Goal: Information Seeking & Learning: Learn about a topic

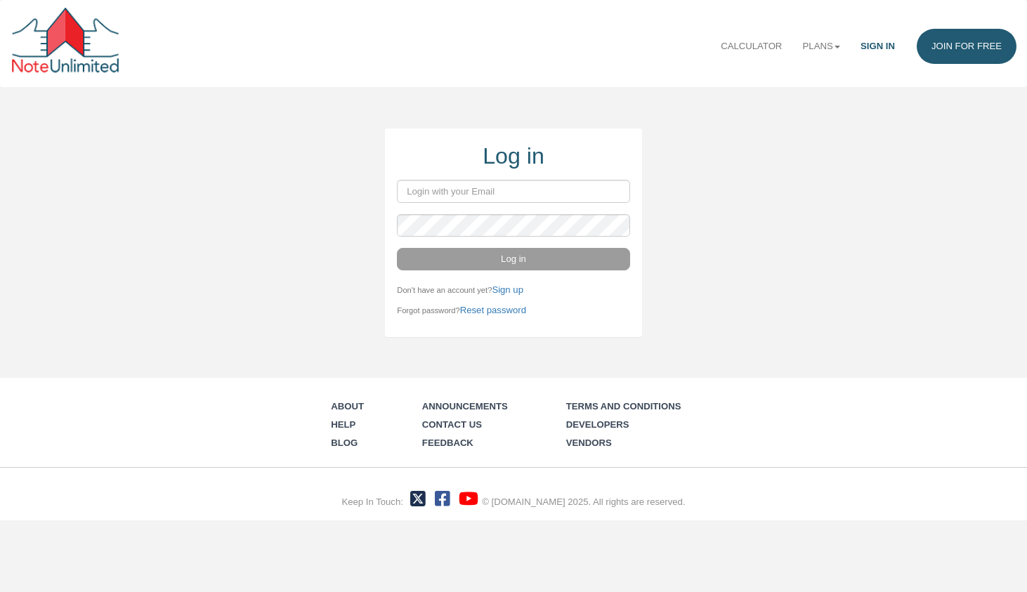
type input "ebuenviaje@gmail.com"
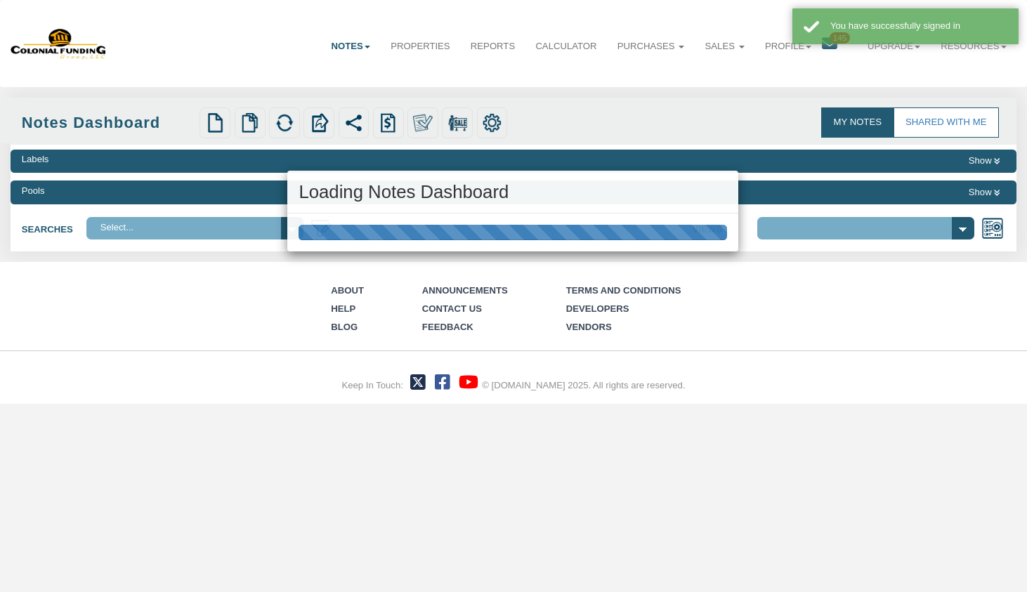
select select "316"
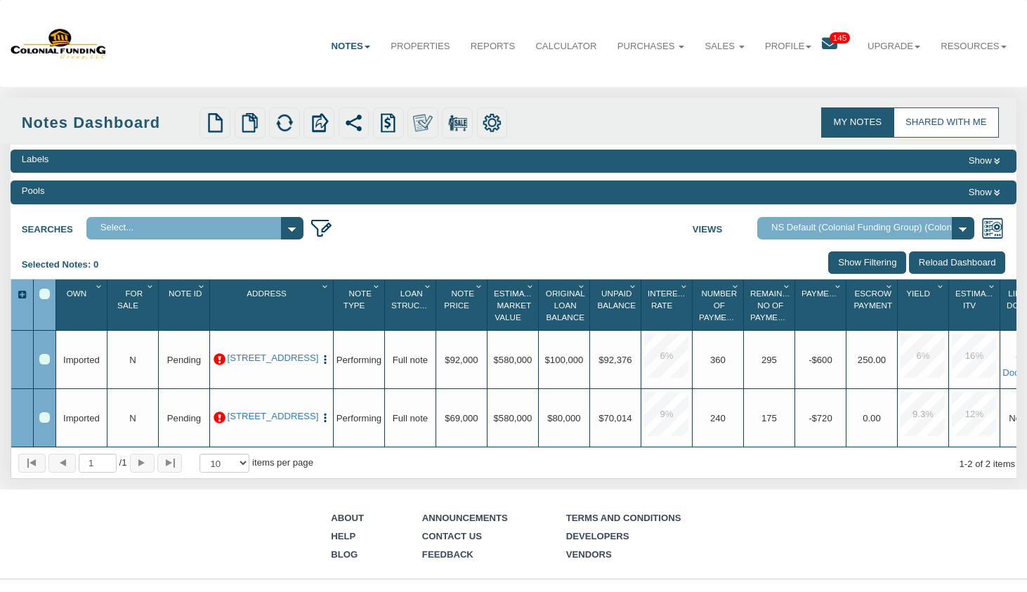
click at [931, 130] on link "Shared with Me" at bounding box center [945, 121] width 105 height 29
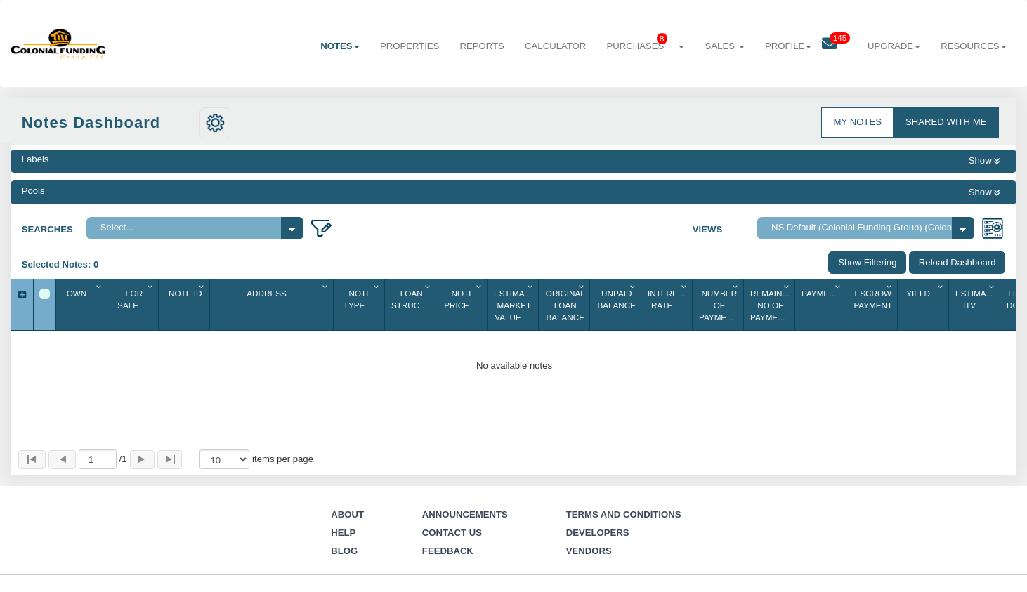
click at [855, 119] on link "My Notes" at bounding box center [857, 121] width 72 height 29
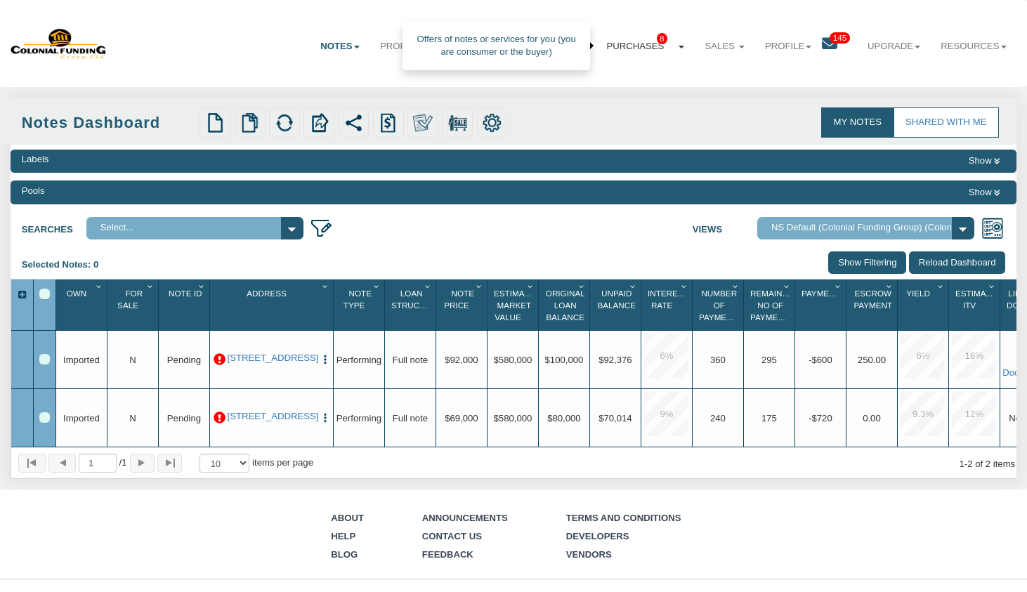
click at [662, 44] on span "8" at bounding box center [662, 38] width 11 height 11
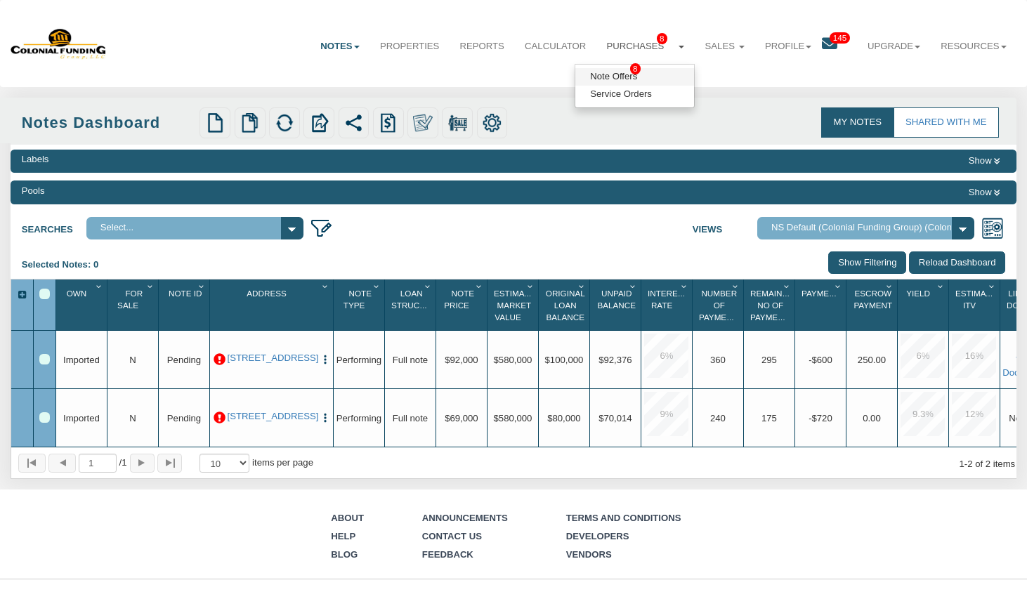
click at [632, 69] on span "8" at bounding box center [635, 68] width 11 height 11
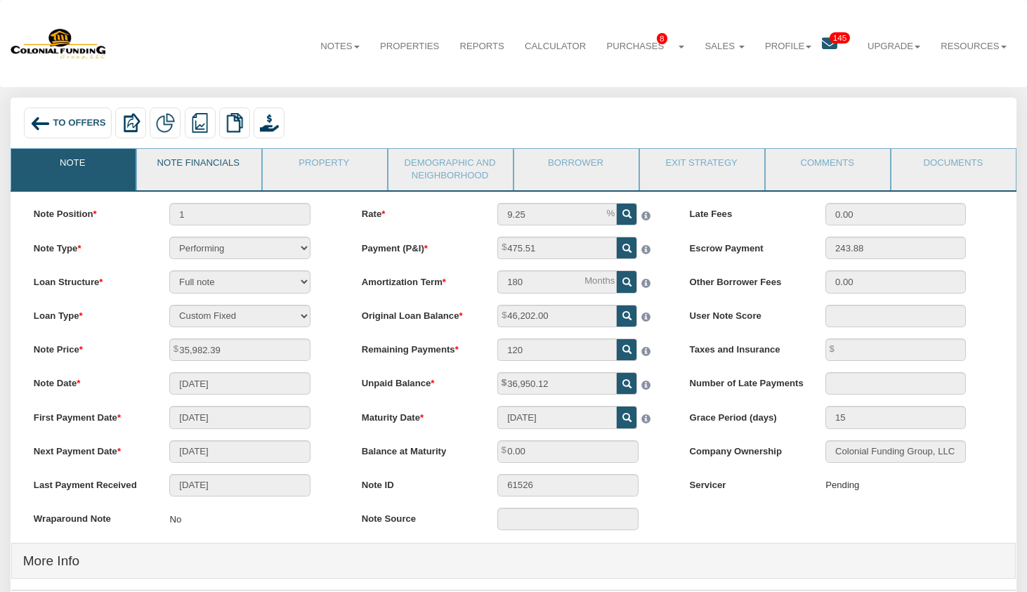
click at [209, 159] on link "Note Financials" at bounding box center [198, 166] width 123 height 35
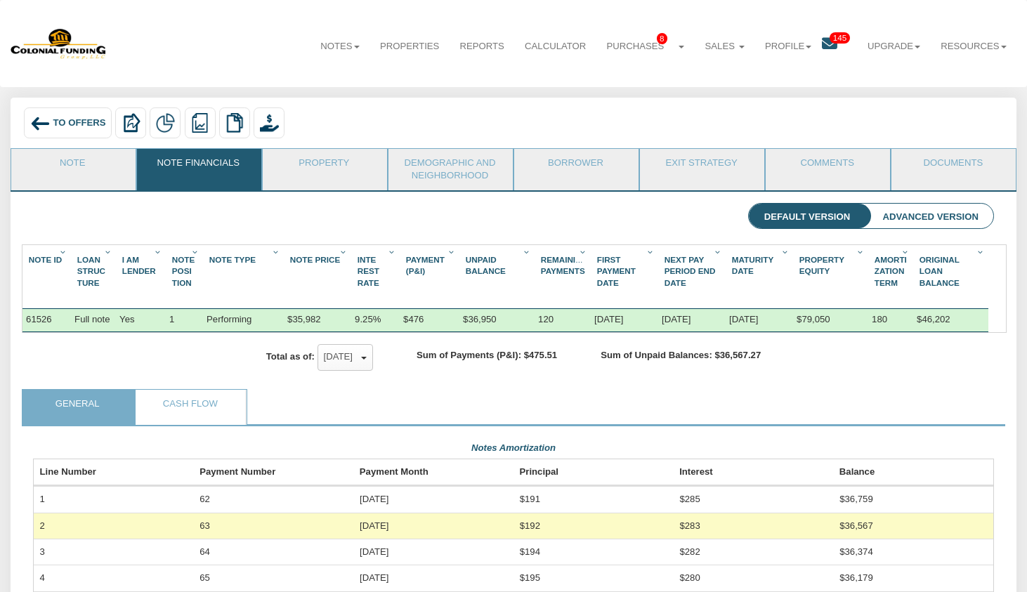
scroll to position [239, 961]
click at [76, 177] on link "Note" at bounding box center [72, 166] width 123 height 35
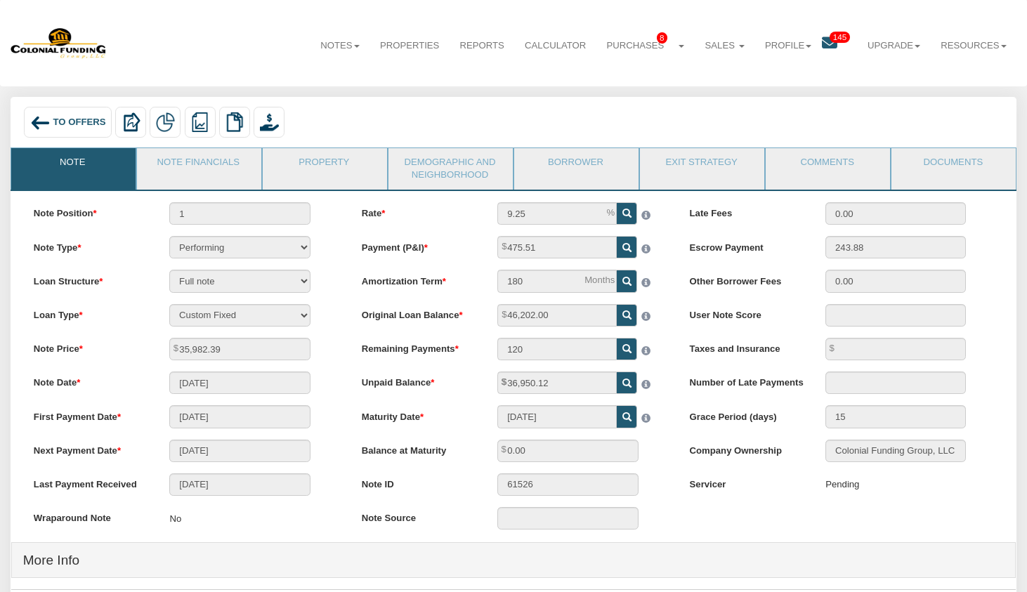
scroll to position [0, 0]
click at [206, 163] on link "Note Financials" at bounding box center [198, 166] width 123 height 35
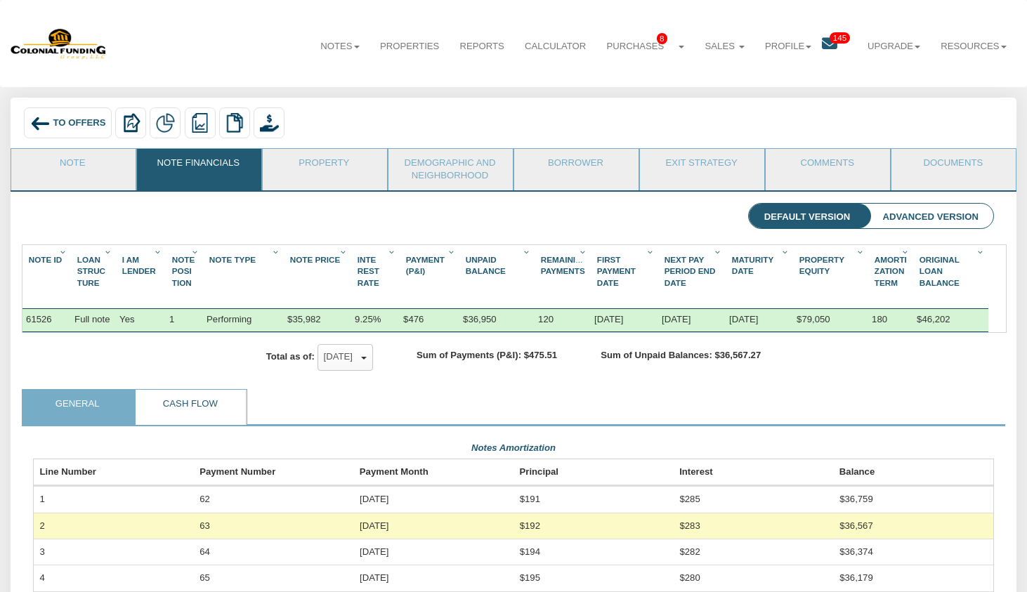
click at [178, 409] on link "Cash Flow" at bounding box center [191, 407] width 110 height 35
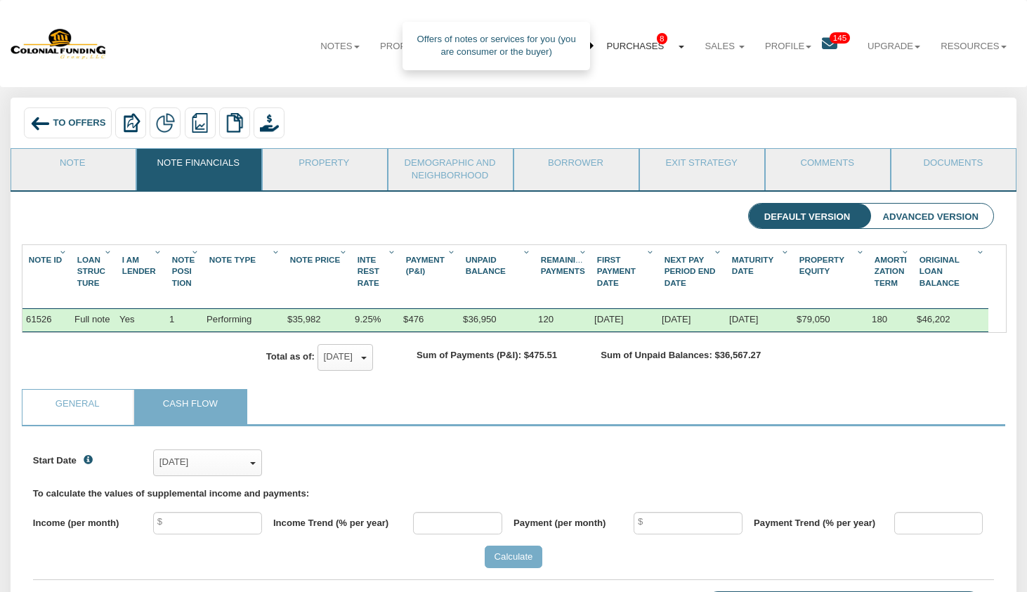
click at [667, 46] on link "Purchases 8" at bounding box center [645, 46] width 98 height 34
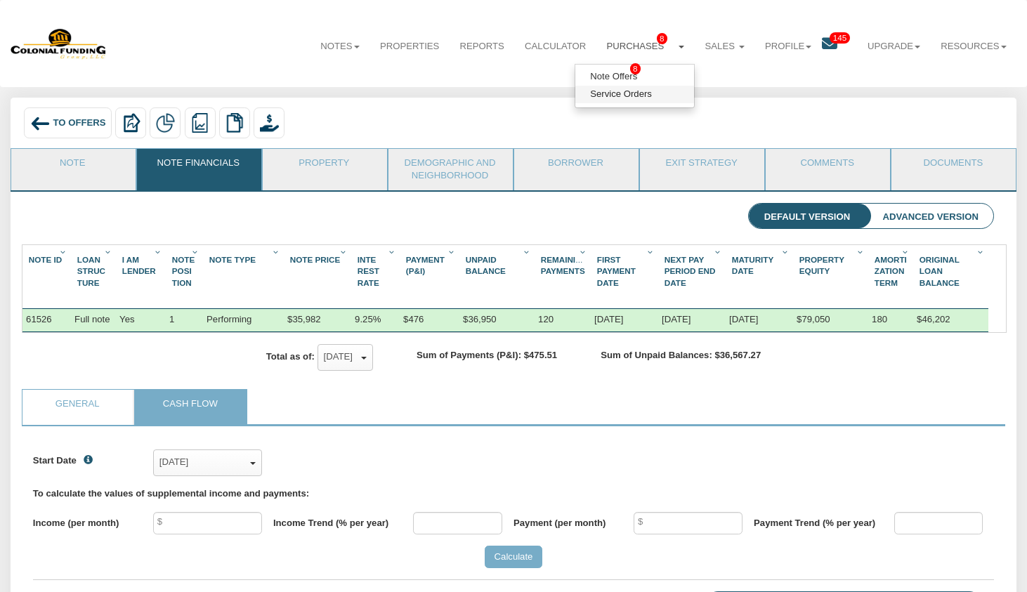
click at [635, 98] on link "Service Orders" at bounding box center [634, 95] width 119 height 18
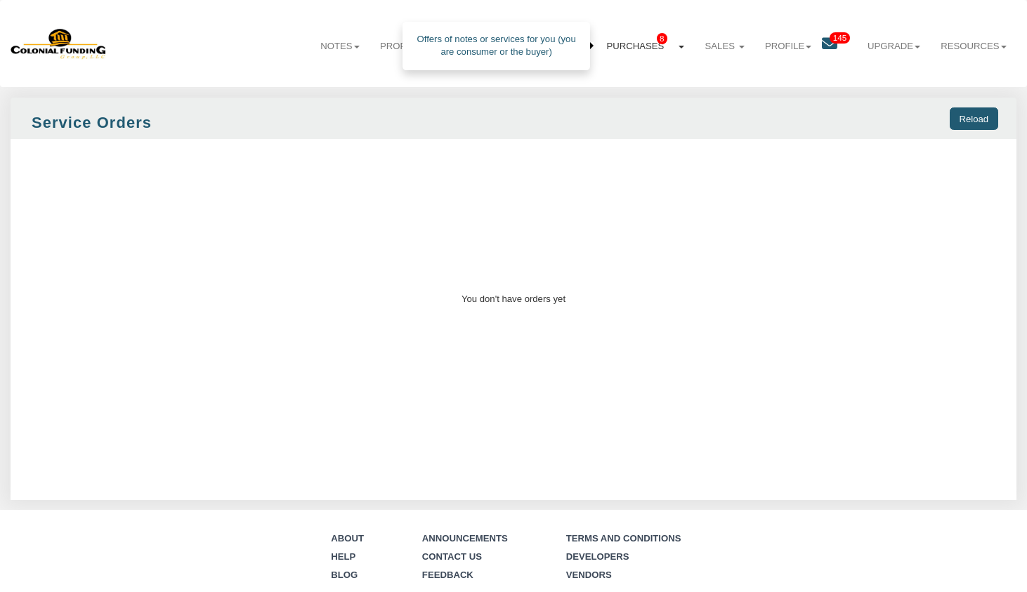
click at [649, 48] on link "Purchases 8" at bounding box center [645, 46] width 98 height 34
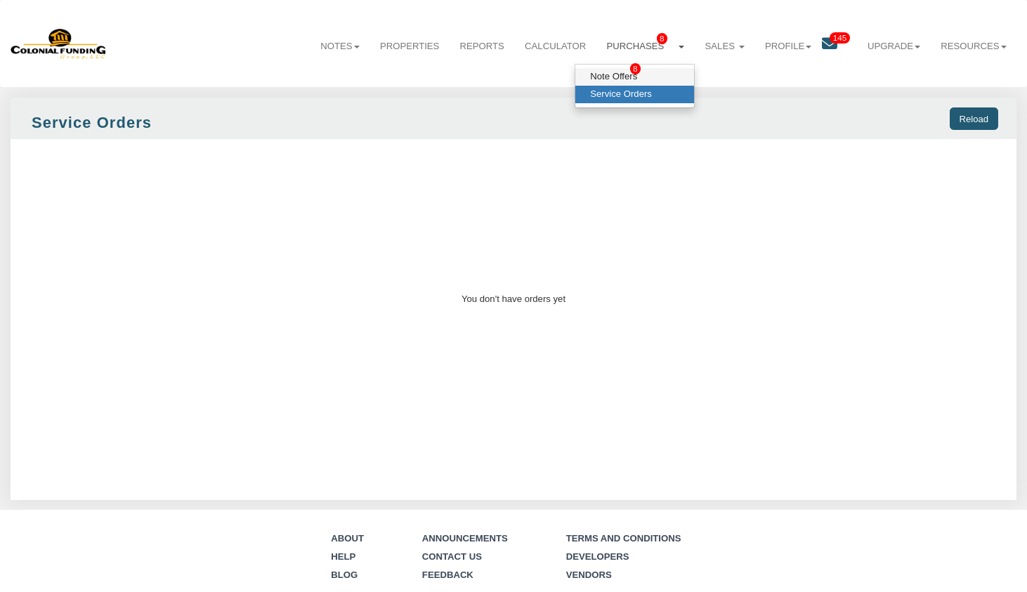
click at [636, 74] on span "8" at bounding box center [635, 68] width 11 height 11
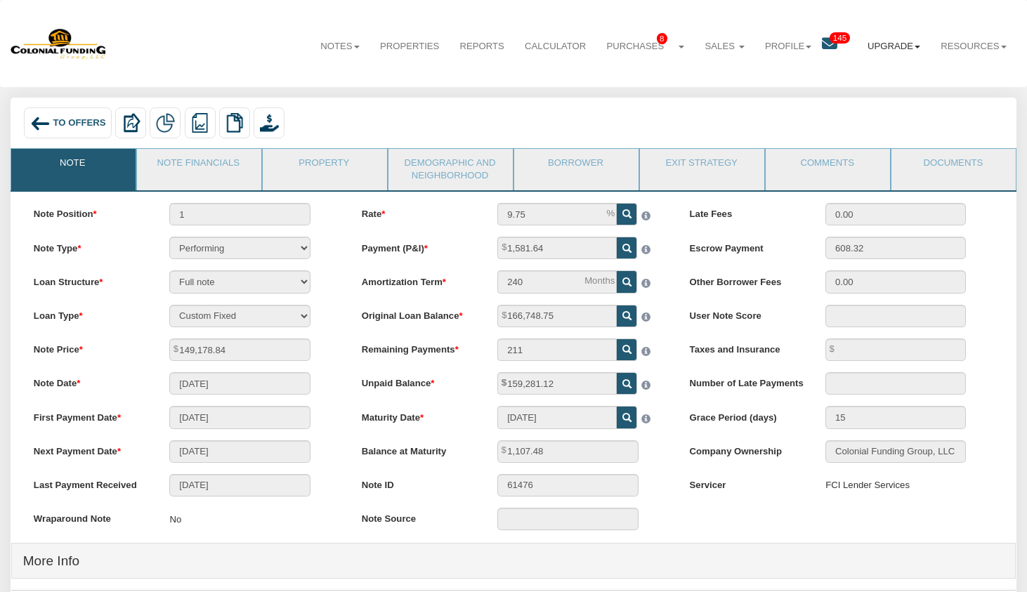
click at [884, 48] on link "Upgrade" at bounding box center [893, 46] width 73 height 34
click at [854, 79] on link "Personal" at bounding box center [870, 77] width 119 height 18
click at [332, 159] on link "Property" at bounding box center [324, 166] width 123 height 35
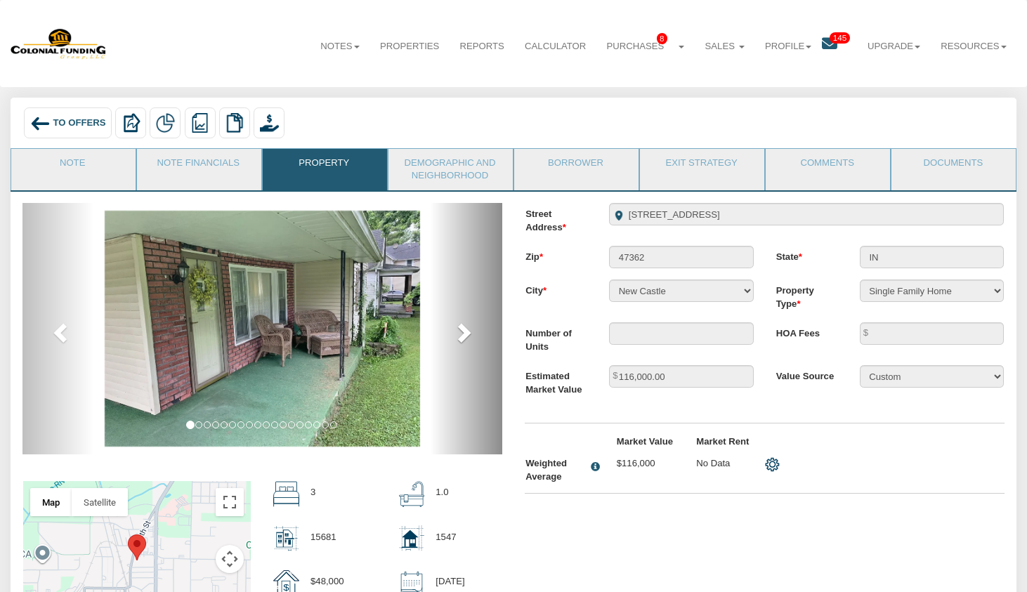
click at [469, 329] on span at bounding box center [462, 332] width 21 height 21
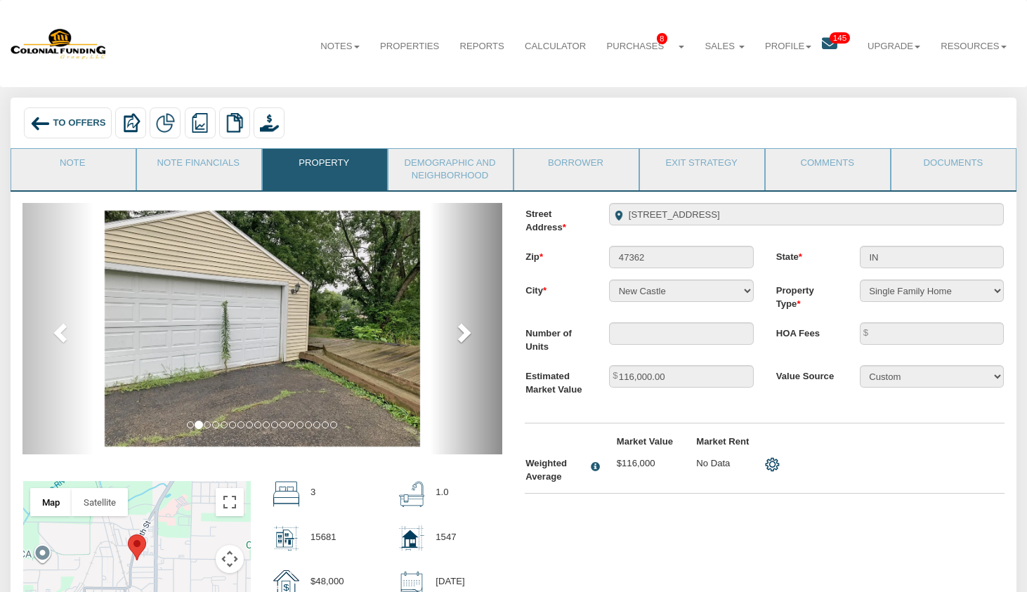
click at [469, 329] on span at bounding box center [462, 332] width 21 height 21
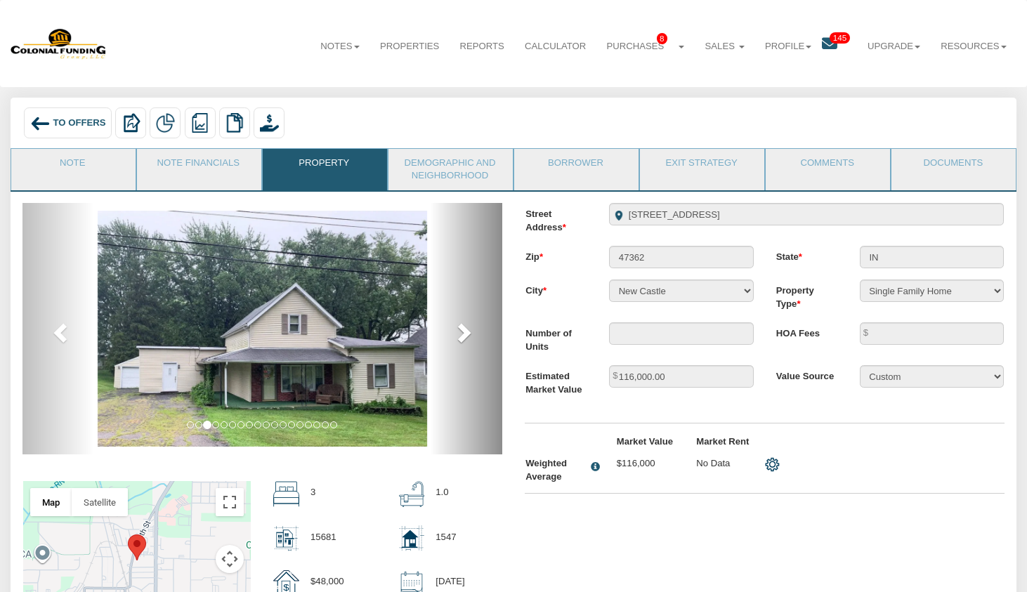
click at [469, 329] on span at bounding box center [462, 332] width 21 height 21
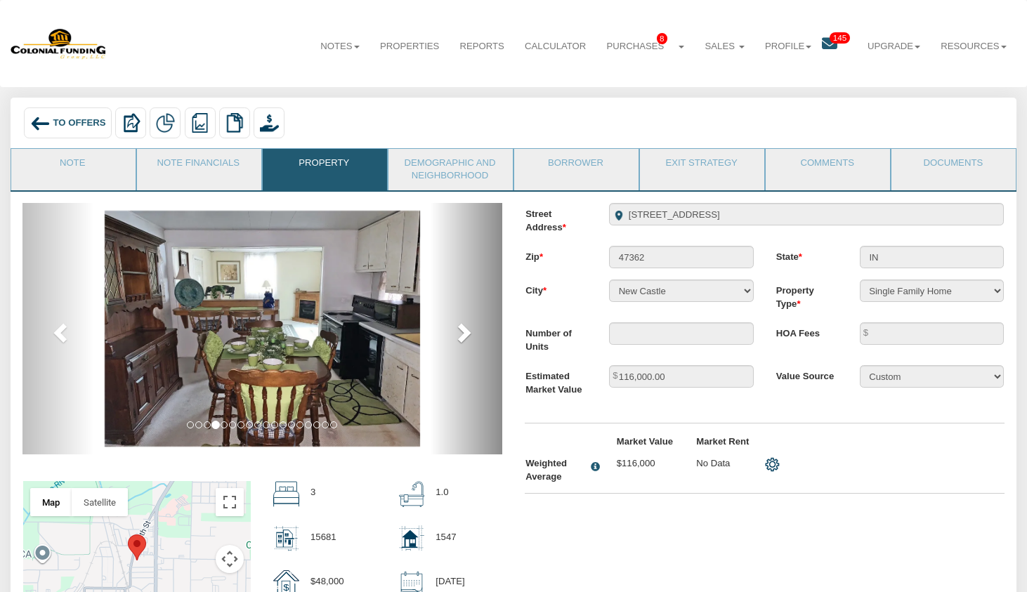
click at [469, 329] on span at bounding box center [462, 332] width 21 height 21
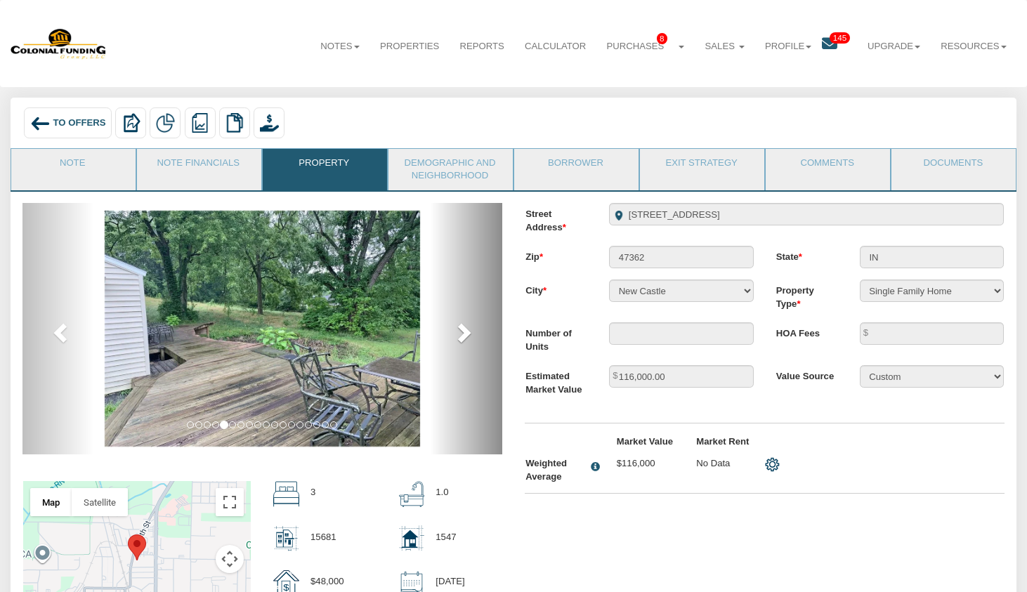
click at [469, 329] on span at bounding box center [462, 332] width 21 height 21
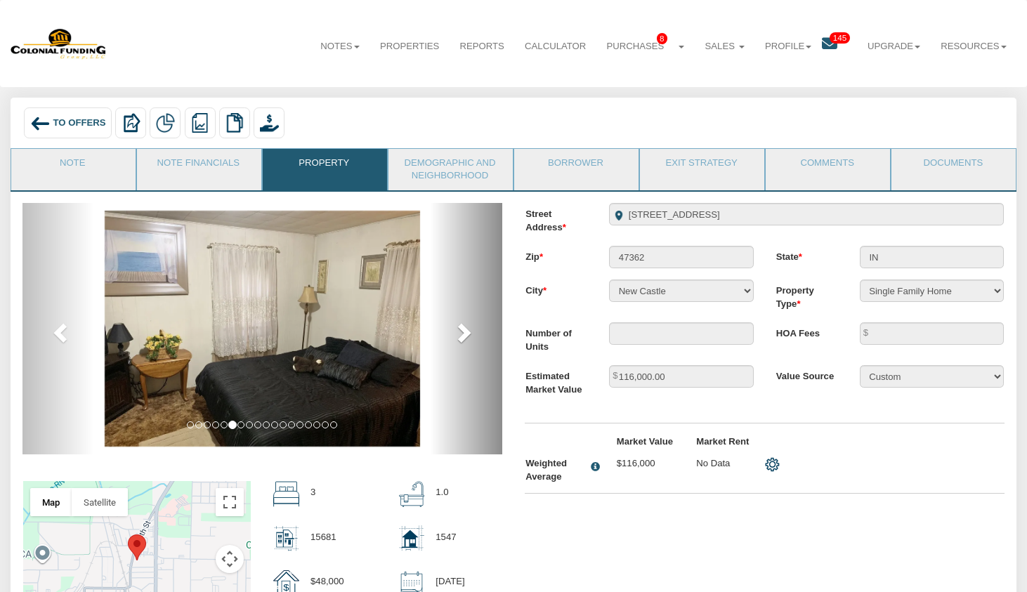
click at [469, 329] on span at bounding box center [462, 332] width 21 height 21
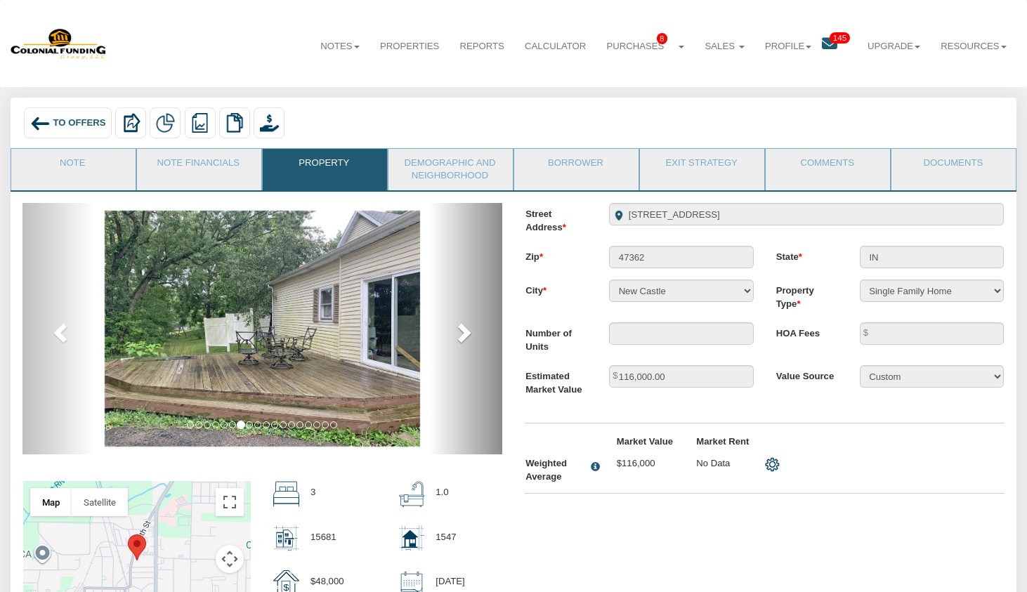
click at [469, 329] on span at bounding box center [462, 332] width 21 height 21
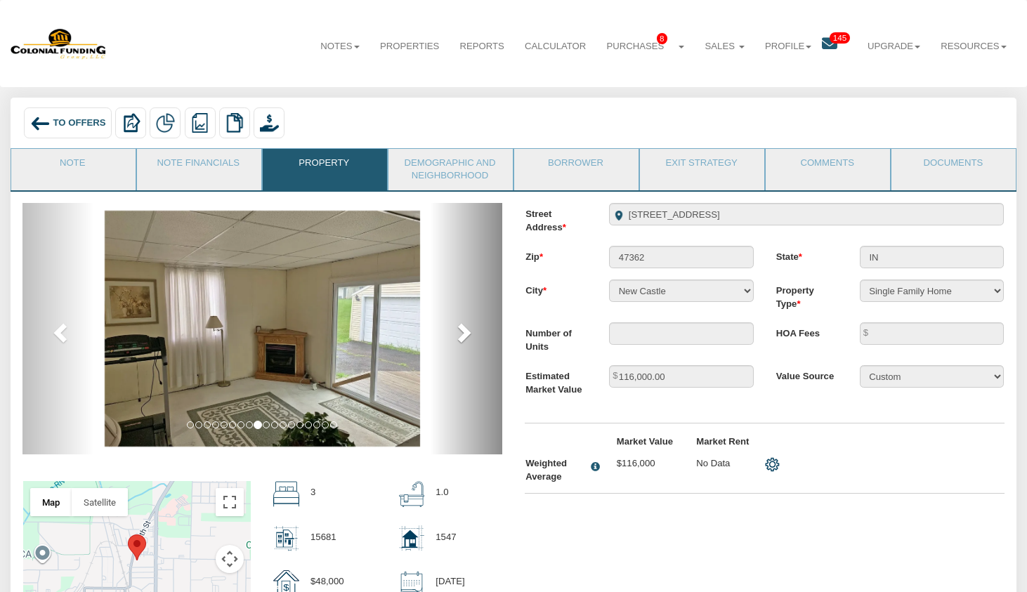
click at [469, 329] on span at bounding box center [462, 332] width 21 height 21
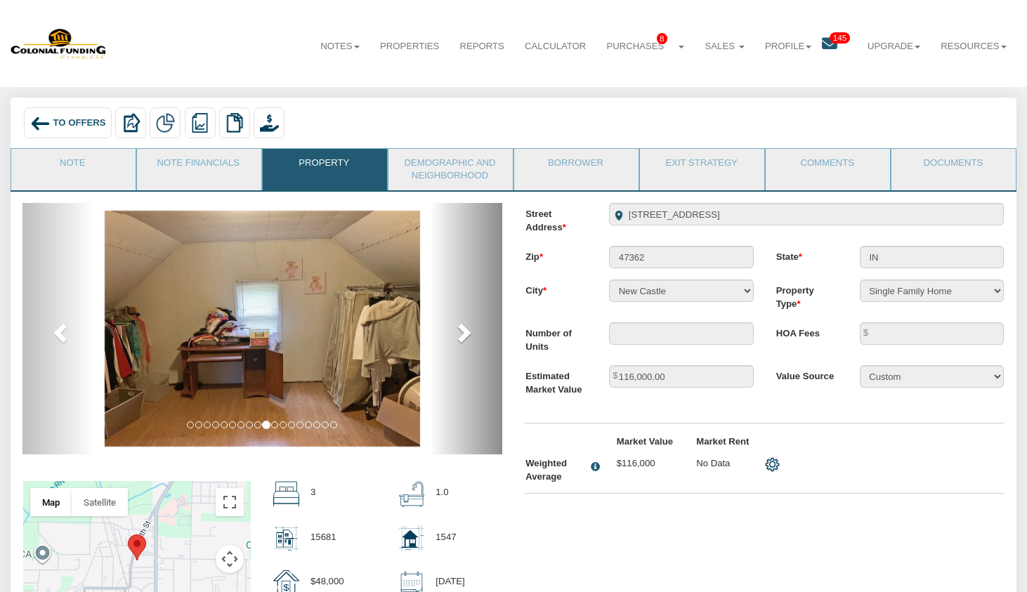
click at [469, 329] on span at bounding box center [462, 332] width 21 height 21
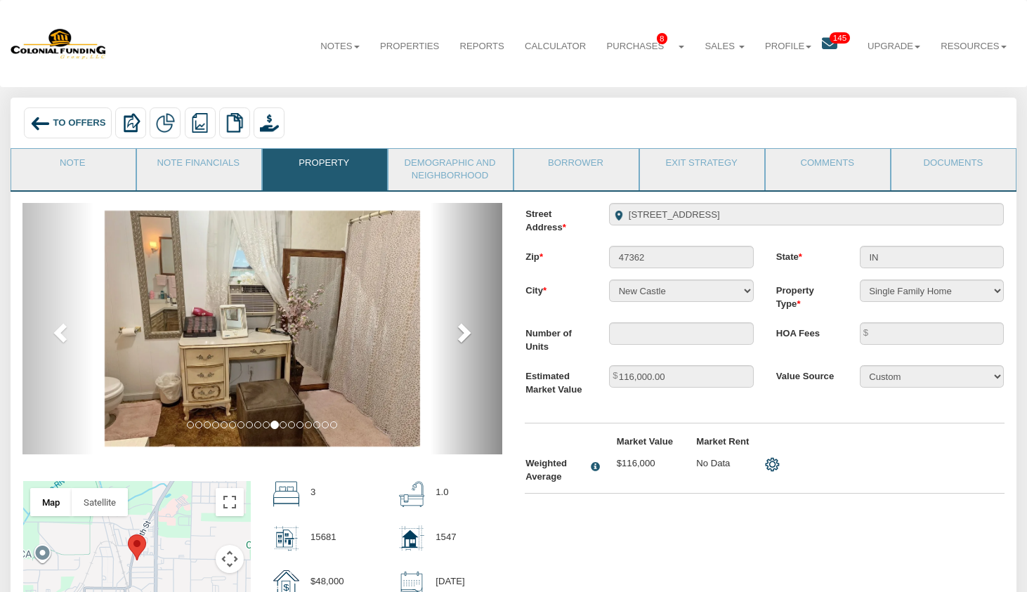
click at [469, 329] on span at bounding box center [462, 332] width 21 height 21
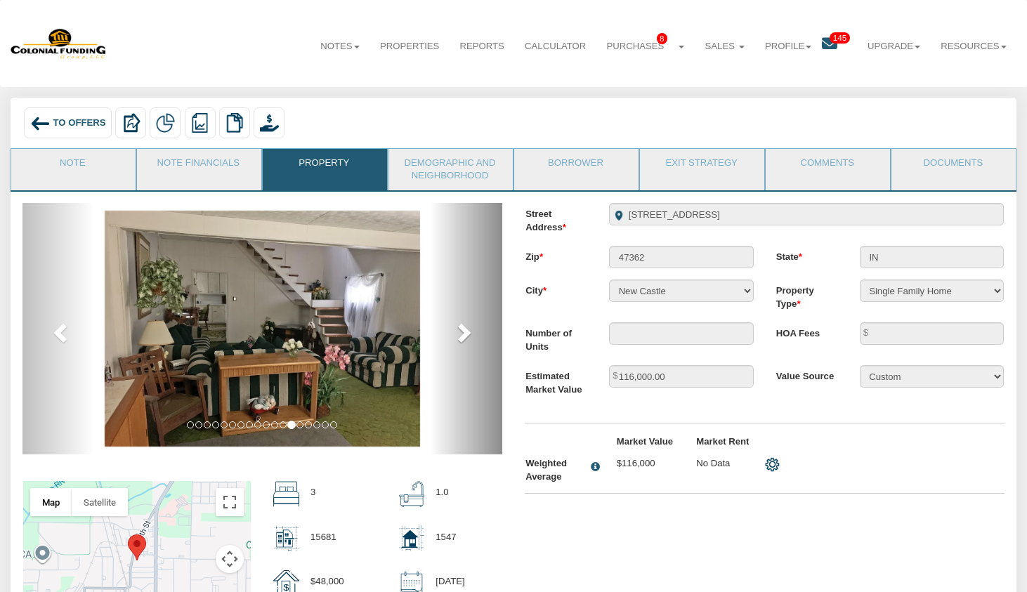
click at [469, 329] on span at bounding box center [462, 332] width 21 height 21
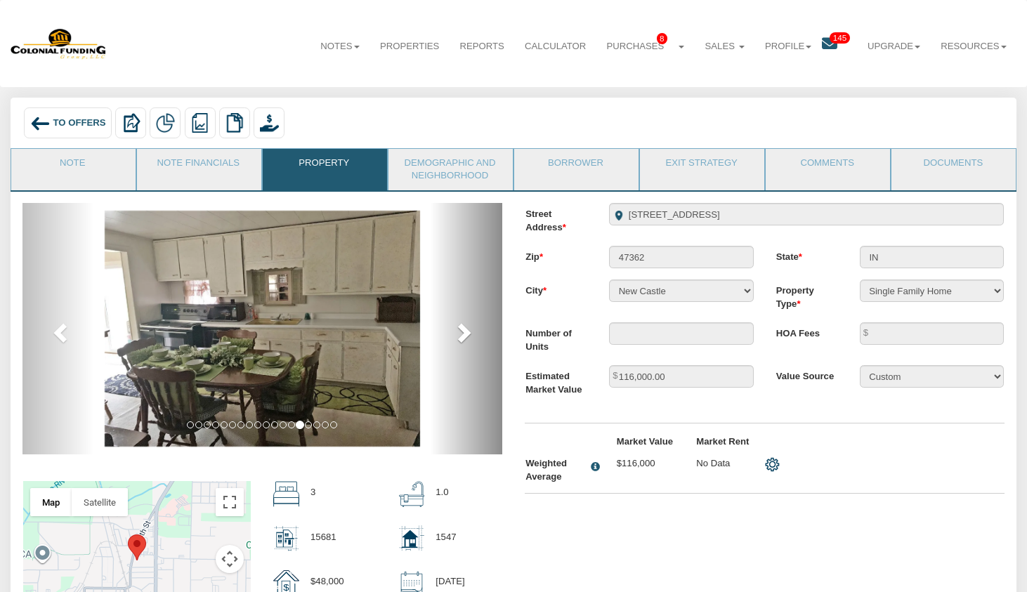
click at [469, 329] on span at bounding box center [462, 332] width 21 height 21
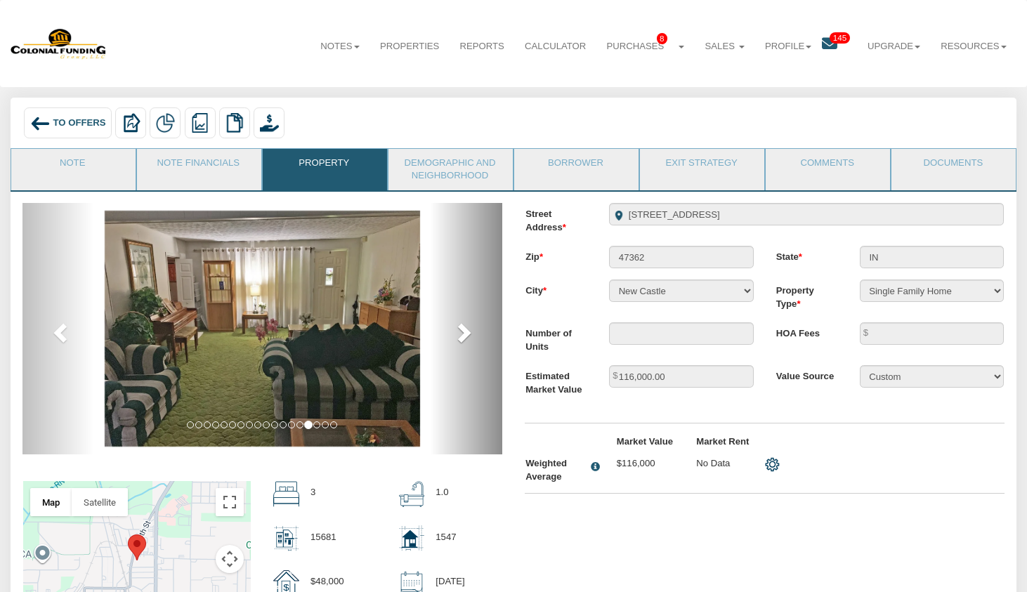
click at [469, 329] on span at bounding box center [462, 332] width 21 height 21
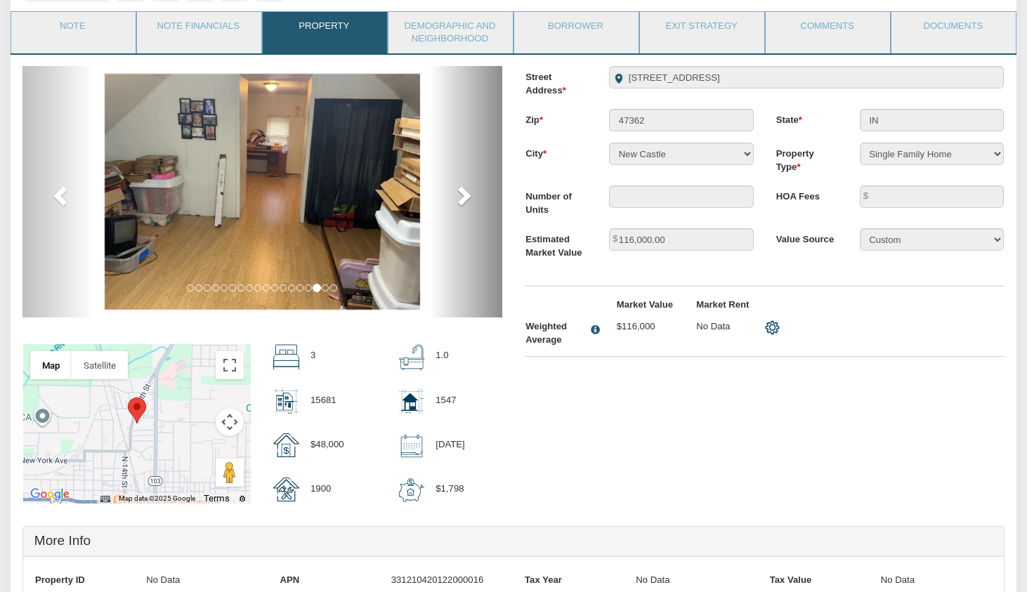
scroll to position [136, 0]
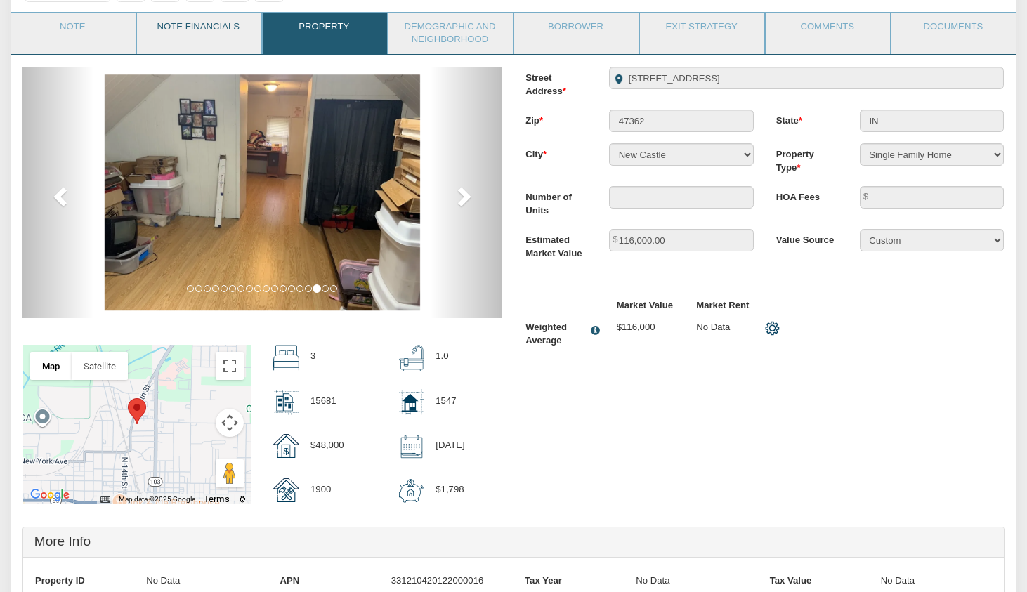
click at [202, 24] on link "Note Financials" at bounding box center [198, 30] width 123 height 35
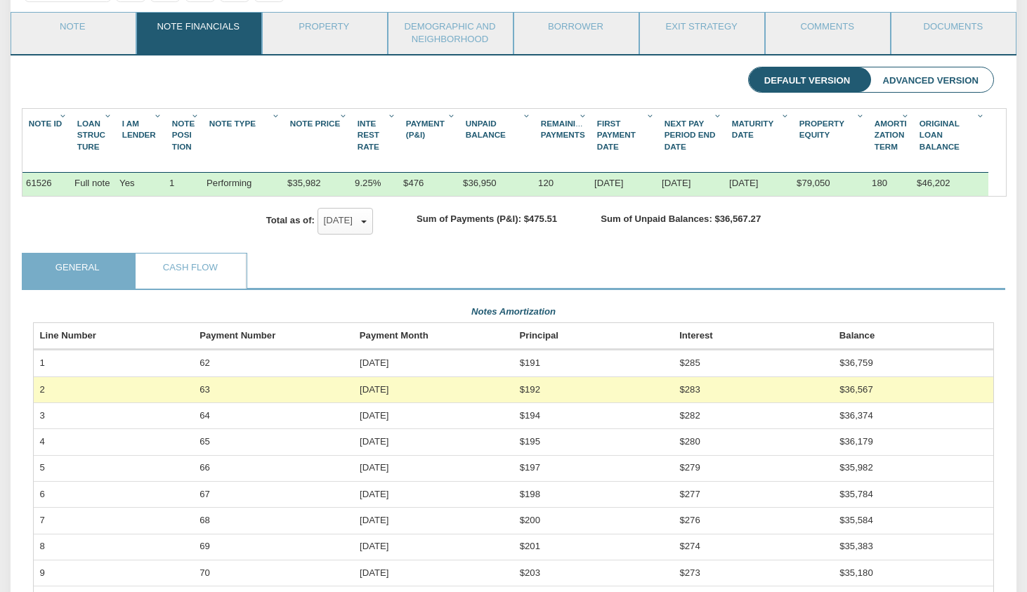
scroll to position [239, 961]
click at [88, 35] on link "Note" at bounding box center [72, 30] width 123 height 35
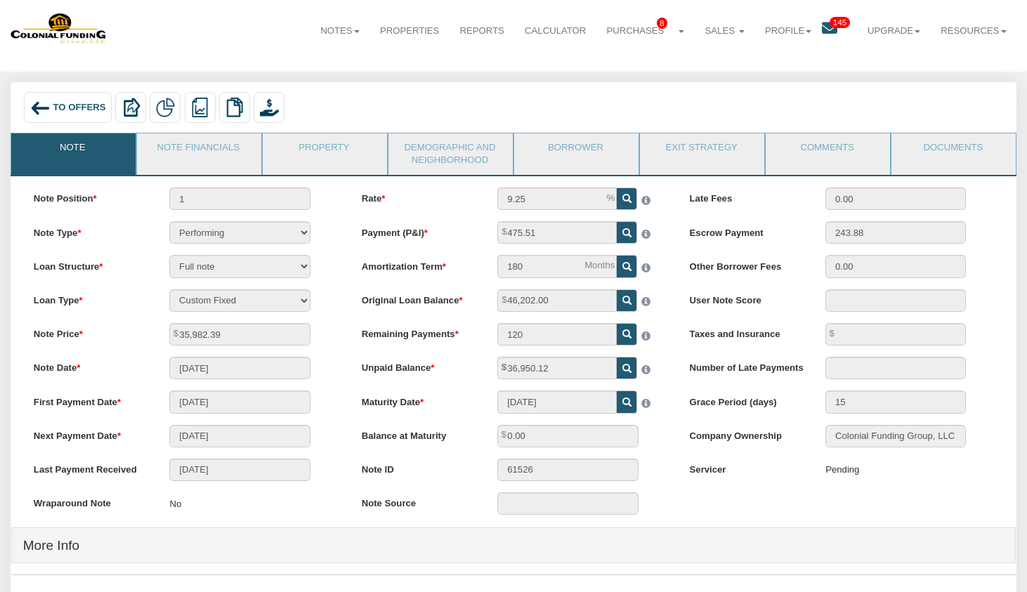
scroll to position [0, 0]
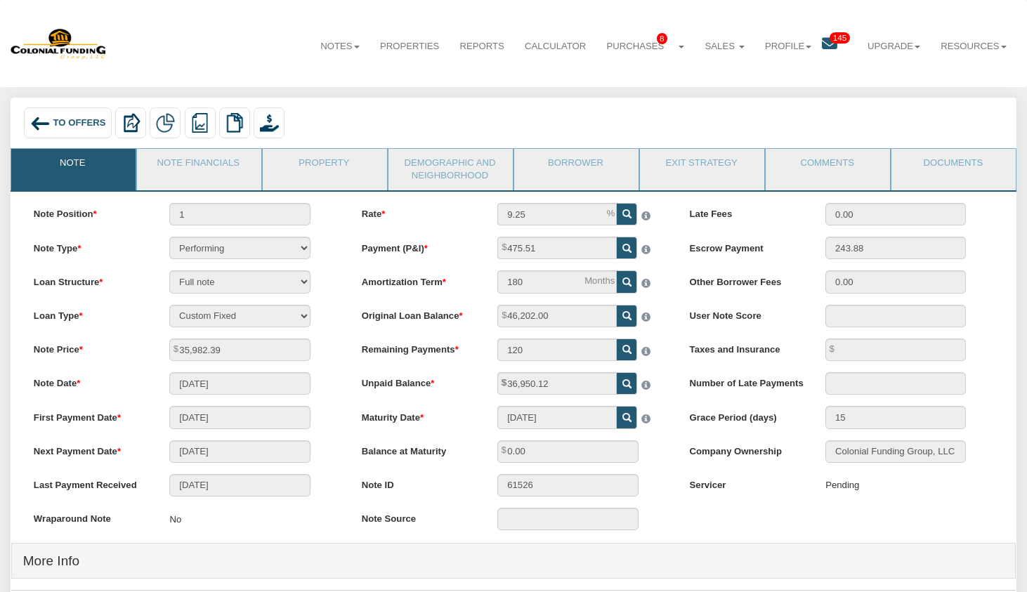
click at [69, 122] on span "To Offers" at bounding box center [79, 123] width 53 height 11
click at [194, 166] on link "Note Financials" at bounding box center [198, 166] width 123 height 35
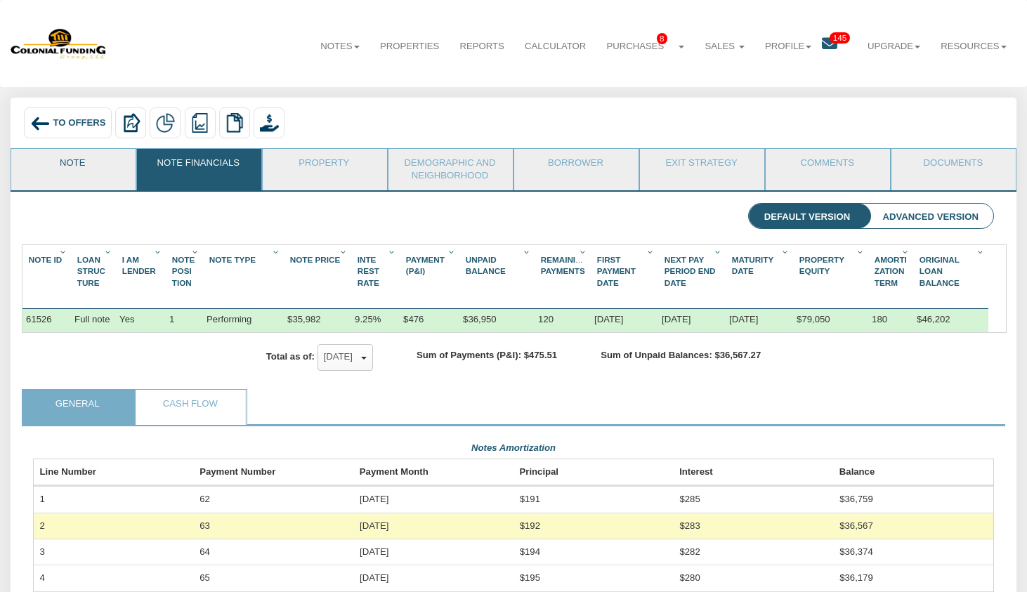
click at [84, 174] on link "Note" at bounding box center [72, 166] width 123 height 35
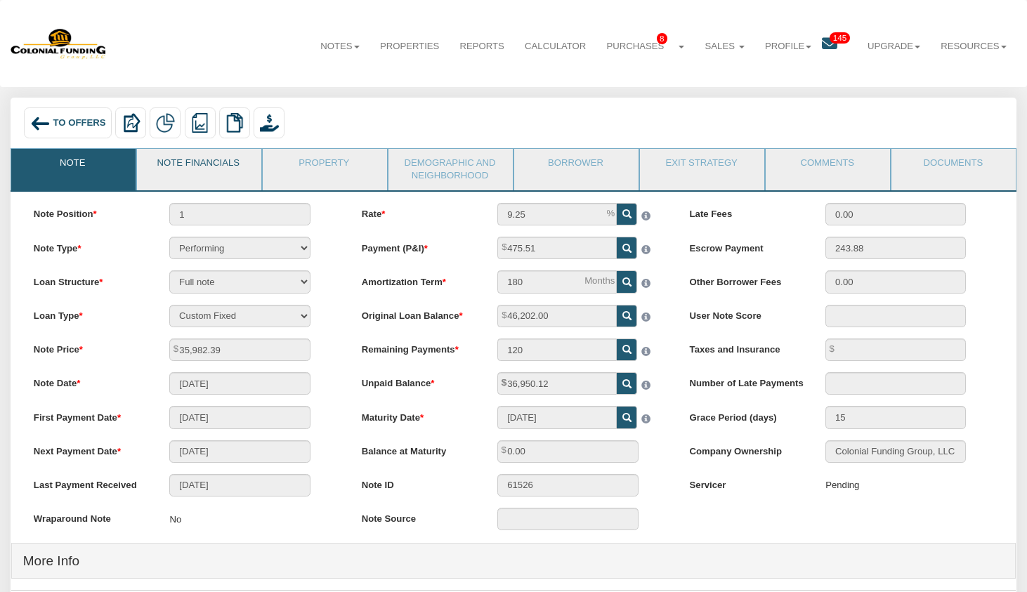
click at [190, 157] on link "Note Financials" at bounding box center [198, 166] width 123 height 35
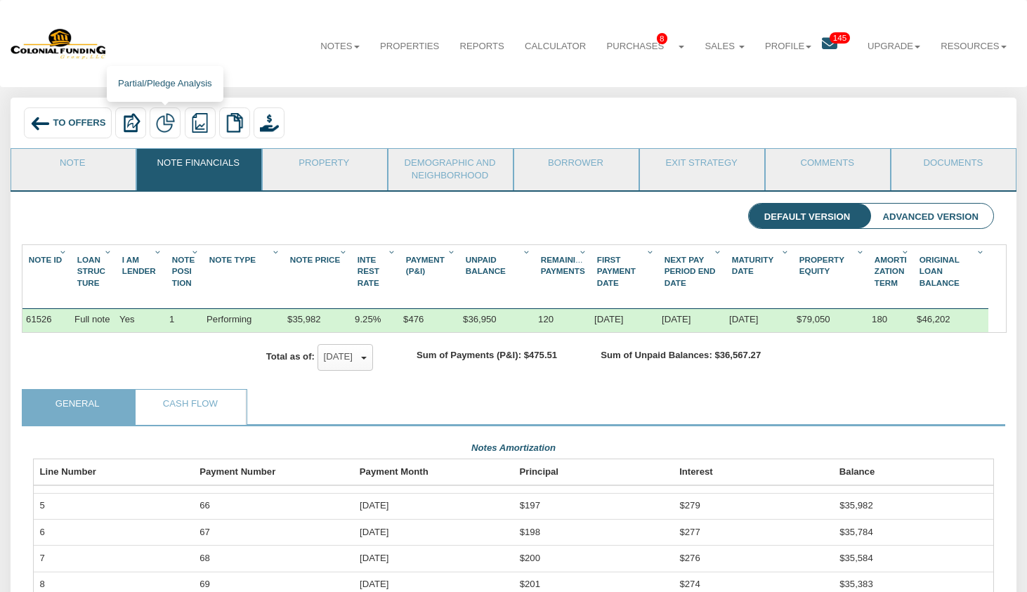
click at [164, 118] on img at bounding box center [165, 122] width 19 height 19
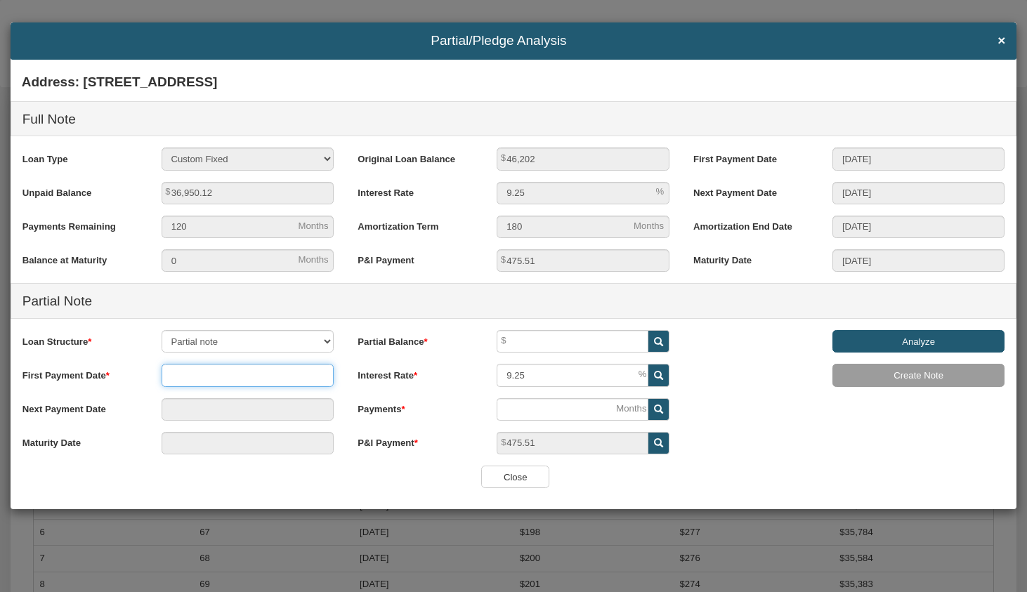
click at [269, 379] on input "text" at bounding box center [248, 375] width 172 height 22
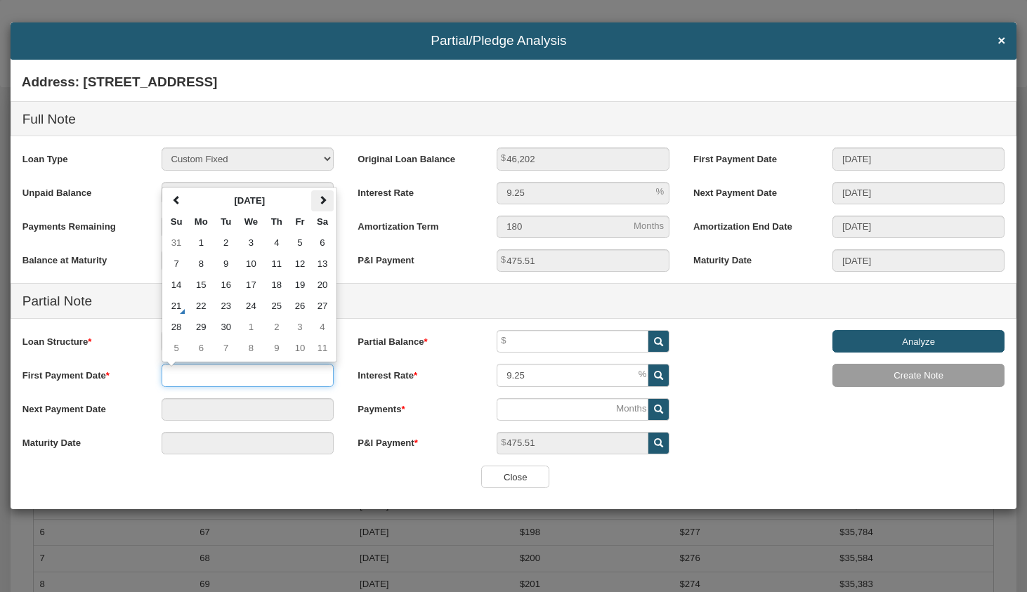
click at [323, 204] on span at bounding box center [322, 199] width 9 height 9
click at [322, 204] on span at bounding box center [322, 199] width 9 height 9
click at [325, 240] on td "1" at bounding box center [322, 242] width 22 height 21
type input "11/01/2025"
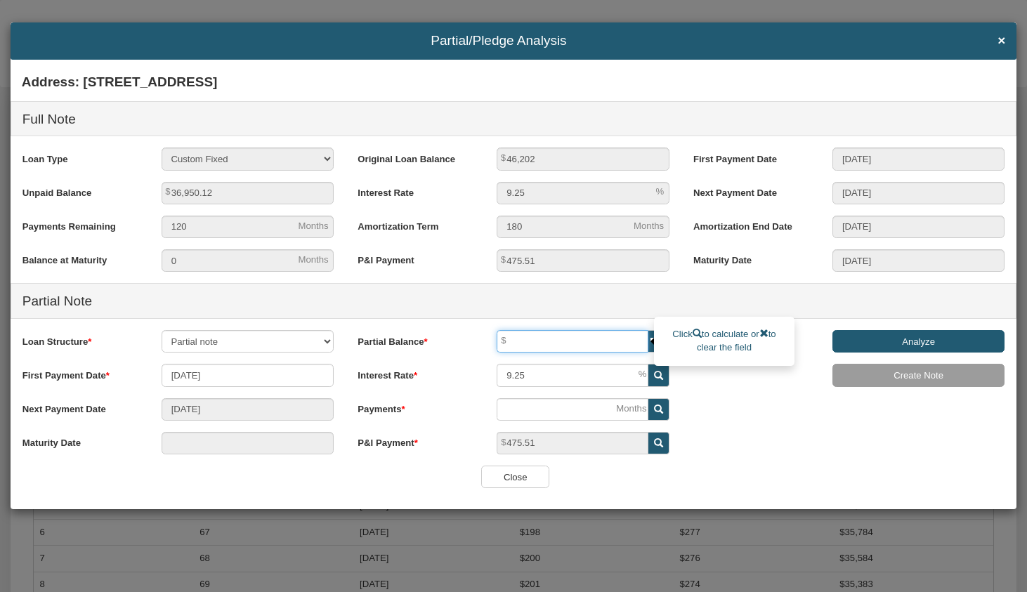
click at [579, 350] on input "text" at bounding box center [573, 341] width 152 height 22
type input "30,000"
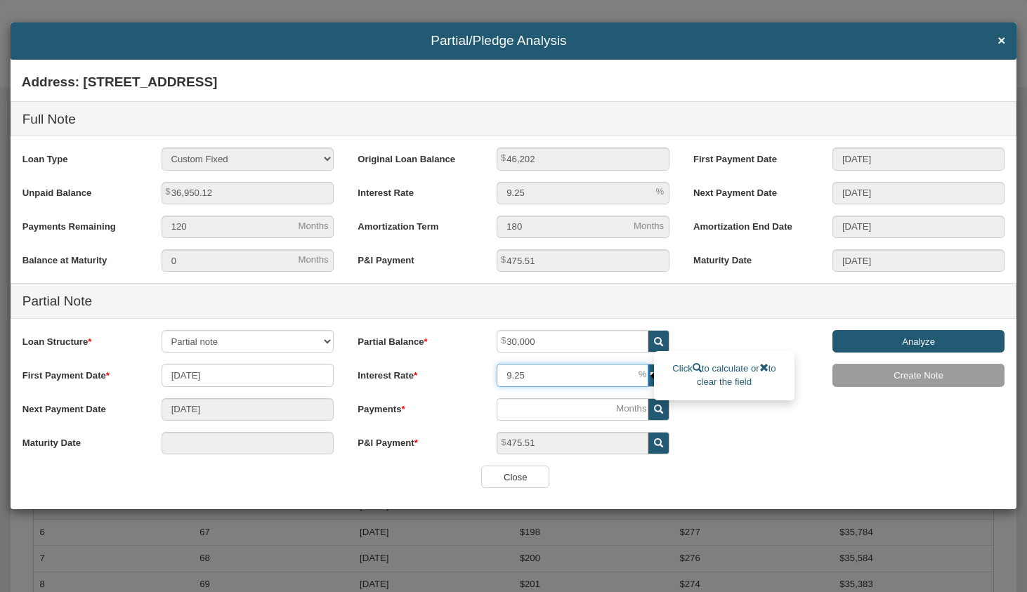
click at [575, 379] on input "9.25" at bounding box center [573, 375] width 152 height 22
type input "8"
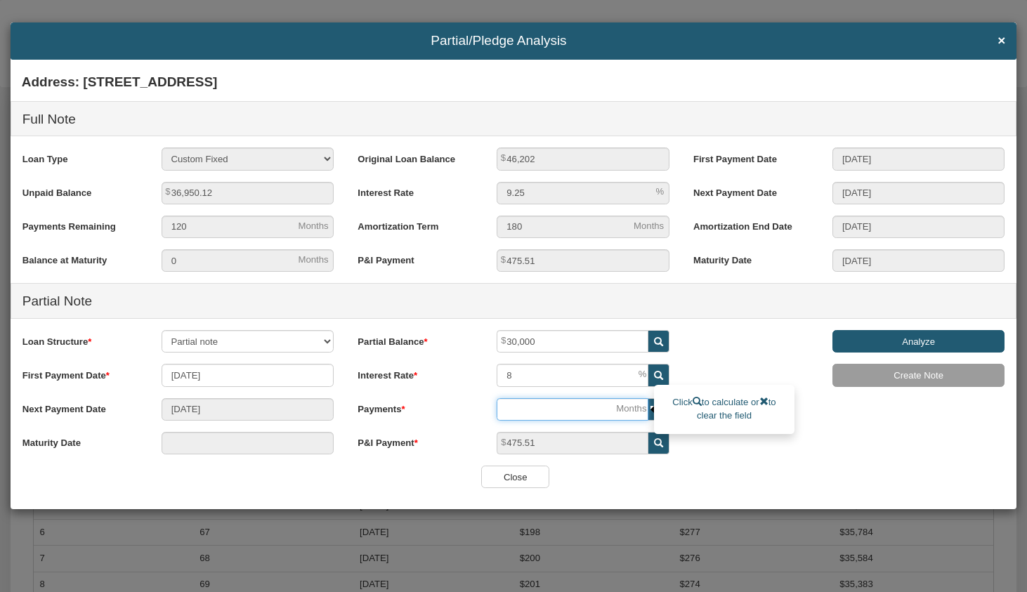
click at [567, 407] on input "number" at bounding box center [573, 409] width 152 height 22
click at [664, 409] on span at bounding box center [658, 409] width 20 height 22
type input "09/01/2032"
type input "83"
click at [872, 340] on input "Analyze" at bounding box center [918, 341] width 172 height 22
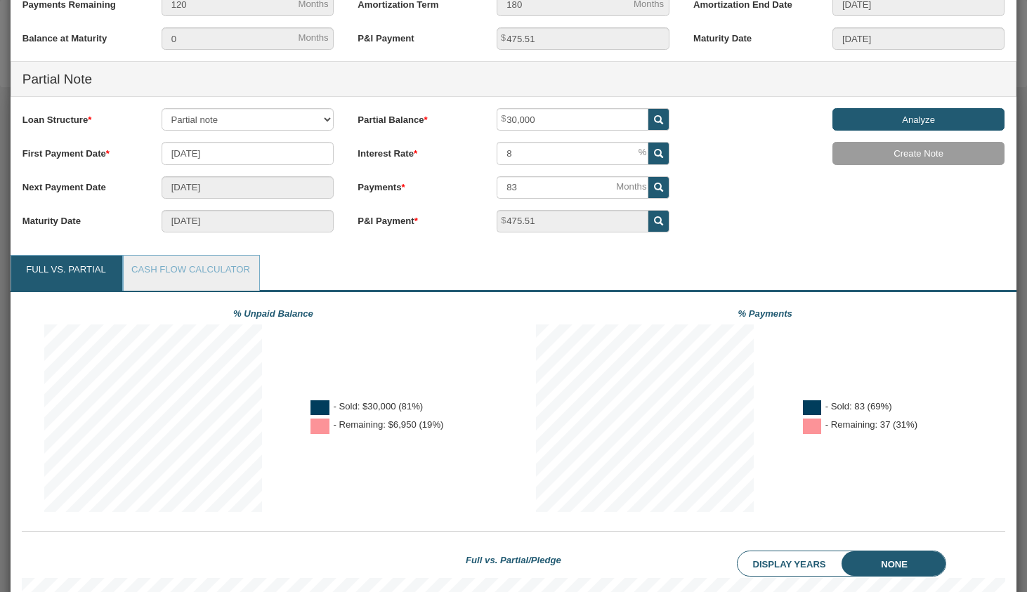
scroll to position [210, 0]
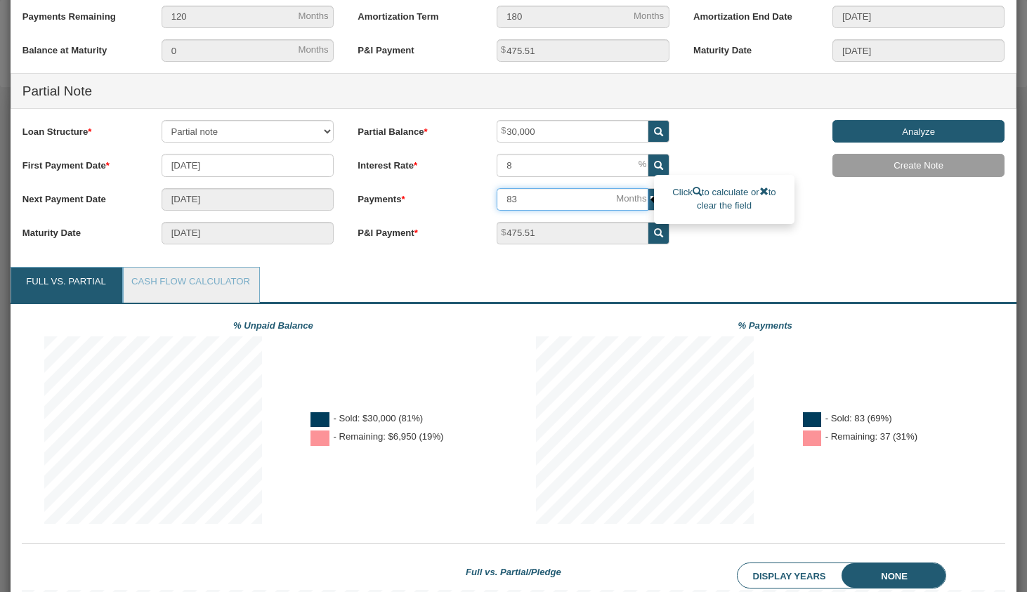
click at [539, 199] on input "83" at bounding box center [573, 199] width 152 height 22
type input "06/01/2026"
type input "8"
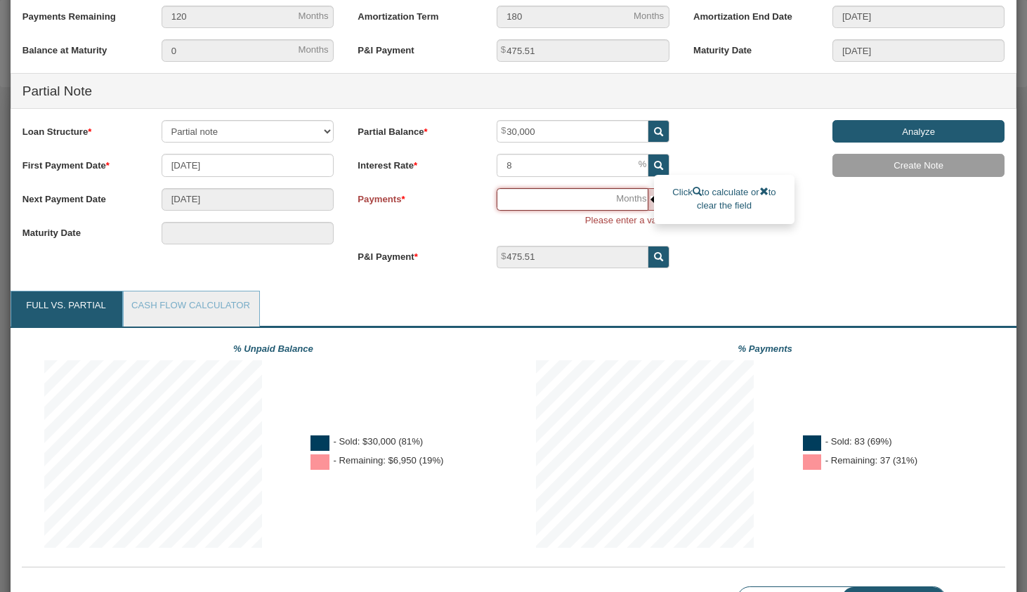
type input "3"
type input "01/01/2026"
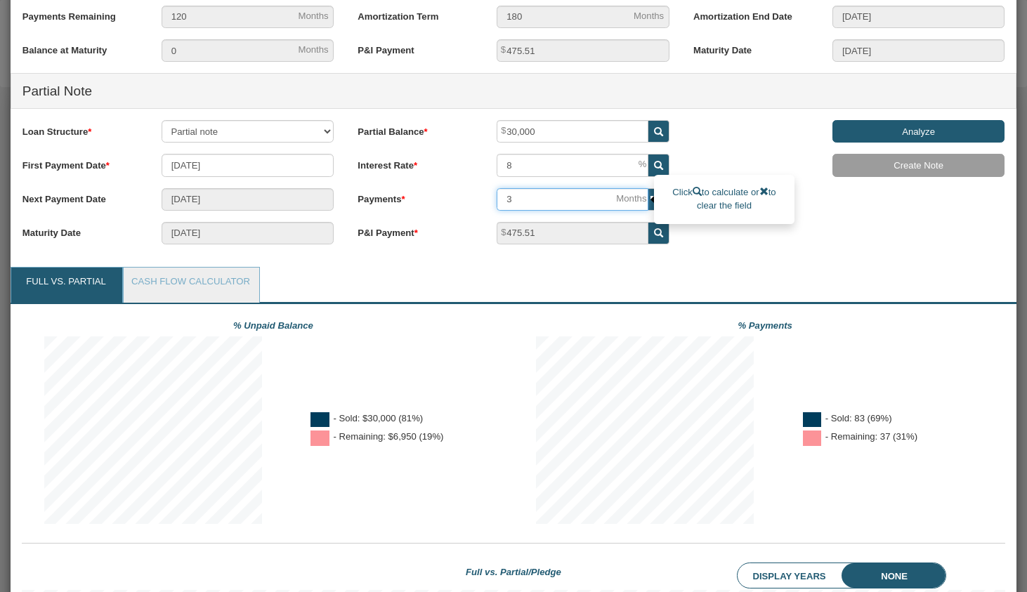
type input "36"
type input "10/01/2028"
type input "36"
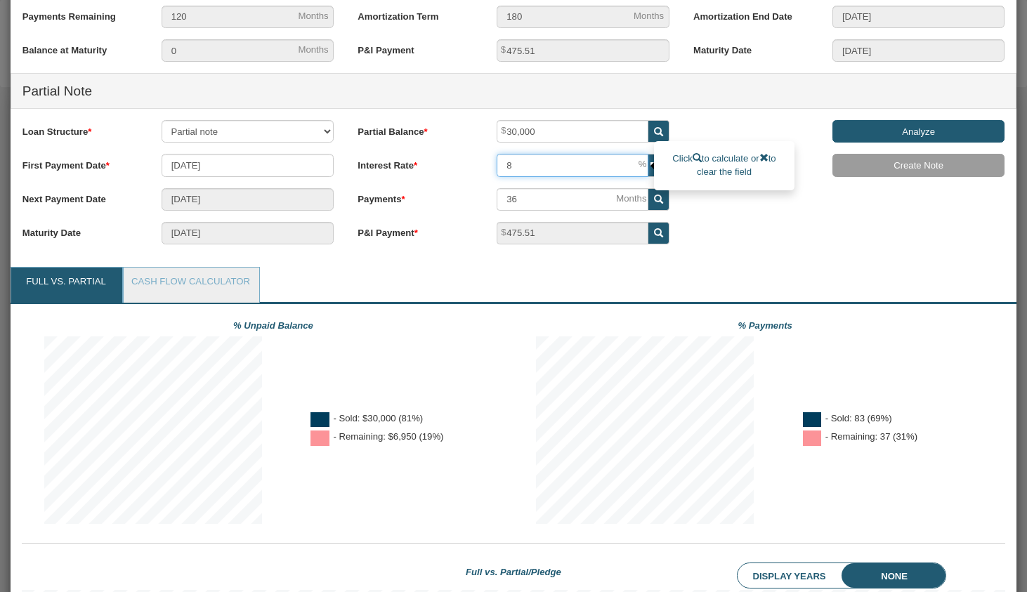
click at [567, 171] on input "8" at bounding box center [573, 165] width 152 height 22
type input "7.5"
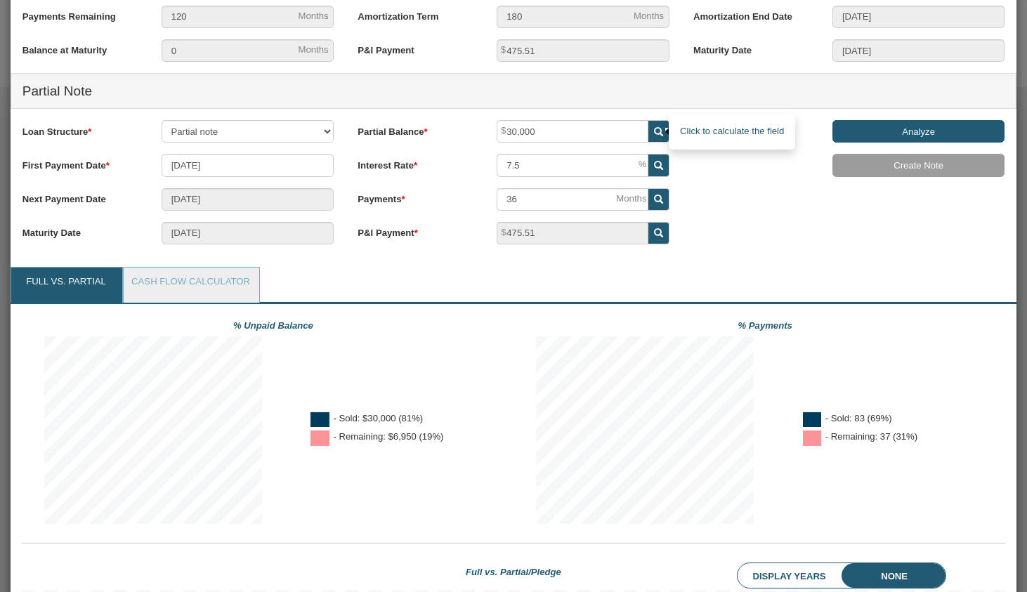
click at [662, 131] on icon at bounding box center [658, 131] width 9 height 9
type input "15,286.65"
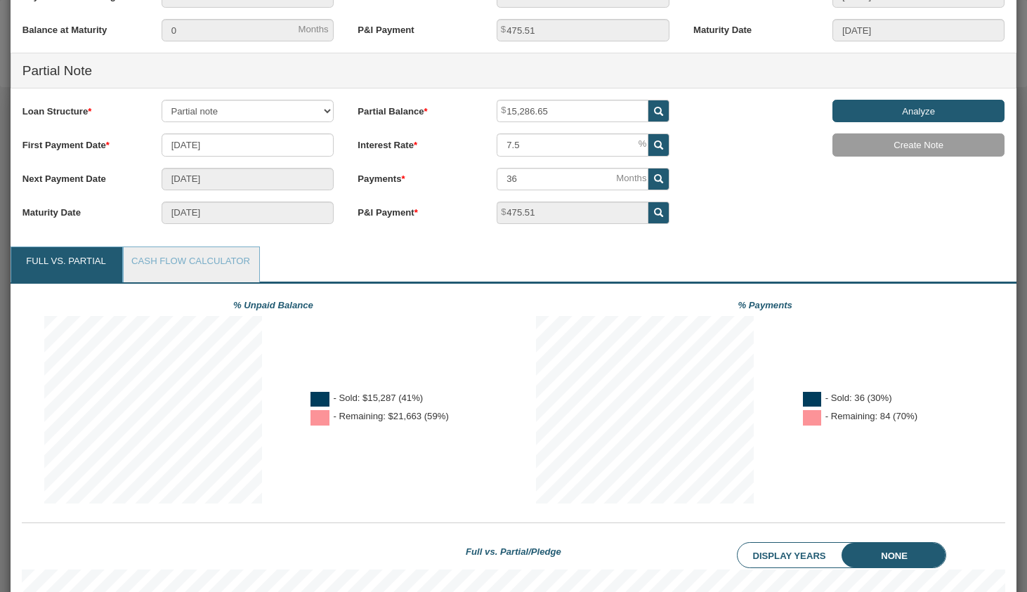
scroll to position [221, 0]
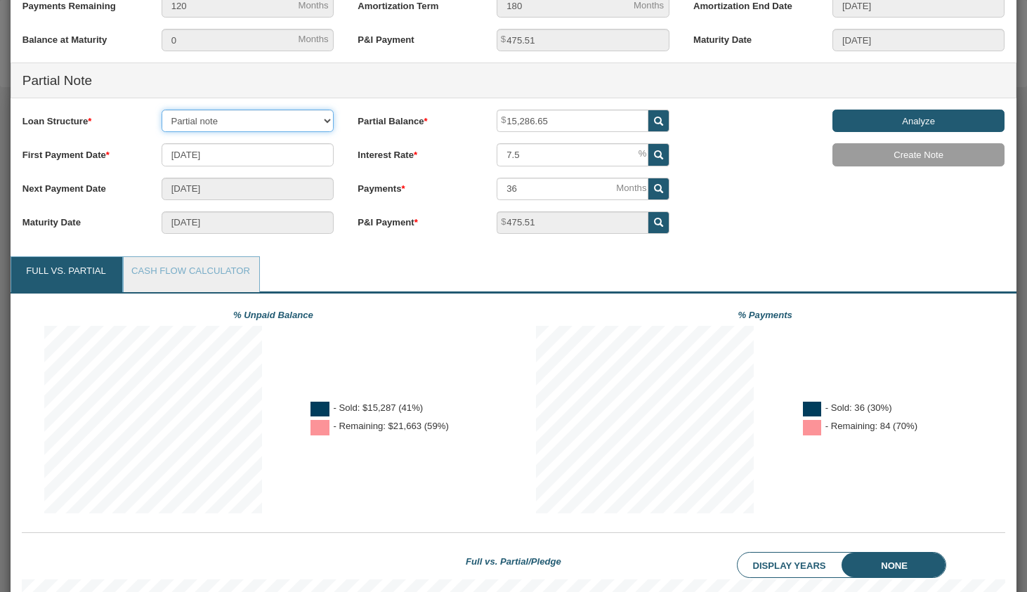
click at [309, 119] on select "Partial note Pledge note Split Payment note" at bounding box center [248, 121] width 172 height 22
select select "object:4840"
click at [162, 132] on select "Partial note Pledge note Split Payment note" at bounding box center [248, 121] width 172 height 22
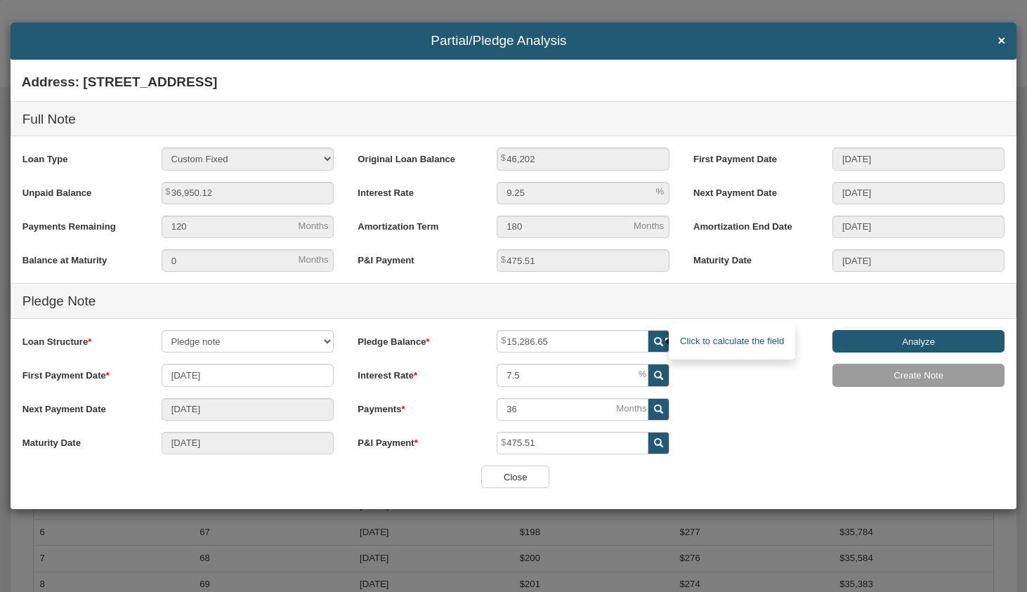
click at [662, 346] on icon at bounding box center [658, 341] width 9 height 9
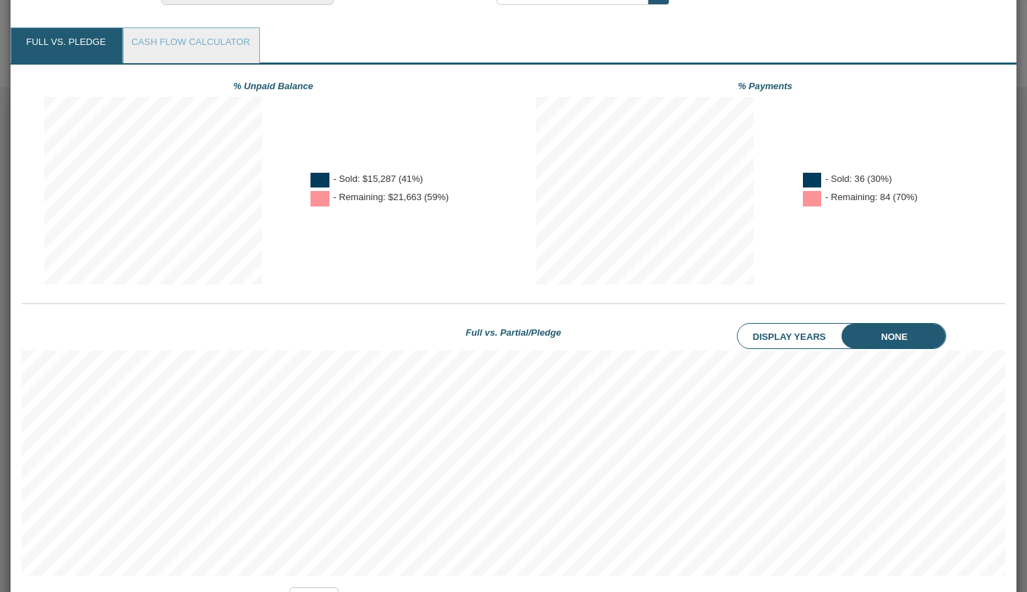
scroll to position [474, 0]
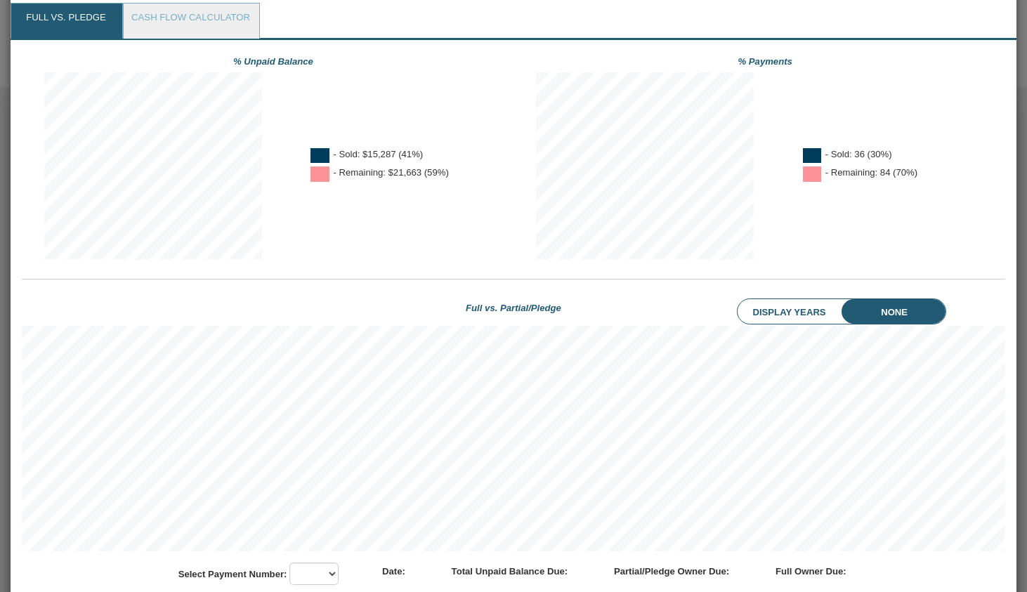
click at [796, 310] on li "Display Years" at bounding box center [800, 312] width 126 height 26
click at [802, 306] on li "Display Years" at bounding box center [800, 312] width 126 height 26
click at [910, 308] on li "None" at bounding box center [905, 312] width 79 height 26
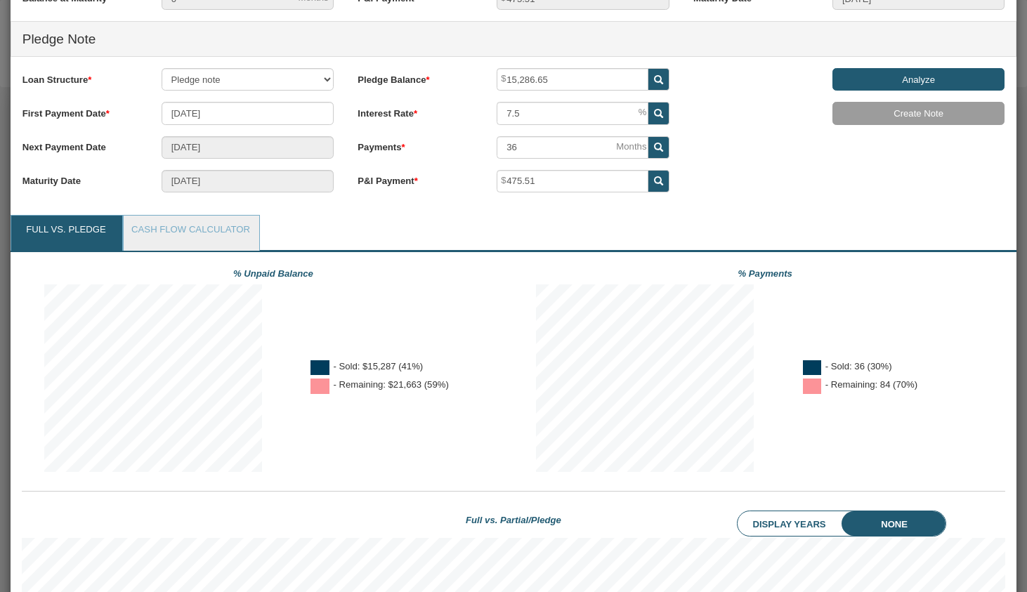
scroll to position [261, 0]
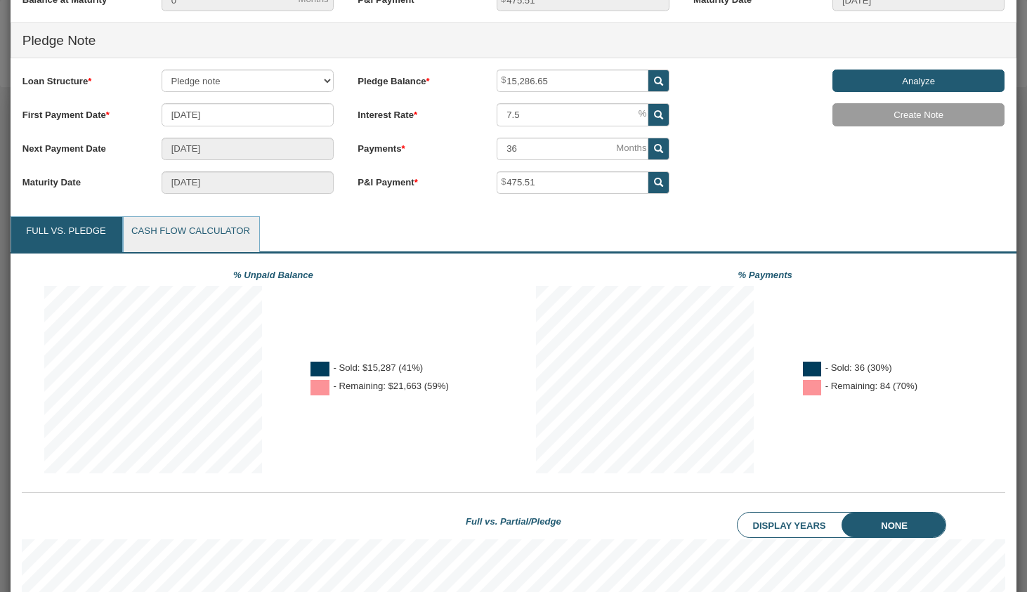
click at [180, 239] on link "Cash Flow Calculator" at bounding box center [190, 234] width 133 height 35
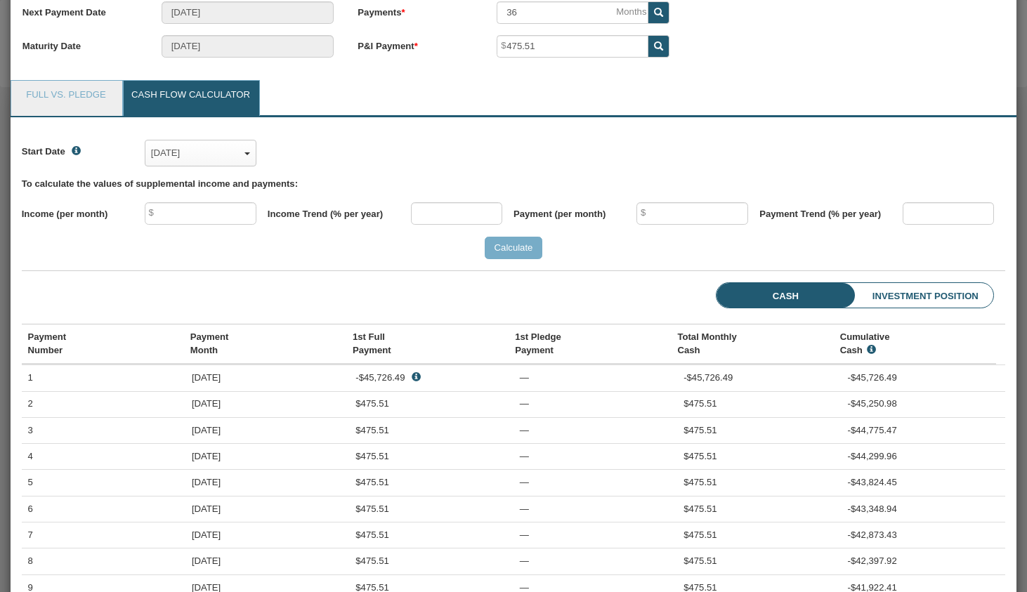
scroll to position [398, 0]
click at [90, 93] on link "Full vs. Pledge" at bounding box center [66, 97] width 110 height 35
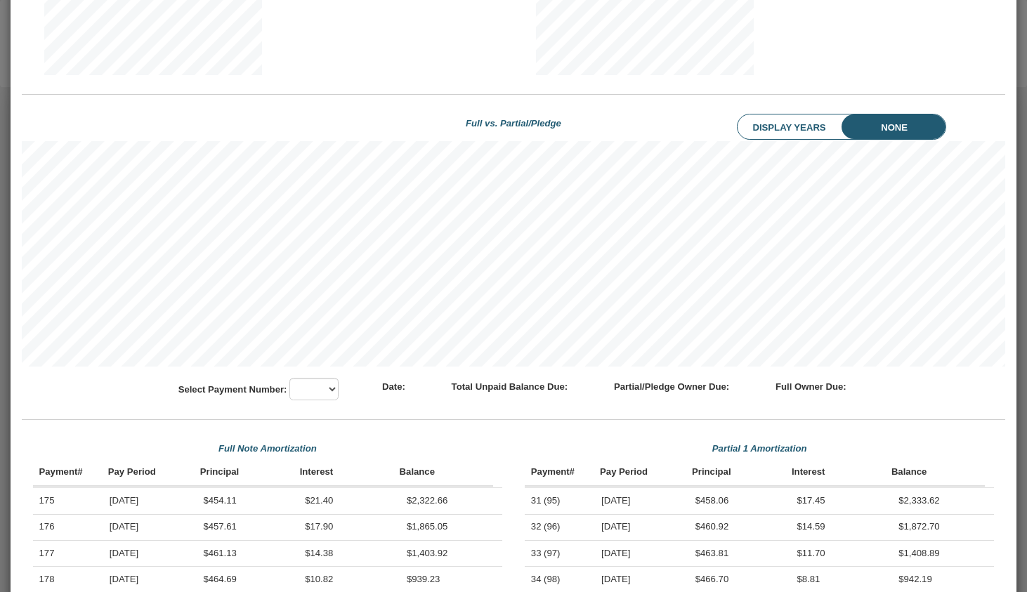
scroll to position [663, 0]
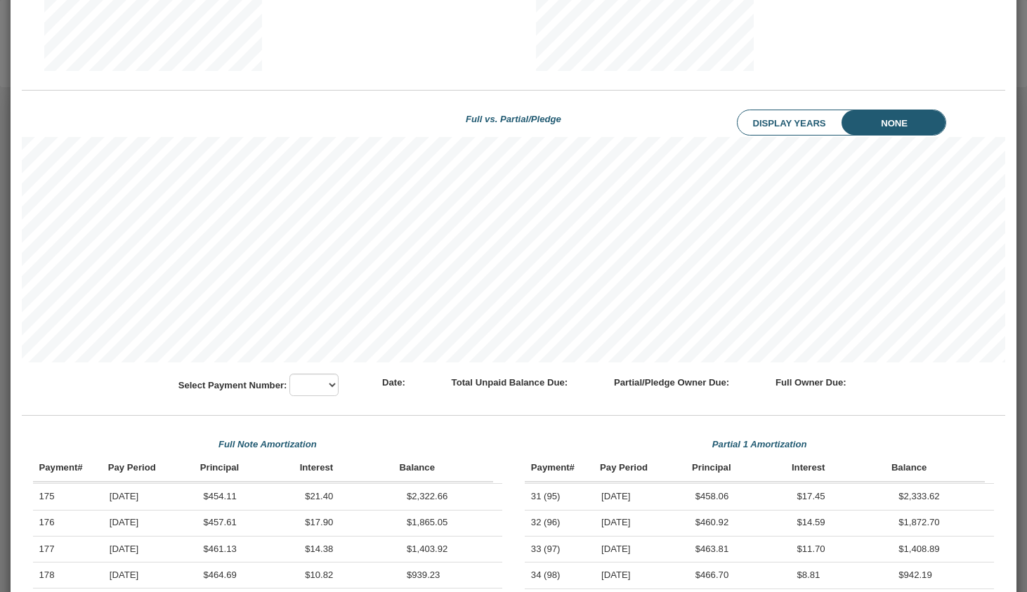
click at [300, 397] on div "% Unpaid Balance - Sold: $15,287 (41%) - Remaining: $21,663 (59%) % Payments - …" at bounding box center [514, 258] width 984 height 792
click at [303, 395] on select "62 63 64 65 66 67 68 69 70 71 72 73 74 75 76 77 78 79 80 81 82 83 84 85 86 87 8…" at bounding box center [313, 385] width 49 height 22
select select "number:96"
click at [289, 374] on select "62 63 64 65 66 67 68 69 70 71 72 73 74 75 76 77 78 79 80 81 82 83 84 85 86 87 8…" at bounding box center [313, 385] width 49 height 22
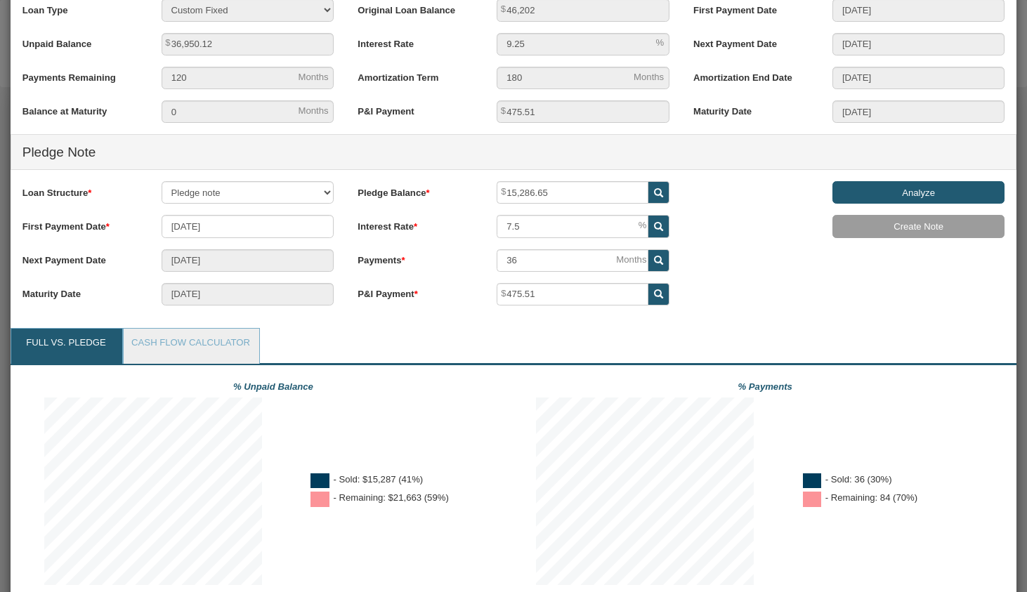
scroll to position [31, 0]
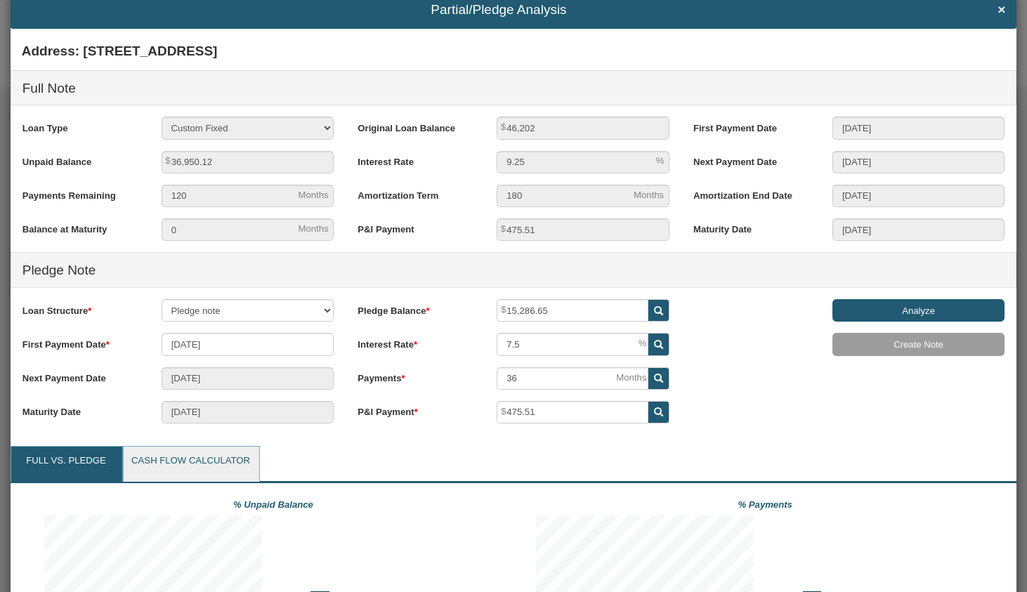
click at [214, 457] on link "Cash Flow Calculator" at bounding box center [190, 464] width 133 height 35
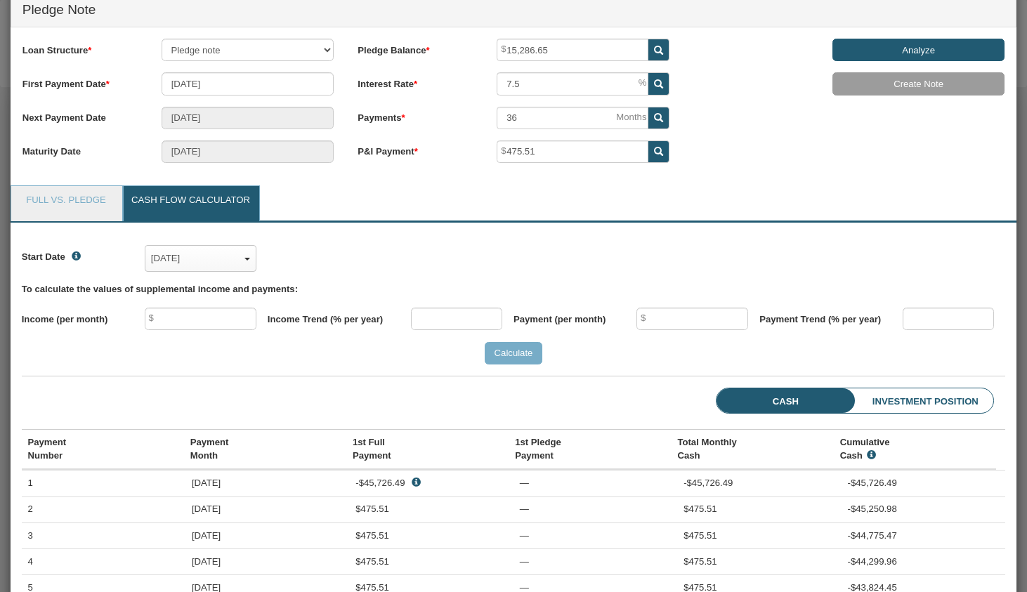
scroll to position [313, 0]
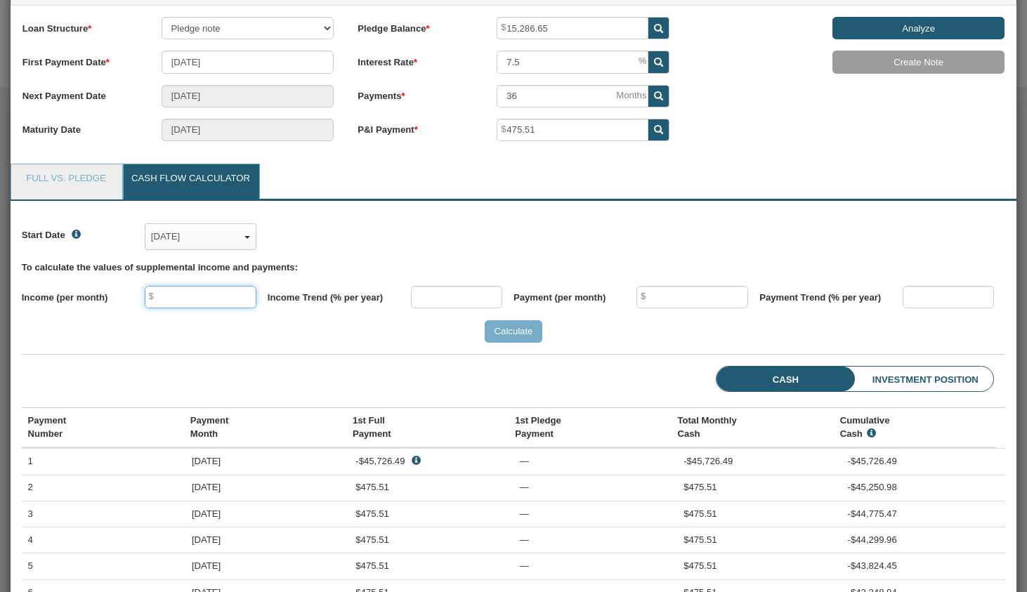
click at [201, 303] on input "text" at bounding box center [201, 297] width 112 height 22
click at [210, 246] on div "Jul, 2020" at bounding box center [200, 237] width 99 height 20
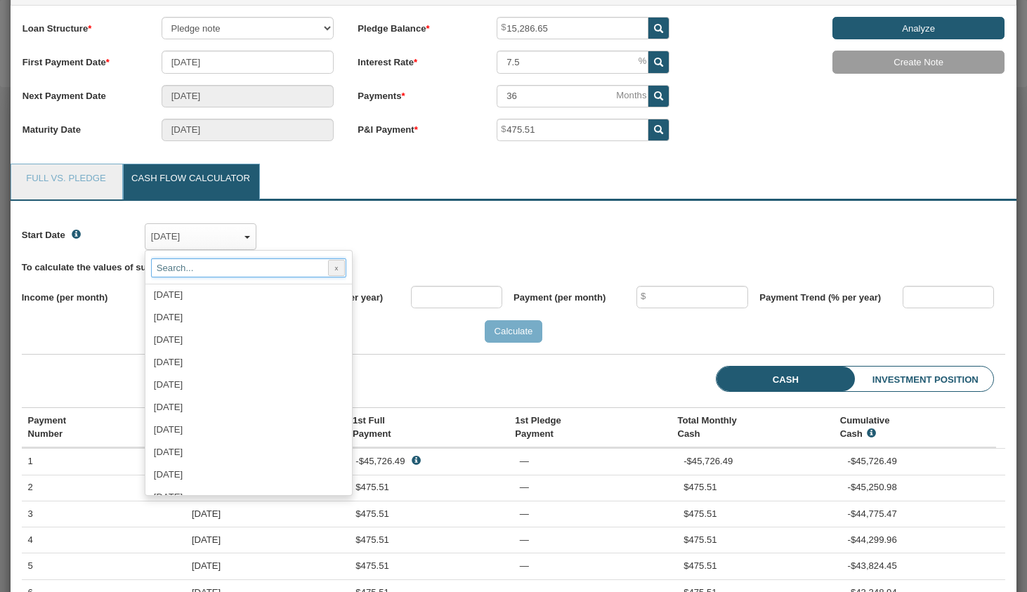
scroll to position [1360, 0]
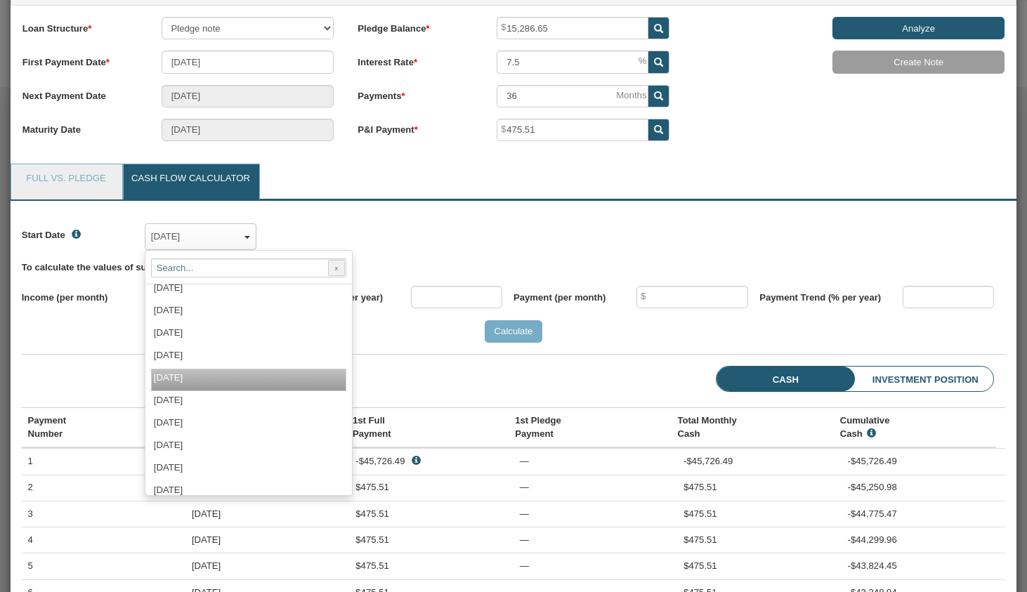
click at [220, 369] on div "[DATE]" at bounding box center [248, 380] width 195 height 22
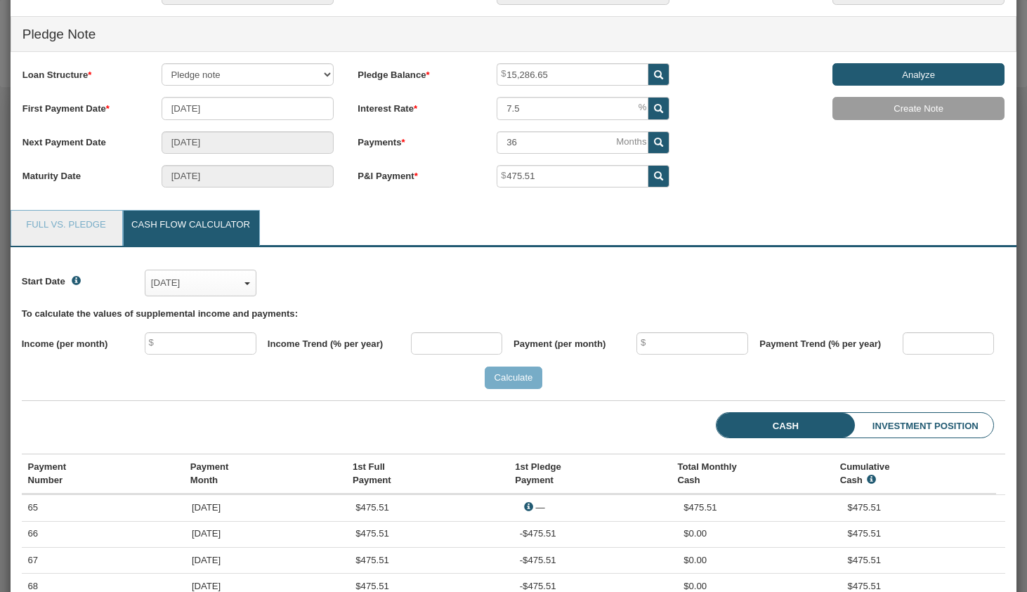
scroll to position [265, 0]
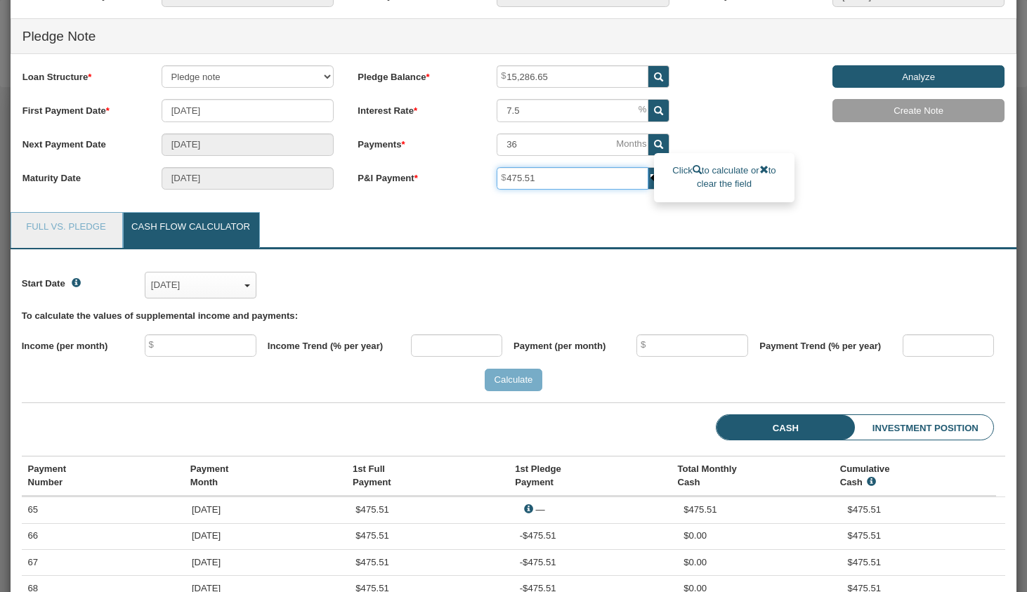
click at [563, 174] on input "475.51" at bounding box center [573, 178] width 152 height 22
type input "300"
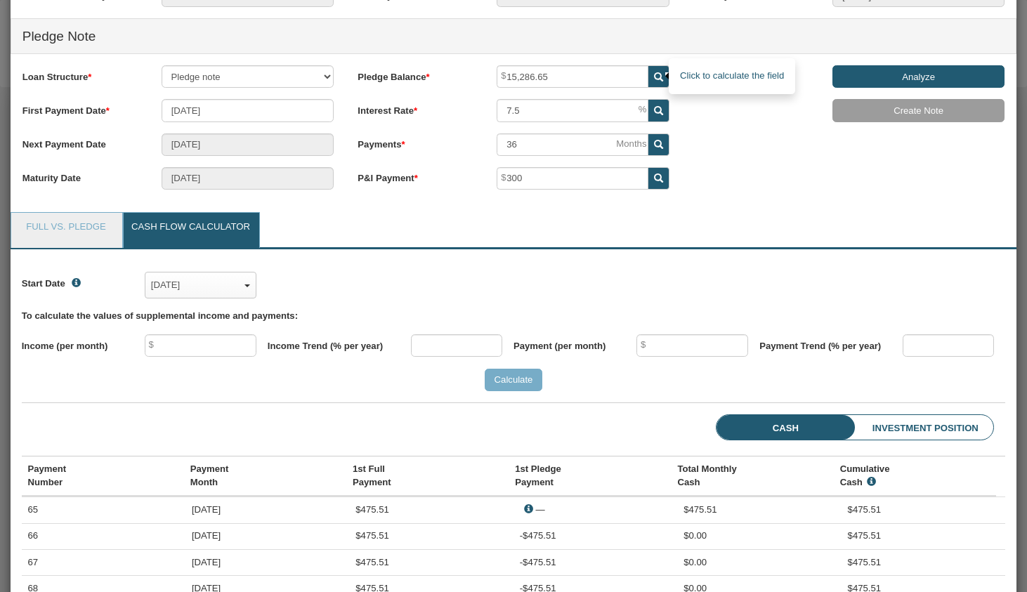
click at [662, 75] on icon at bounding box center [658, 76] width 9 height 9
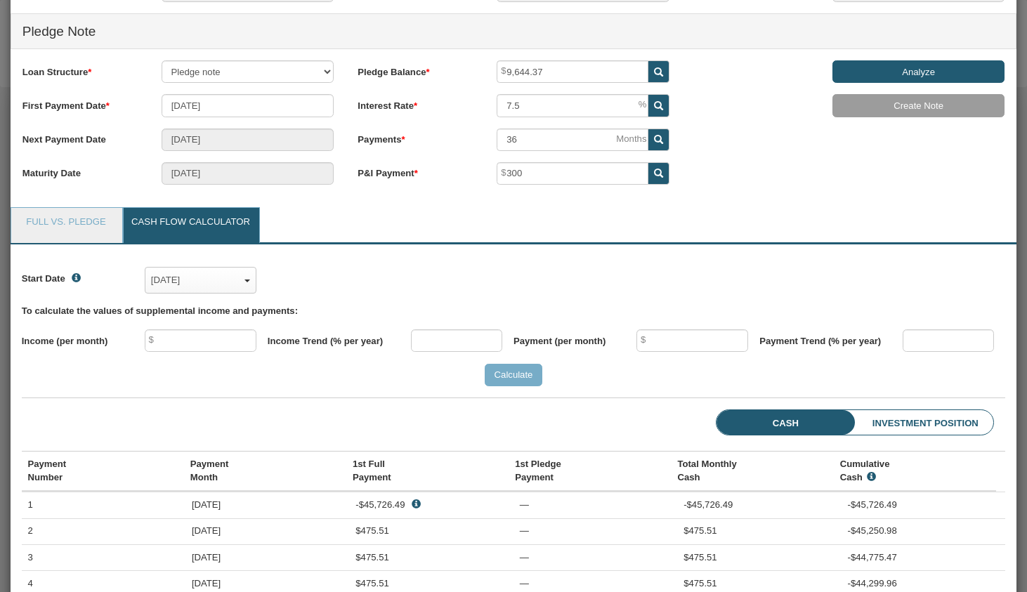
scroll to position [276, 0]
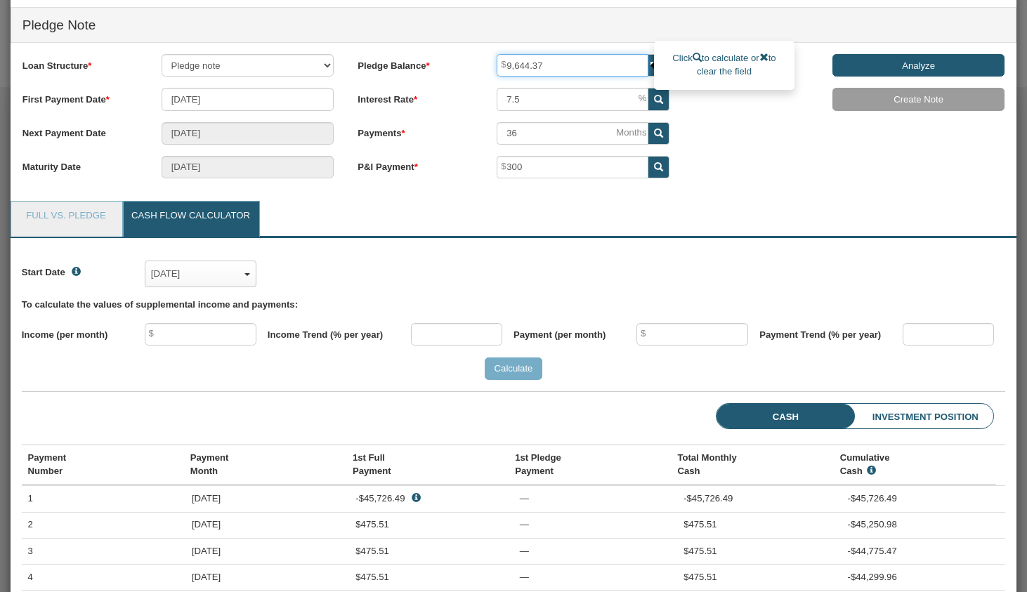
click at [591, 71] on input "9,644.37" at bounding box center [573, 65] width 152 height 22
type input "10,000"
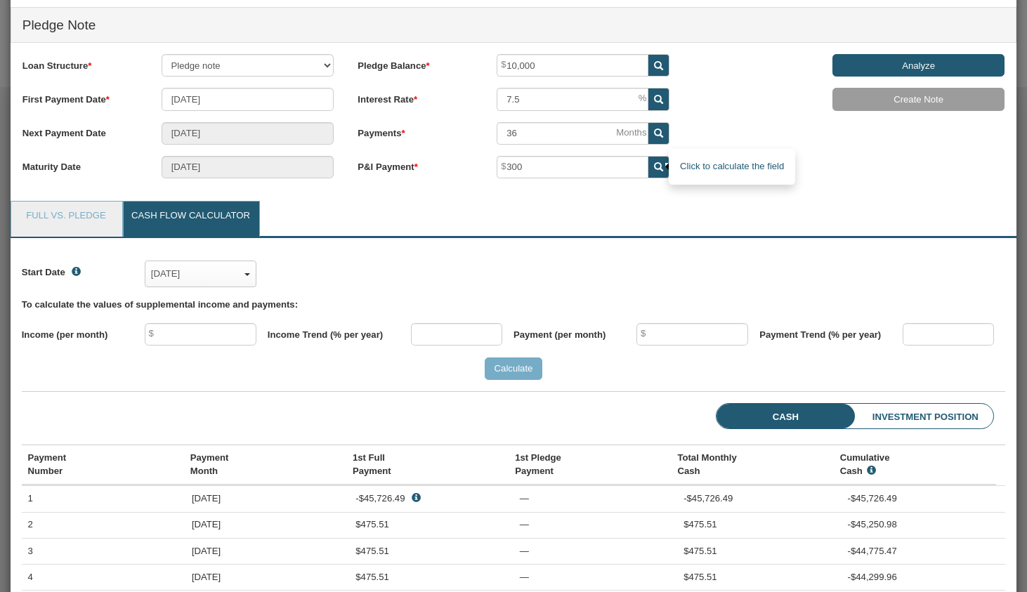
click at [660, 166] on icon at bounding box center [658, 166] width 9 height 9
type input "311.06"
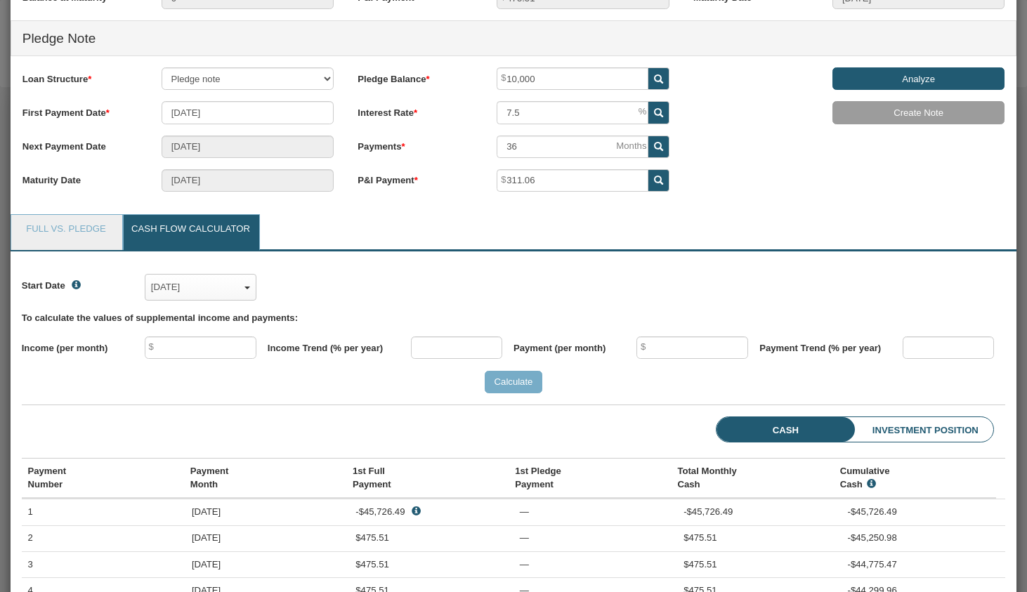
scroll to position [261, 0]
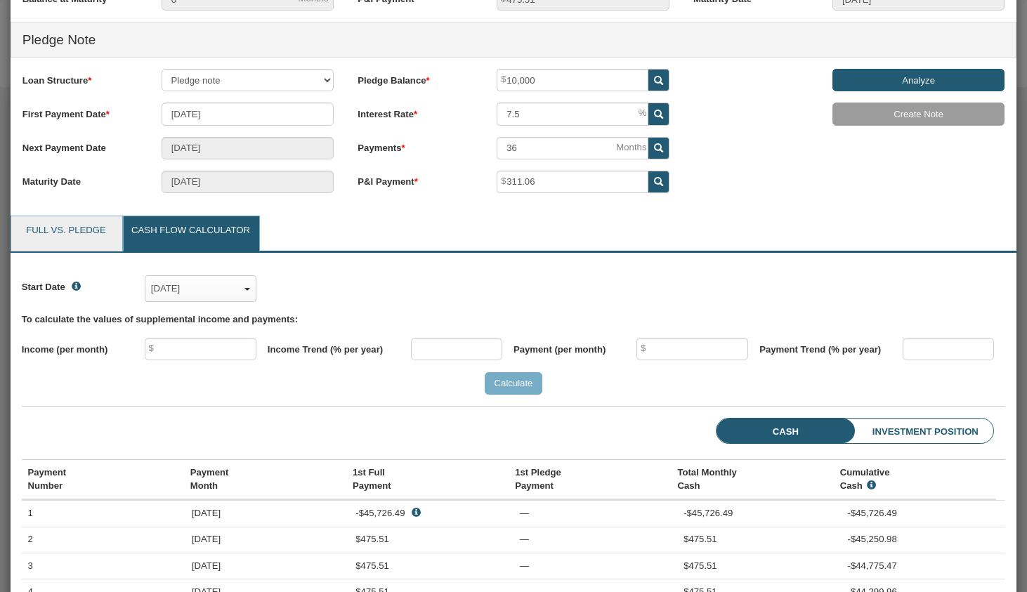
click at [96, 238] on link "Full vs. Pledge" at bounding box center [66, 233] width 110 height 35
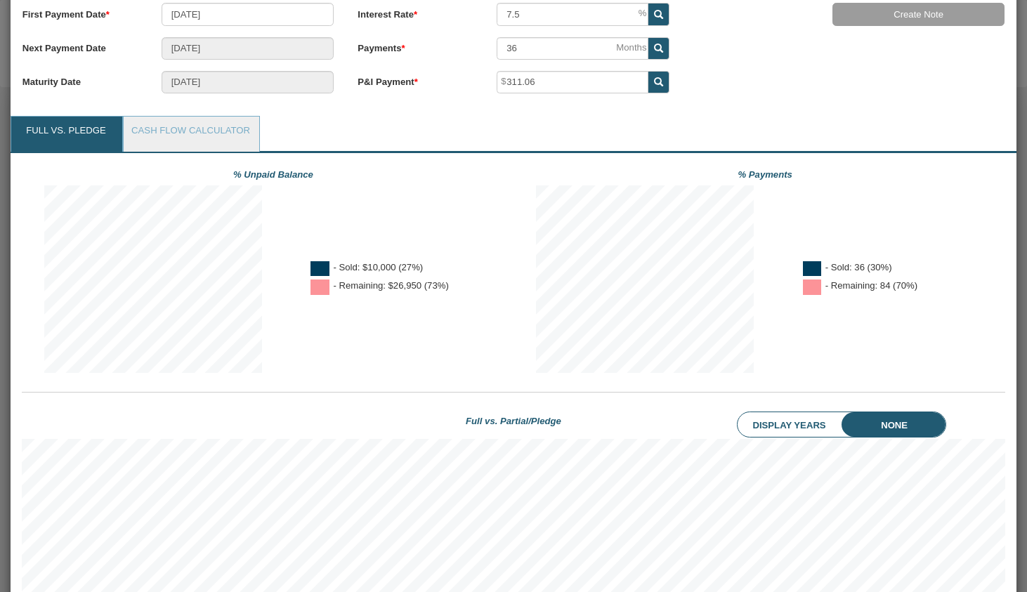
scroll to position [347, 0]
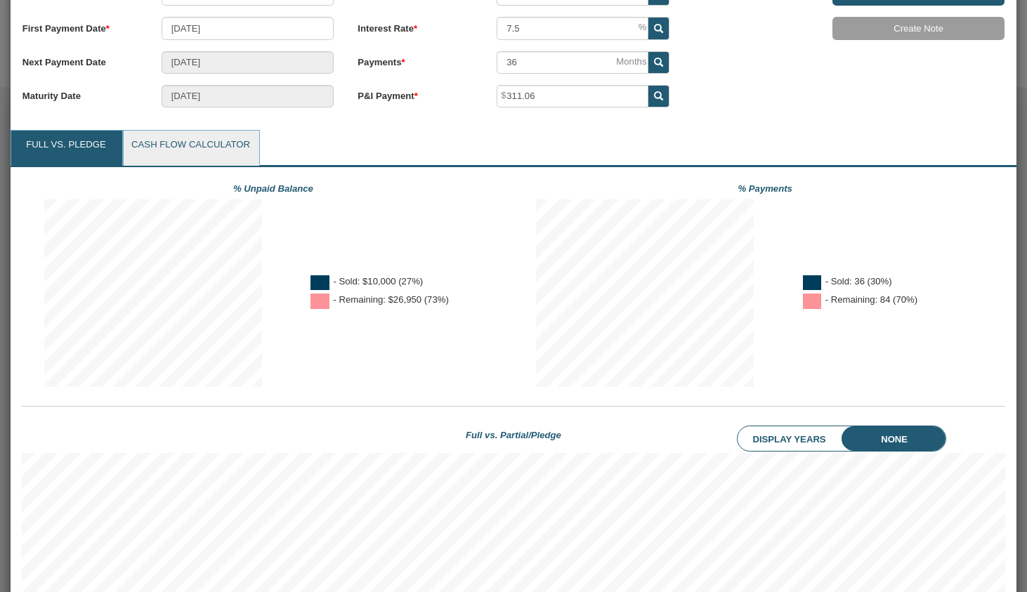
click at [189, 142] on link "Cash Flow Calculator" at bounding box center [190, 148] width 133 height 35
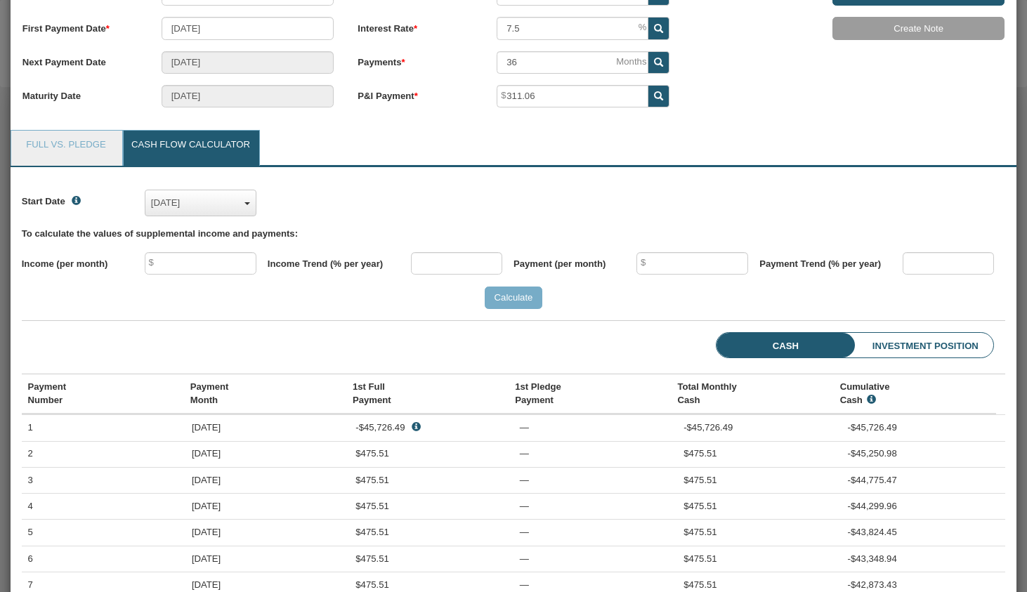
click at [226, 207] on div "Jul, 2020" at bounding box center [200, 203] width 99 height 20
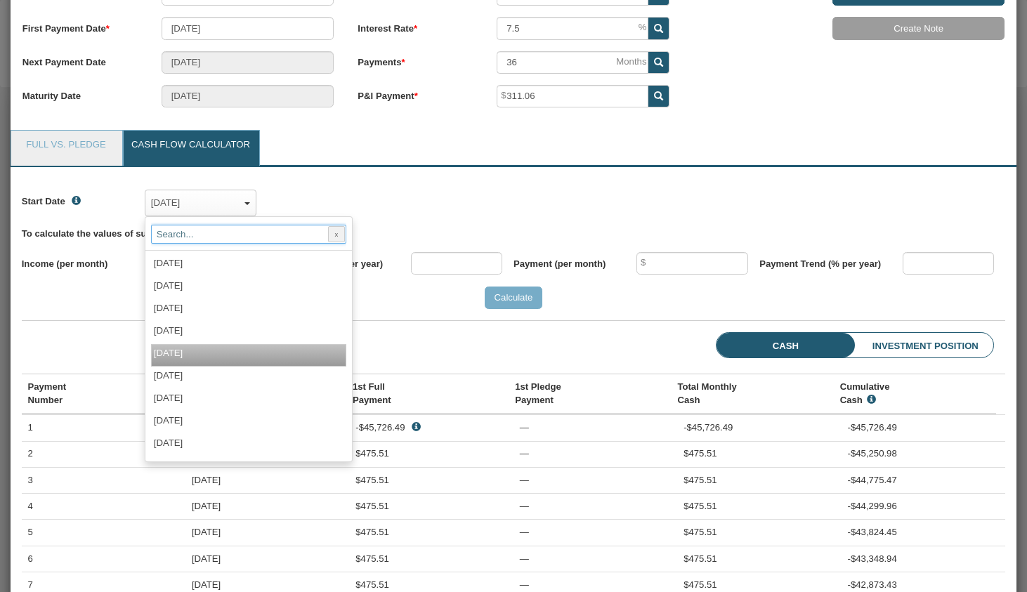
scroll to position [1312, 0]
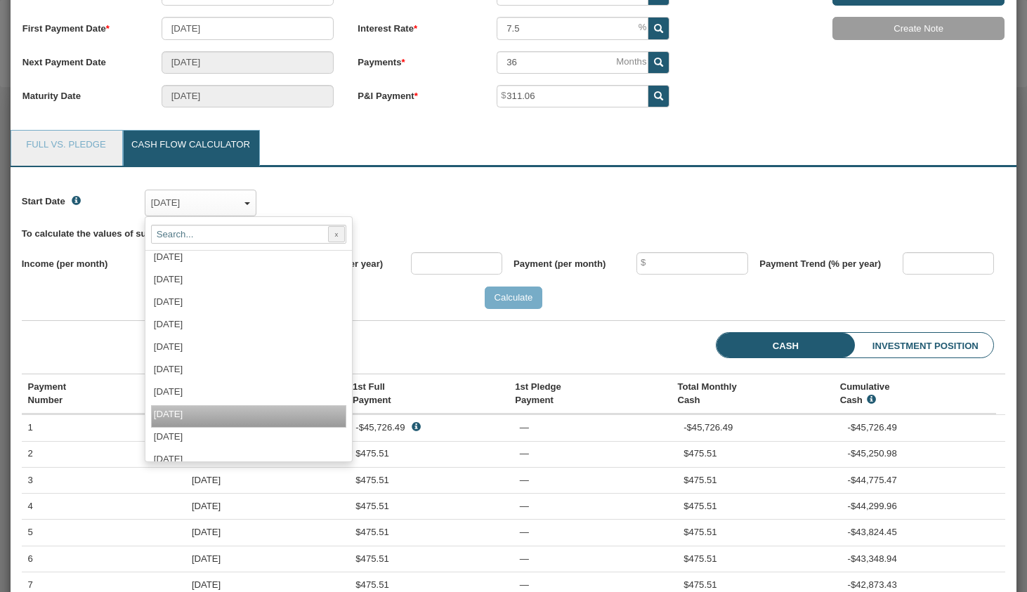
click at [204, 410] on label "[DATE]" at bounding box center [179, 414] width 50 height 11
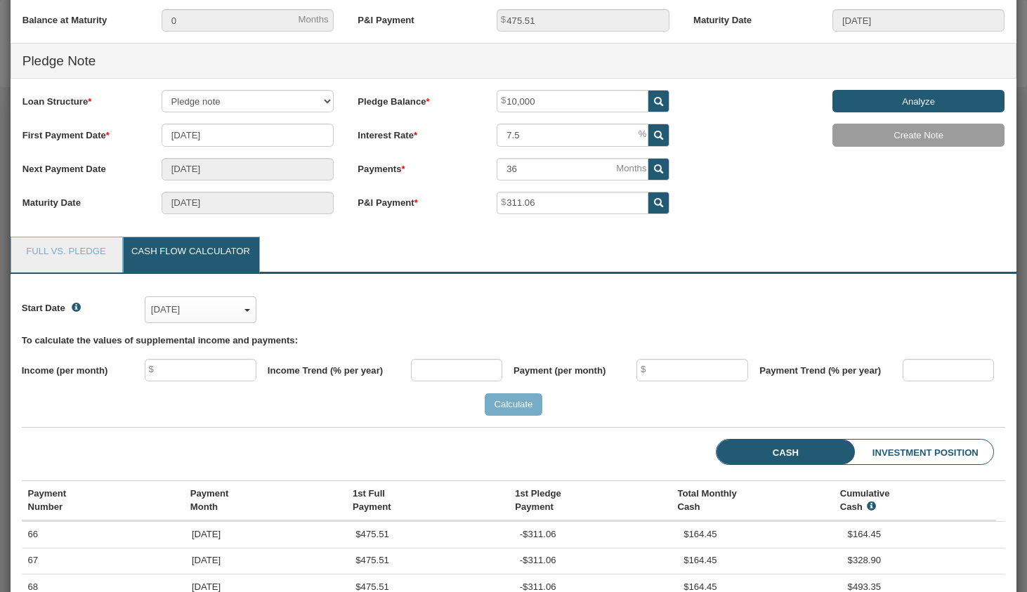
scroll to position [239, 0]
click at [61, 247] on link "Full vs. Pledge" at bounding box center [66, 255] width 110 height 35
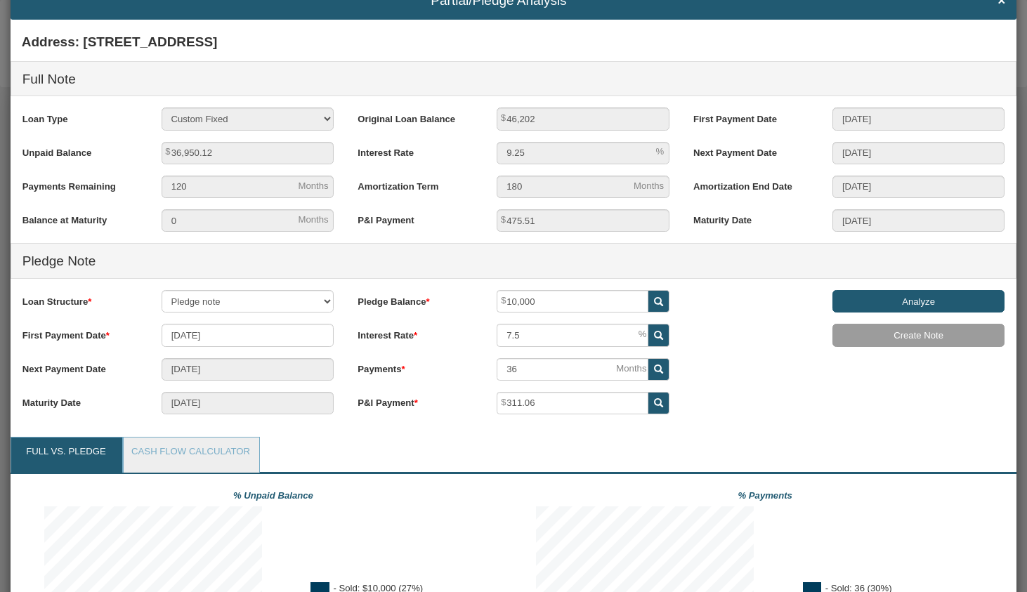
scroll to position [0, 0]
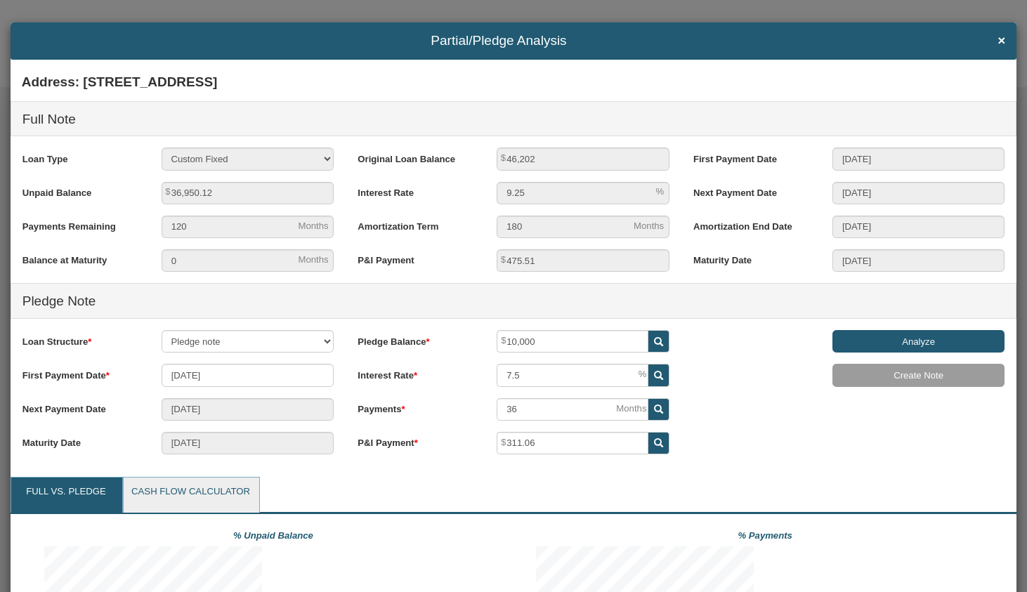
click at [238, 496] on link "Cash Flow Calculator" at bounding box center [190, 495] width 133 height 35
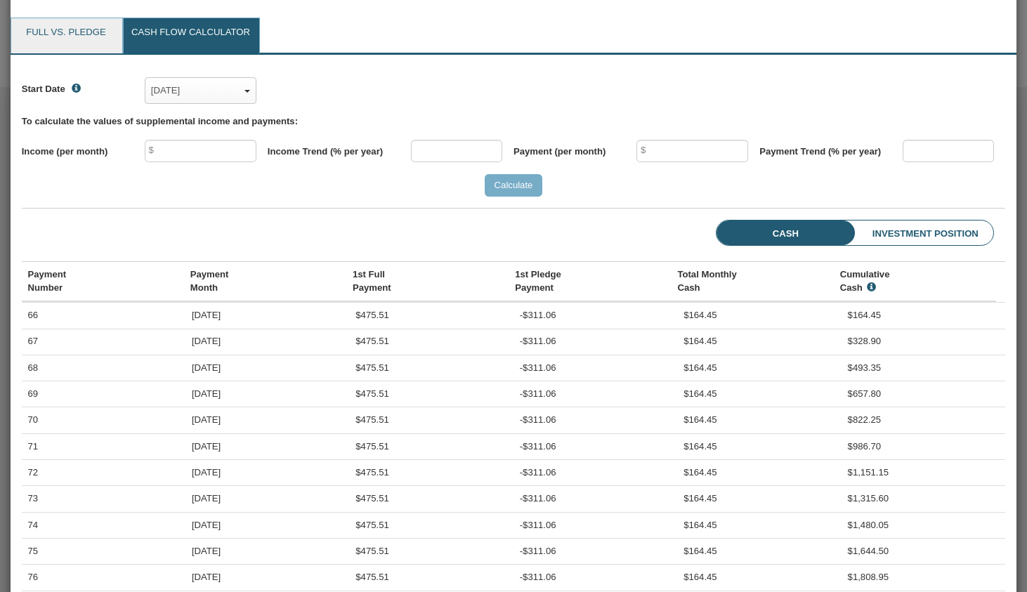
click at [101, 38] on link "Full vs. Pledge" at bounding box center [66, 35] width 110 height 35
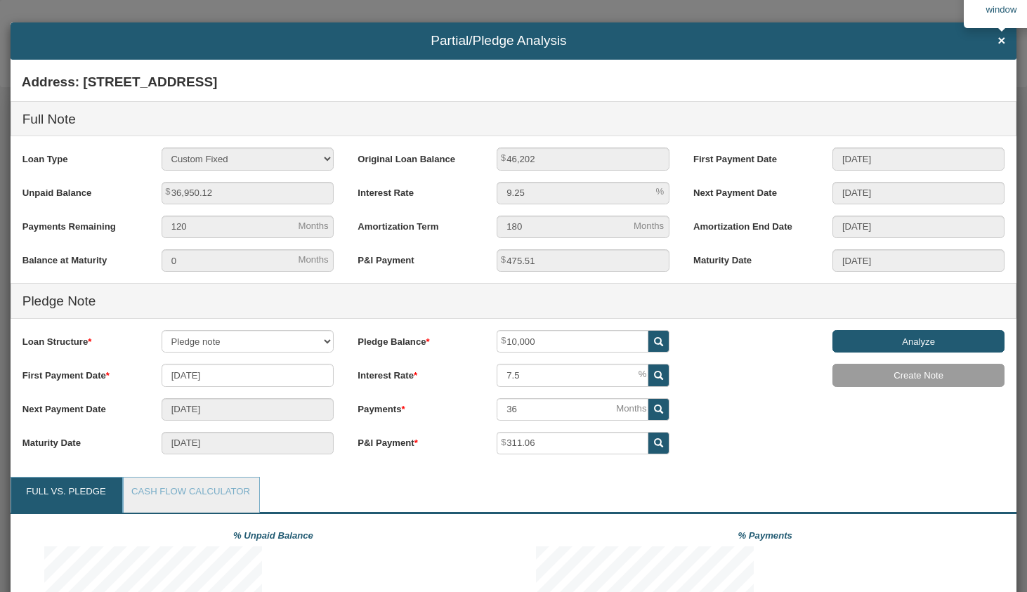
click at [999, 42] on span "×" at bounding box center [1001, 41] width 8 height 15
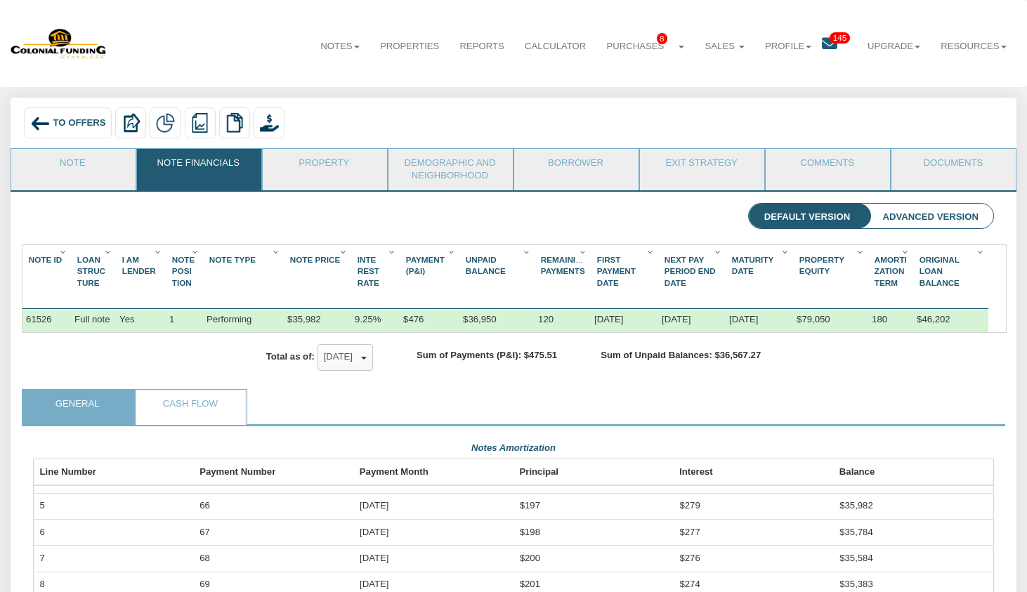
scroll to position [26, 0]
click at [65, 169] on link "Note" at bounding box center [72, 166] width 123 height 35
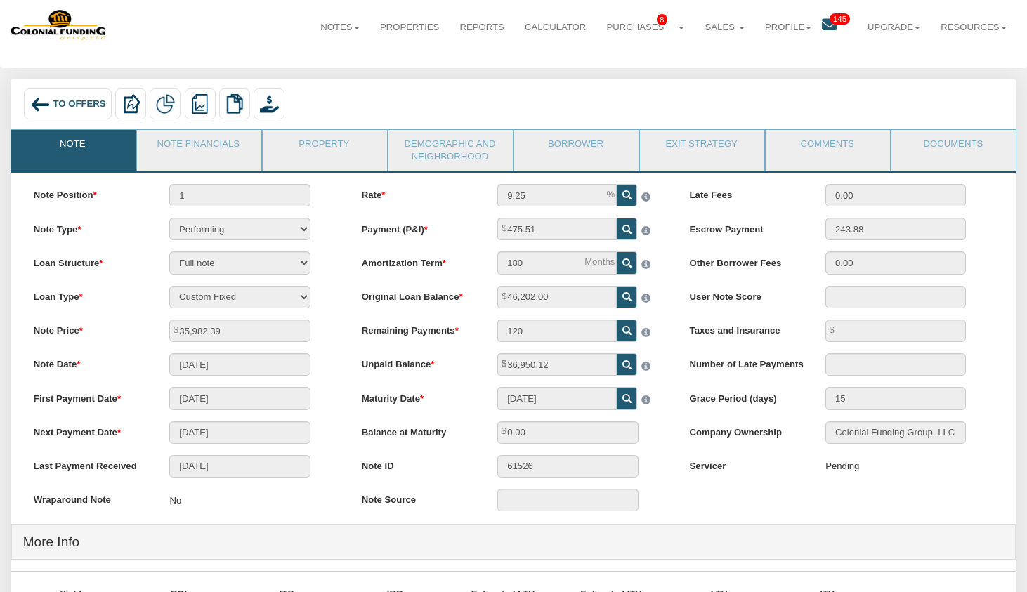
scroll to position [0, 0]
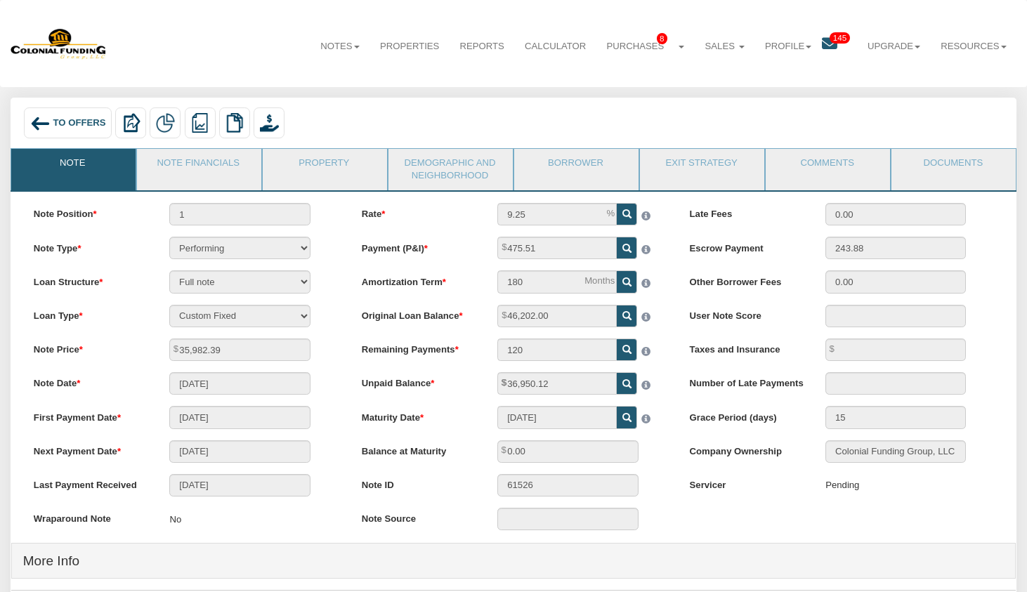
click at [48, 122] on img at bounding box center [40, 123] width 20 height 20
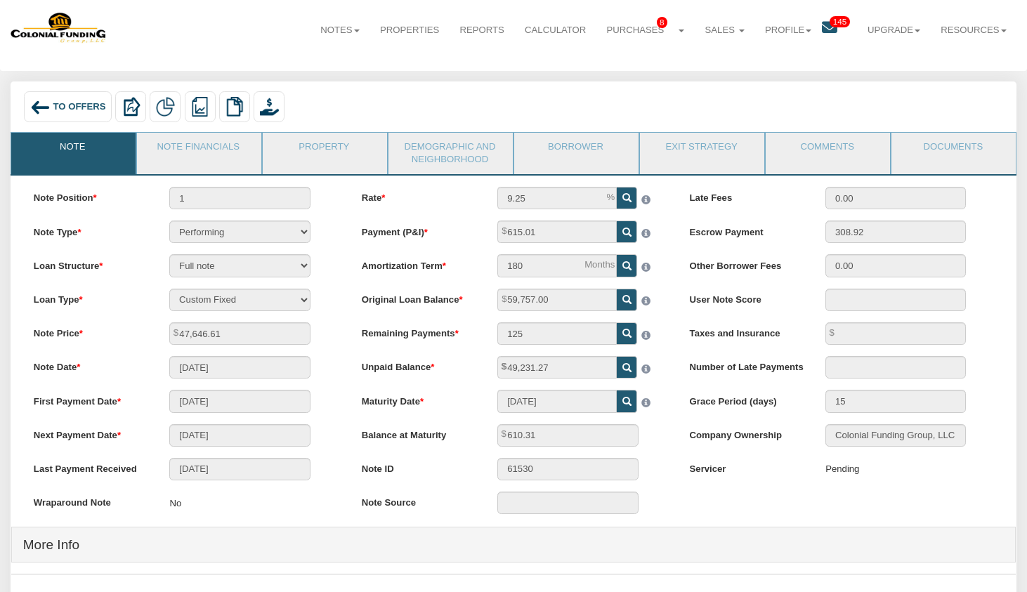
scroll to position [15, 0]
click at [218, 145] on link "Note Financials" at bounding box center [198, 150] width 123 height 35
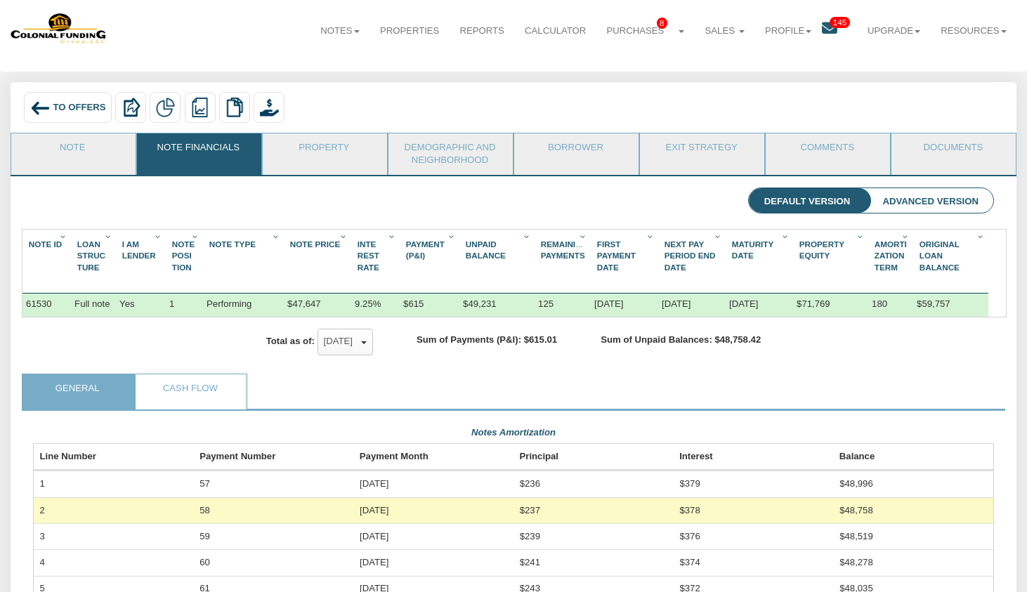
scroll to position [239, 961]
click at [164, 108] on img at bounding box center [165, 107] width 19 height 19
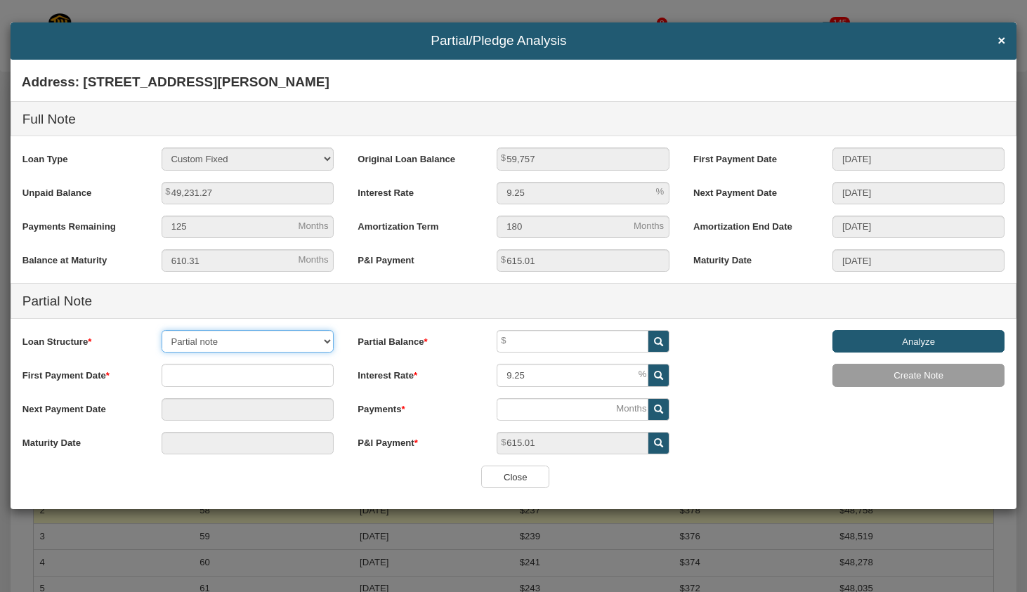
click at [297, 346] on select "Partial note Pledge note Split Payment note" at bounding box center [248, 341] width 172 height 22
select select "object:3333"
click at [162, 330] on select "Partial note Pledge note Split Payment note" at bounding box center [248, 341] width 172 height 22
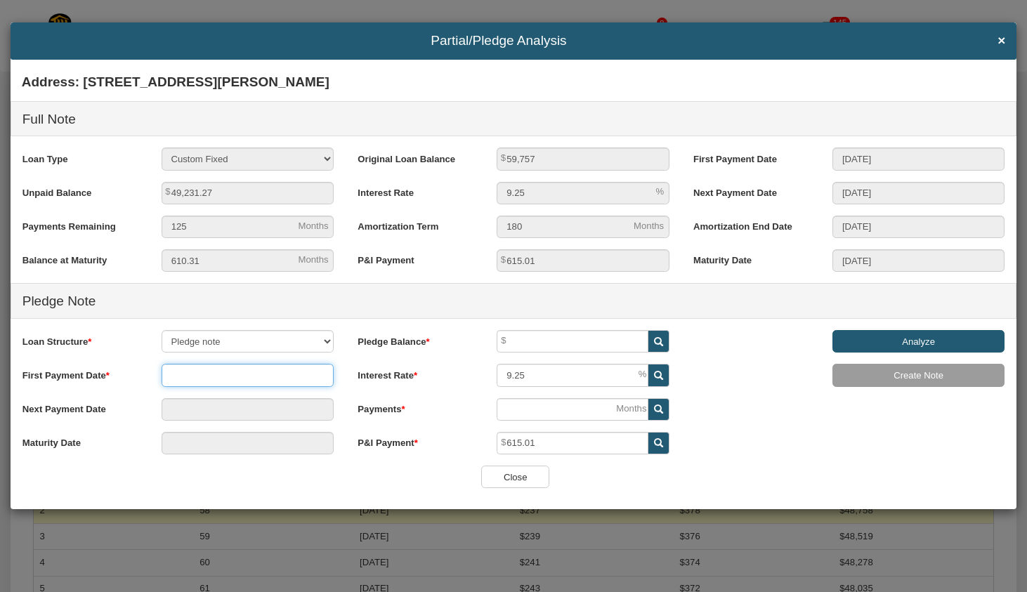
click at [303, 375] on input "text" at bounding box center [248, 375] width 172 height 22
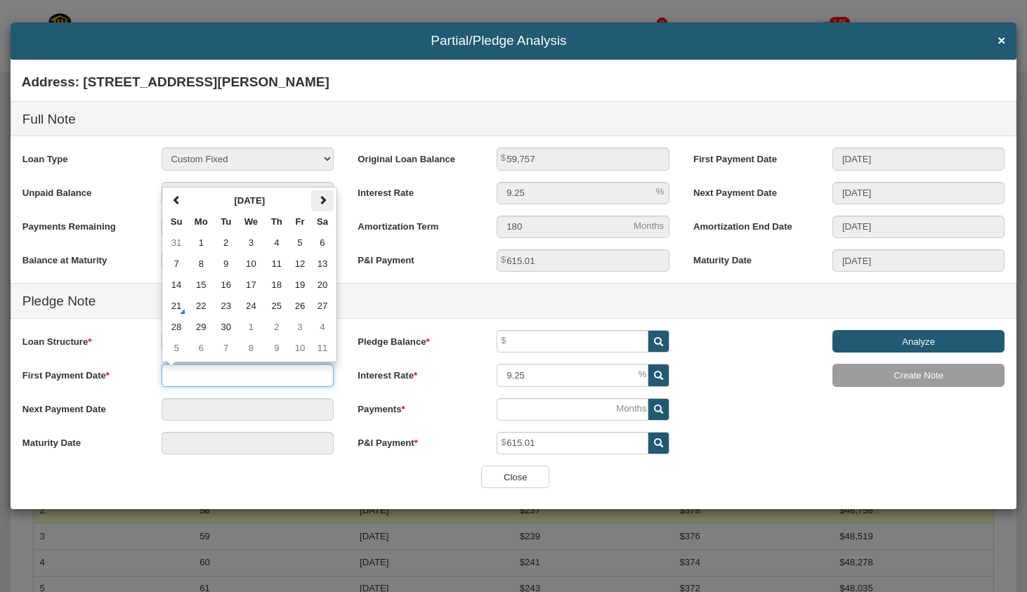
click at [327, 204] on span at bounding box center [322, 199] width 9 height 9
click at [327, 201] on th at bounding box center [322, 200] width 22 height 21
click at [320, 242] on td "1" at bounding box center [322, 242] width 22 height 21
type input "11/01/2025"
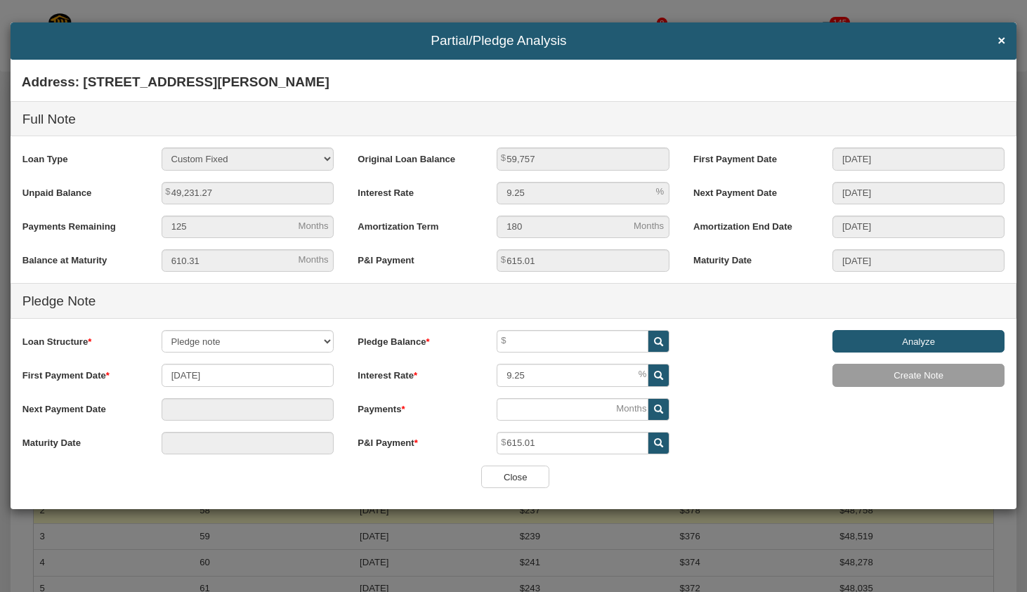
type input "11/01/2025"
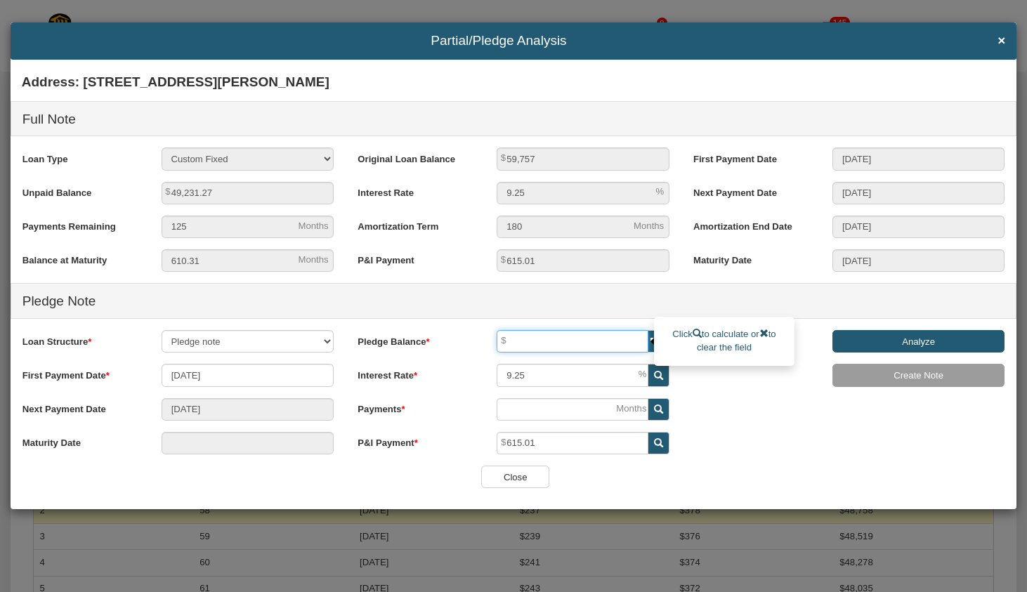
click at [598, 344] on input "text" at bounding box center [573, 341] width 152 height 22
type input "30,000"
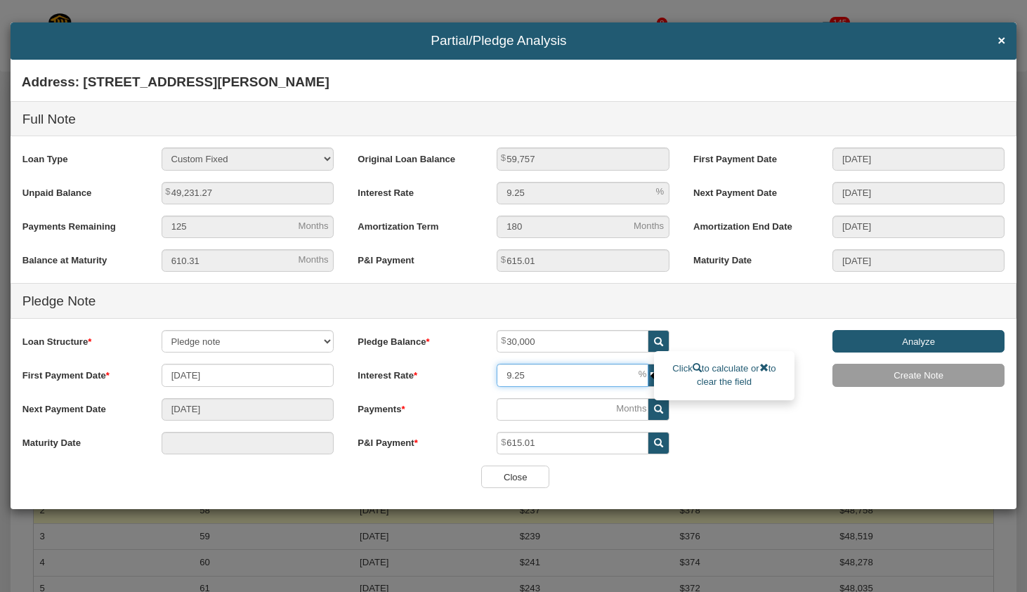
click at [547, 374] on input "9.25" at bounding box center [573, 375] width 152 height 22
type input "7"
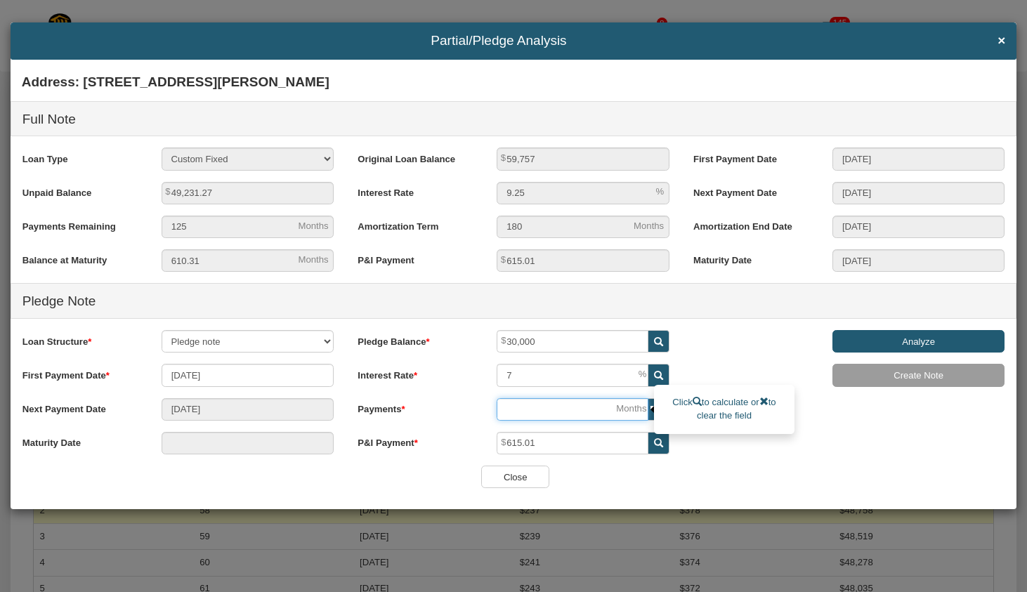
click at [529, 412] on input "number" at bounding box center [573, 409] width 152 height 22
type input "01/01/2026"
type input "36"
type input "10/01/2028"
type input "36"
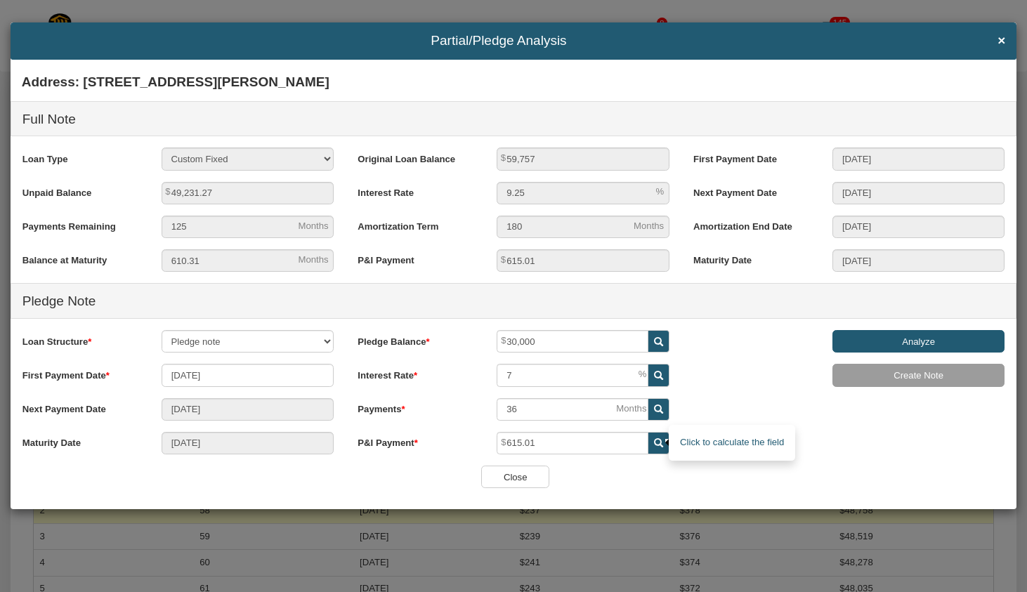
click at [661, 439] on icon at bounding box center [658, 442] width 9 height 9
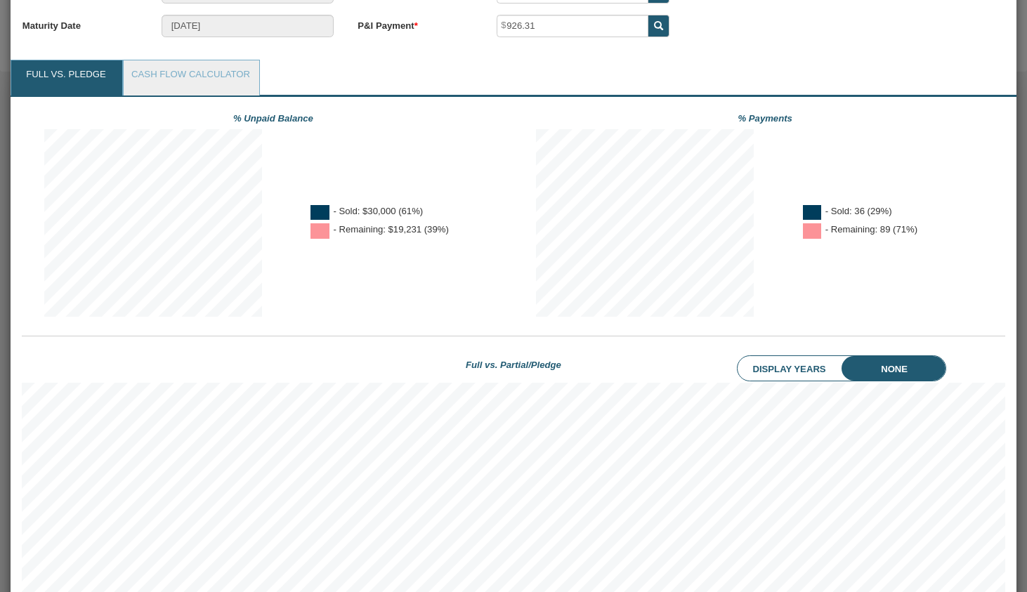
scroll to position [291, 0]
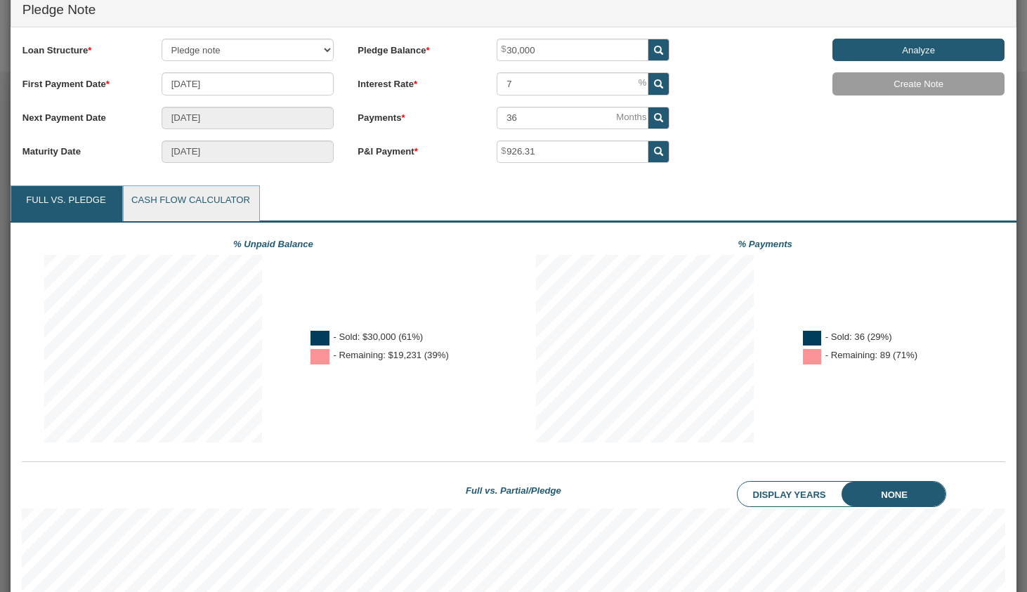
click at [179, 201] on link "Cash Flow Calculator" at bounding box center [190, 203] width 133 height 35
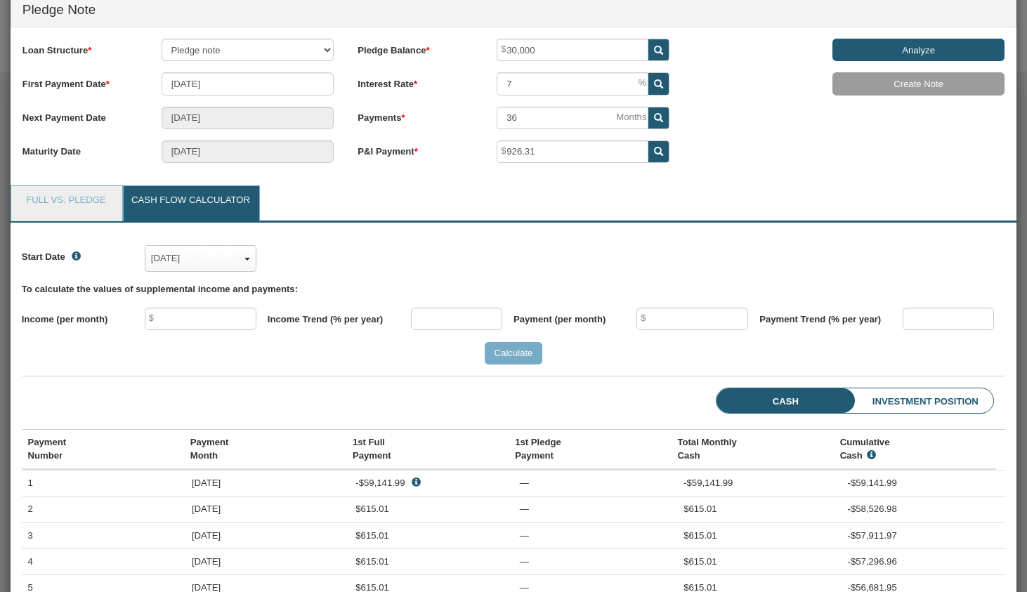
scroll to position [205, 983]
click at [213, 330] on input "text" at bounding box center [201, 319] width 112 height 22
click at [227, 262] on div "Dec, 2020" at bounding box center [200, 259] width 99 height 20
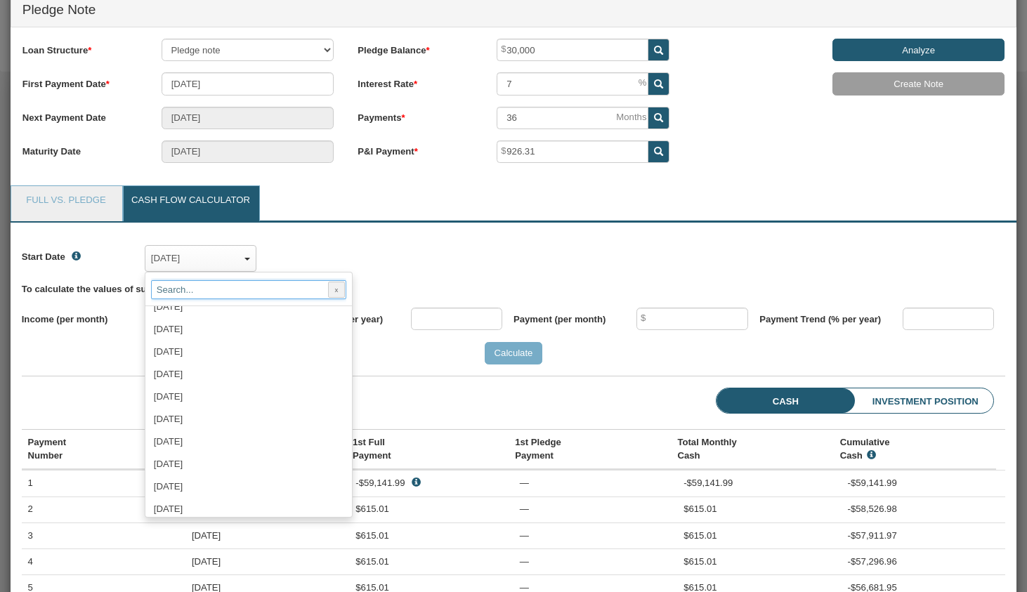
scroll to position [1204, 0]
click at [234, 477] on div "[DATE]" at bounding box center [248, 468] width 195 height 22
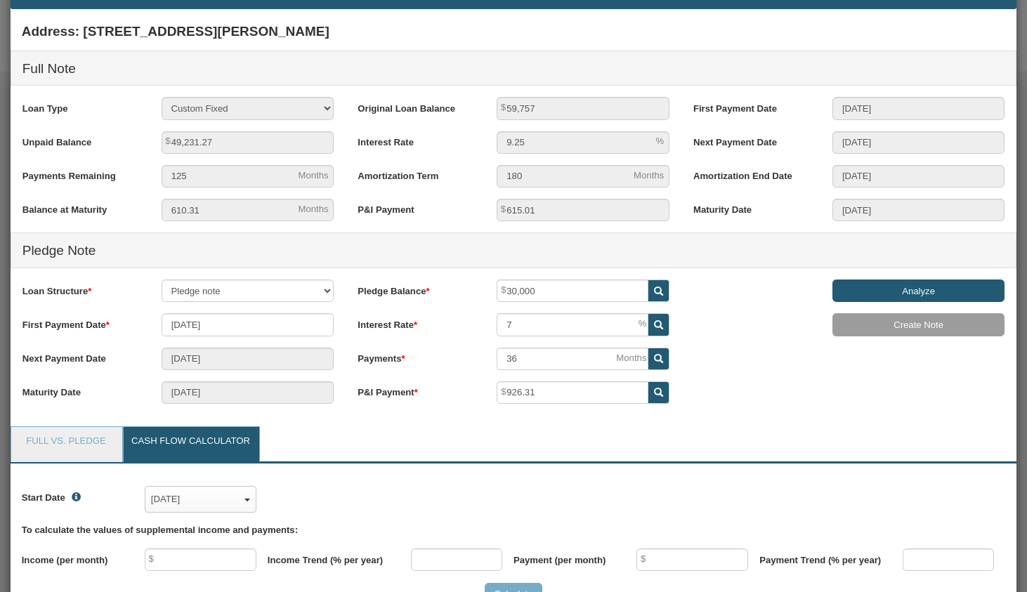
scroll to position [20, 0]
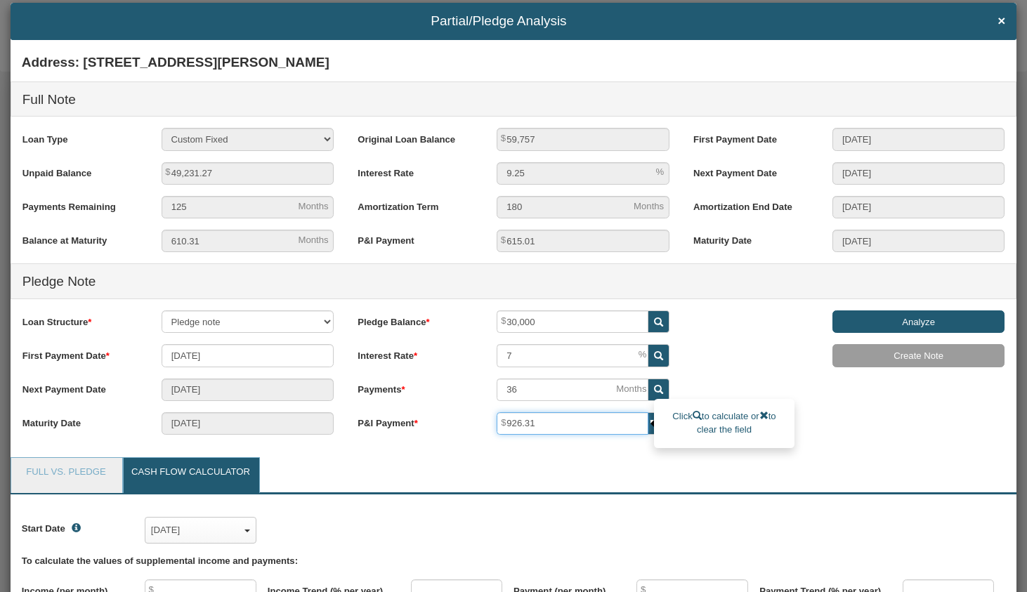
click at [585, 425] on input "926.31" at bounding box center [573, 423] width 152 height 22
type input "400"
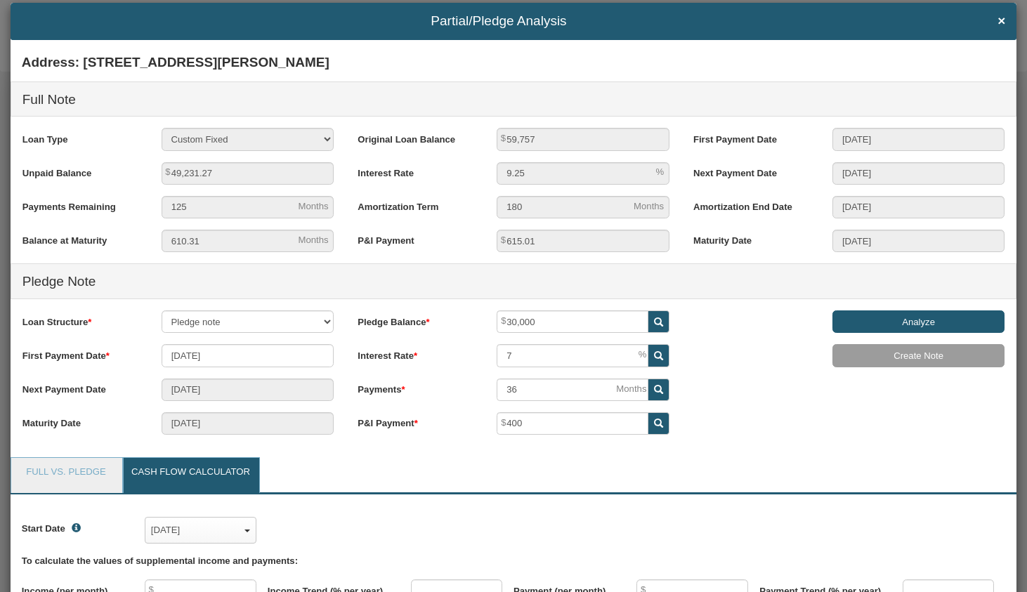
click at [662, 328] on span at bounding box center [658, 321] width 20 height 22
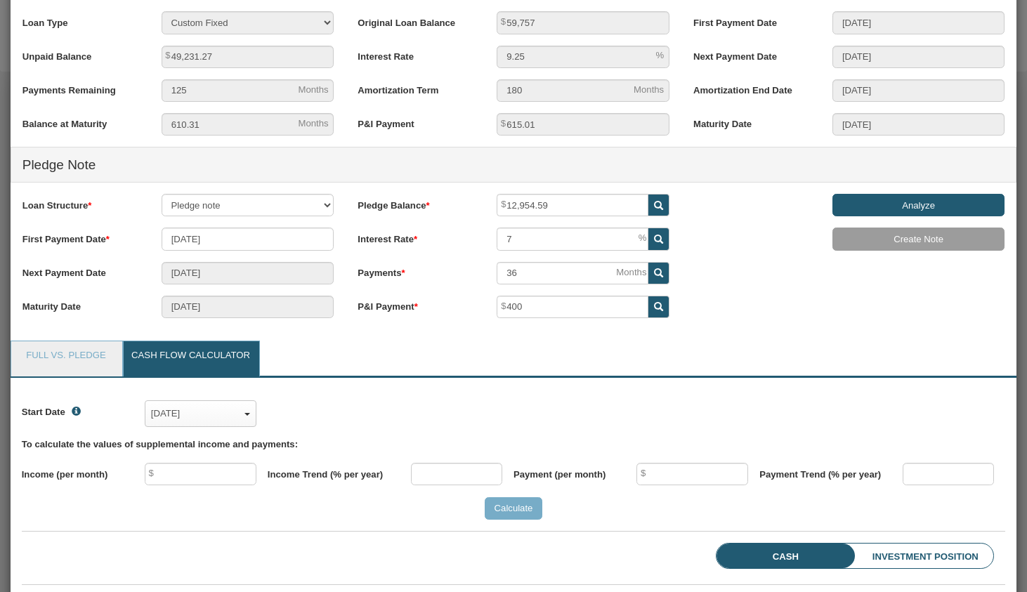
scroll to position [167, 0]
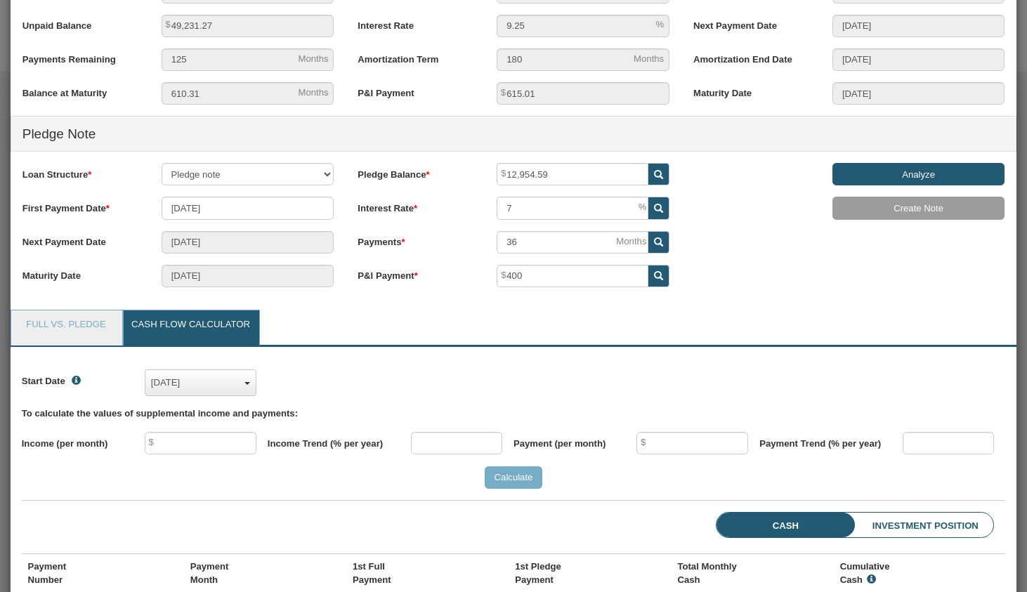
click at [203, 380] on div "Dec, 2020" at bounding box center [200, 383] width 99 height 20
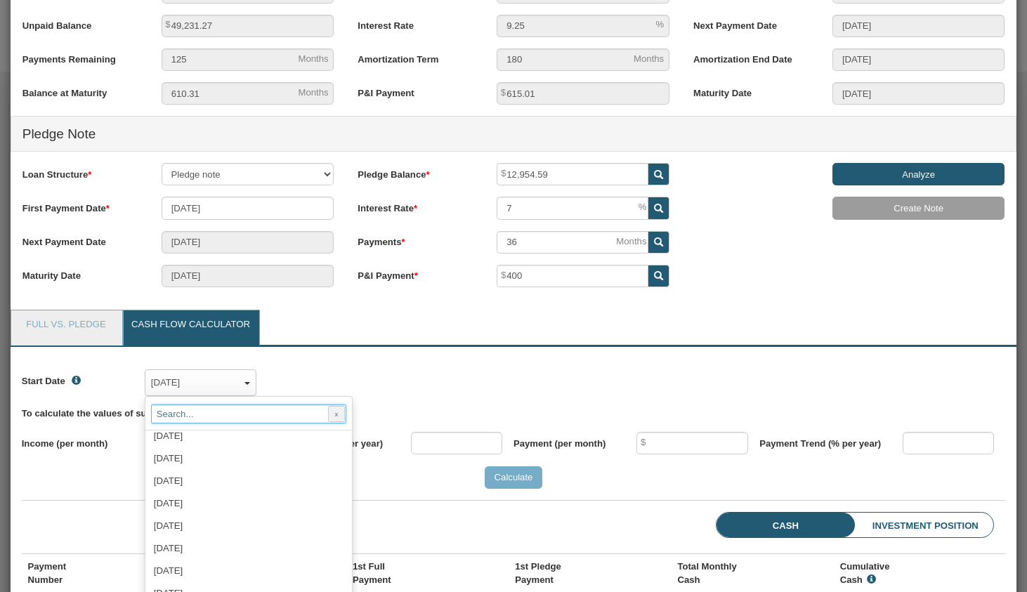
scroll to position [1227, 0]
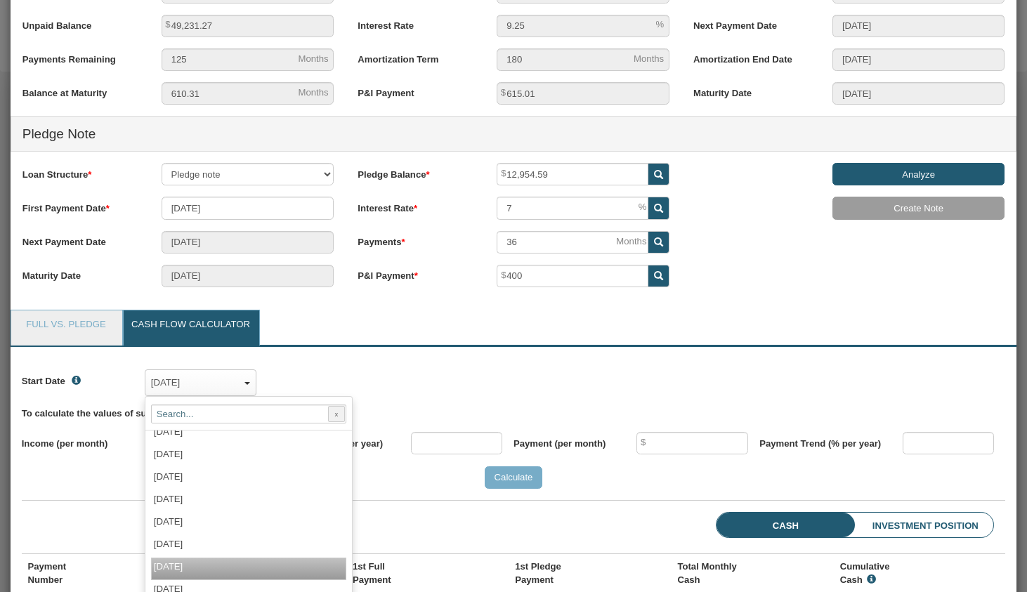
click at [204, 564] on label "[DATE]" at bounding box center [179, 566] width 50 height 11
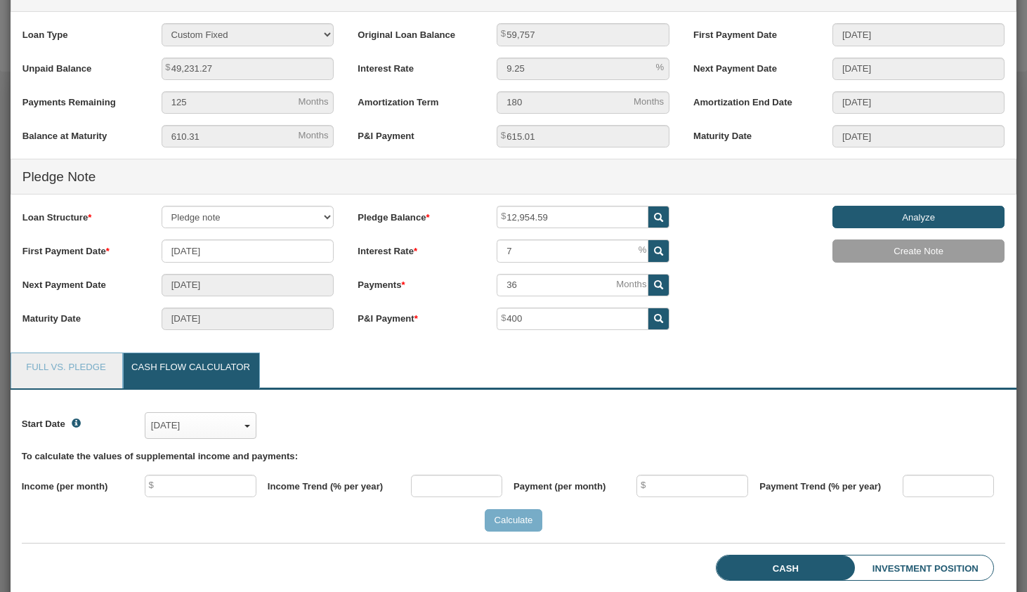
scroll to position [122, 0]
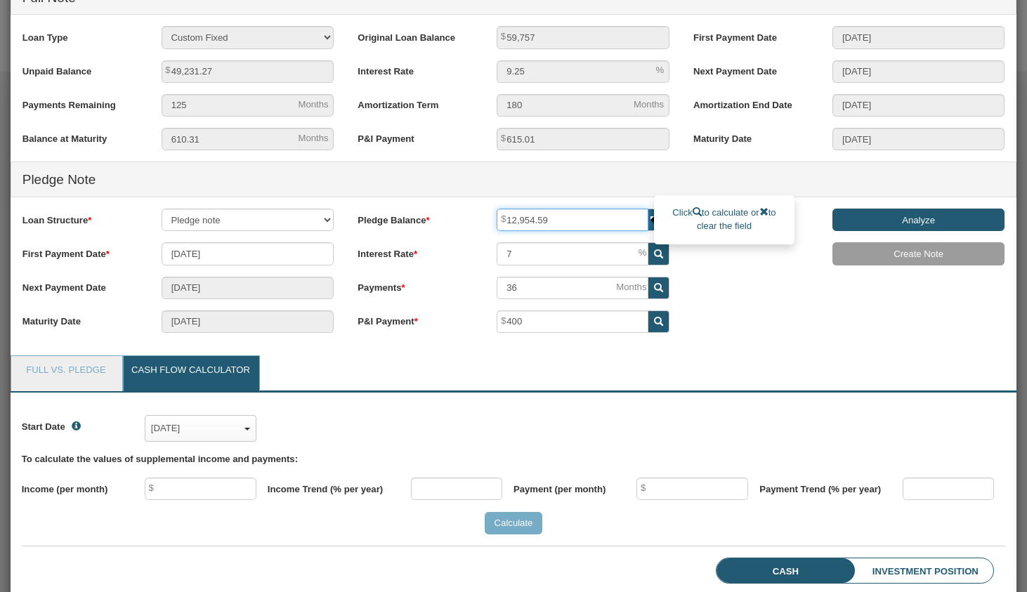
click at [586, 223] on input "12,954.59" at bounding box center [573, 220] width 152 height 22
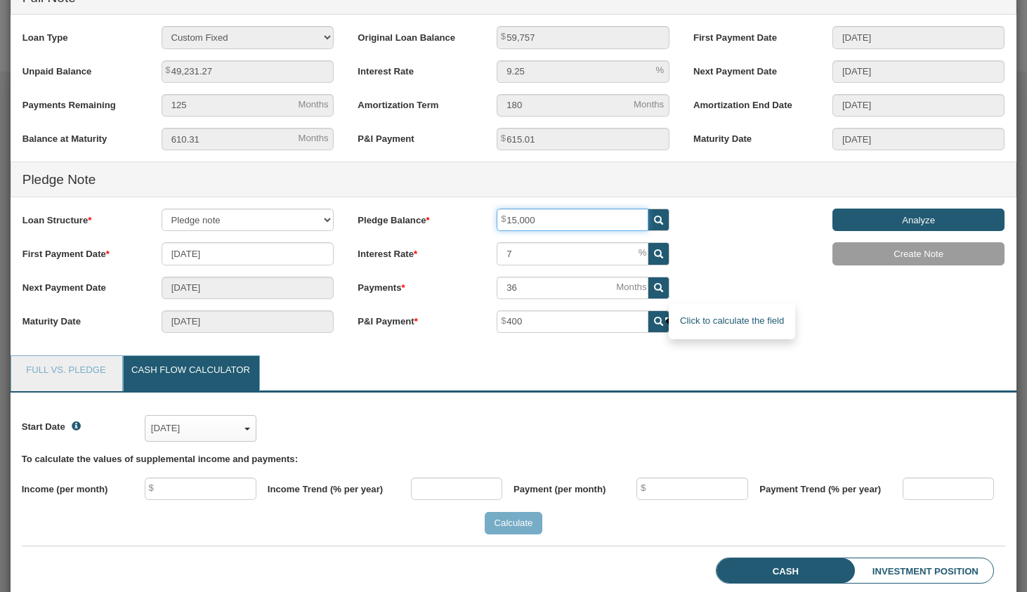
type input "15,000"
click at [657, 323] on icon at bounding box center [658, 321] width 9 height 9
type input "463.16"
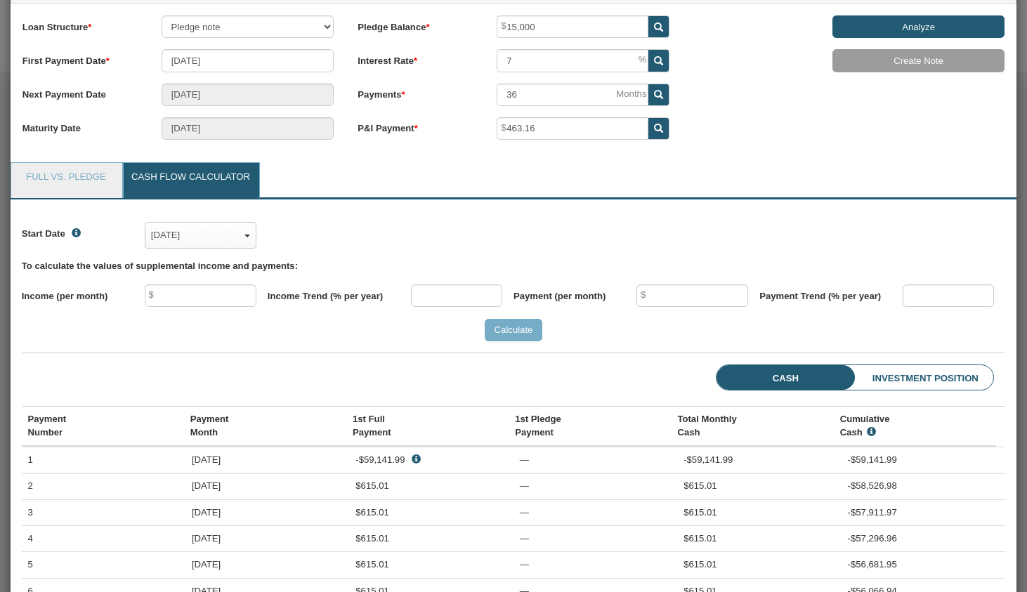
scroll to position [315, 0]
click at [65, 176] on link "Full vs. Pledge" at bounding box center [66, 179] width 110 height 35
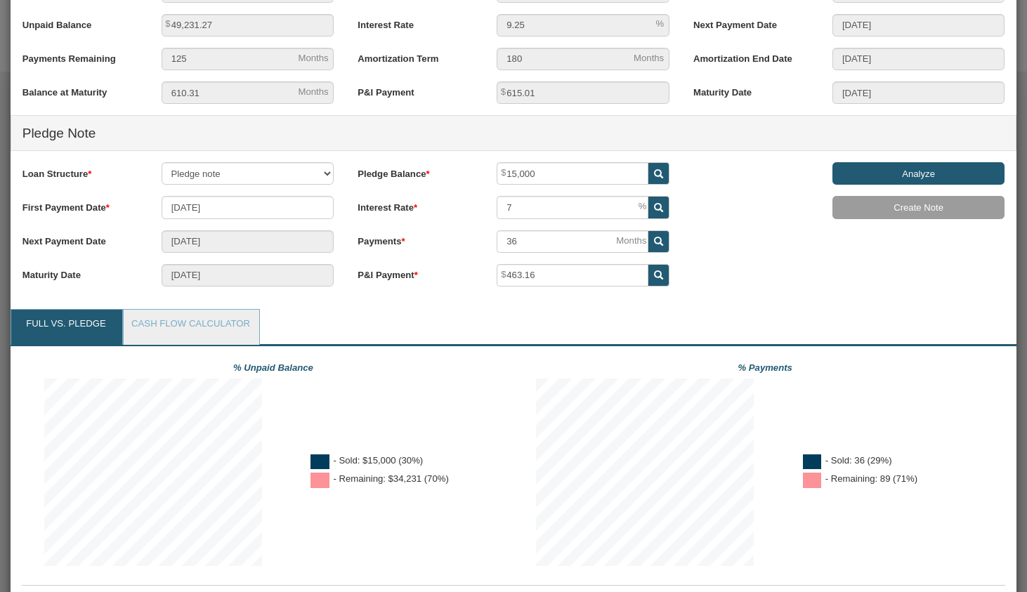
scroll to position [0, 0]
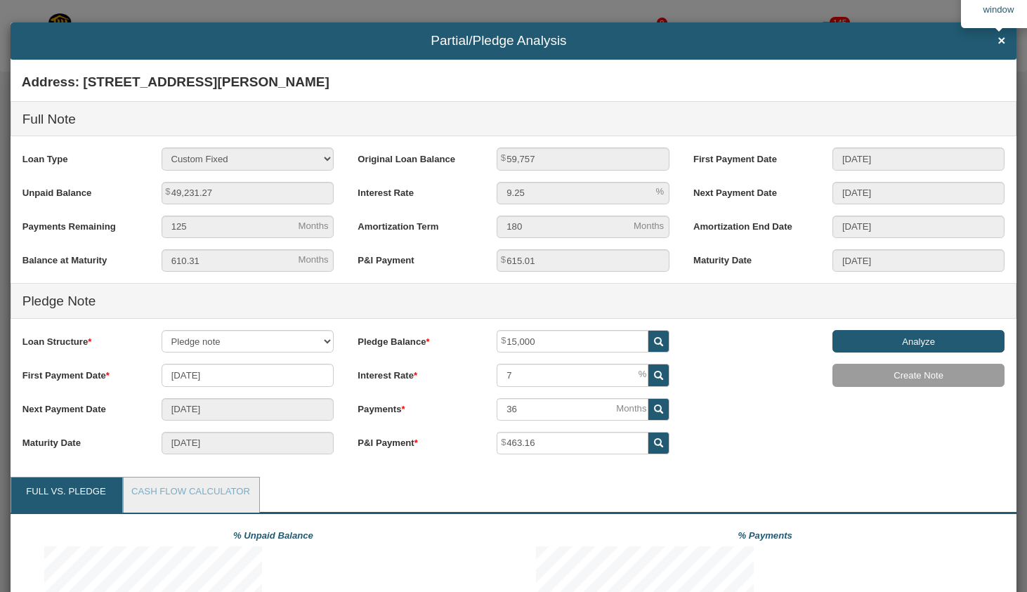
click at [1001, 44] on span "×" at bounding box center [1001, 41] width 8 height 15
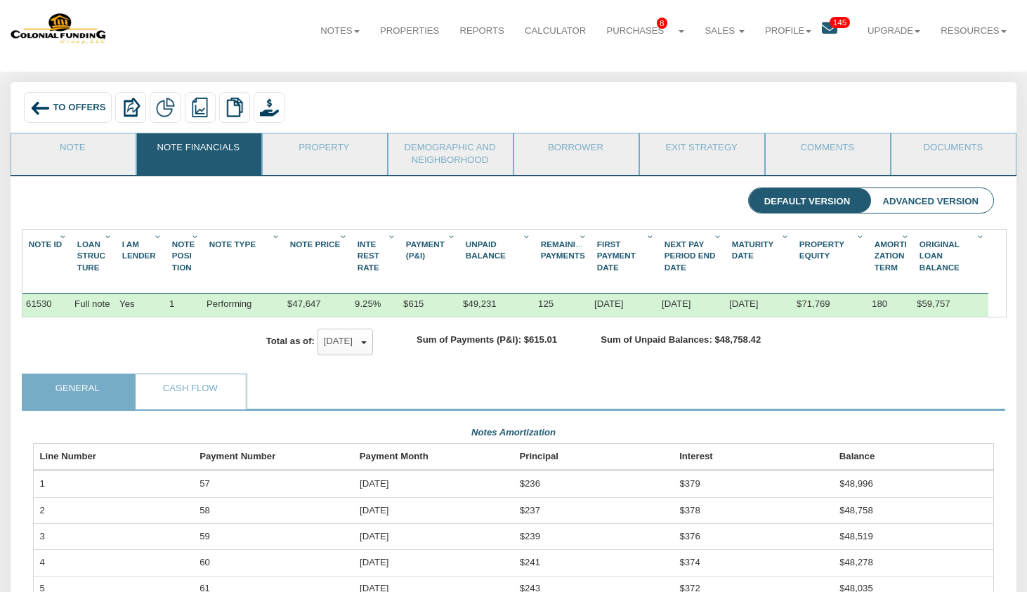
click at [63, 108] on span "To Offers" at bounding box center [79, 108] width 53 height 11
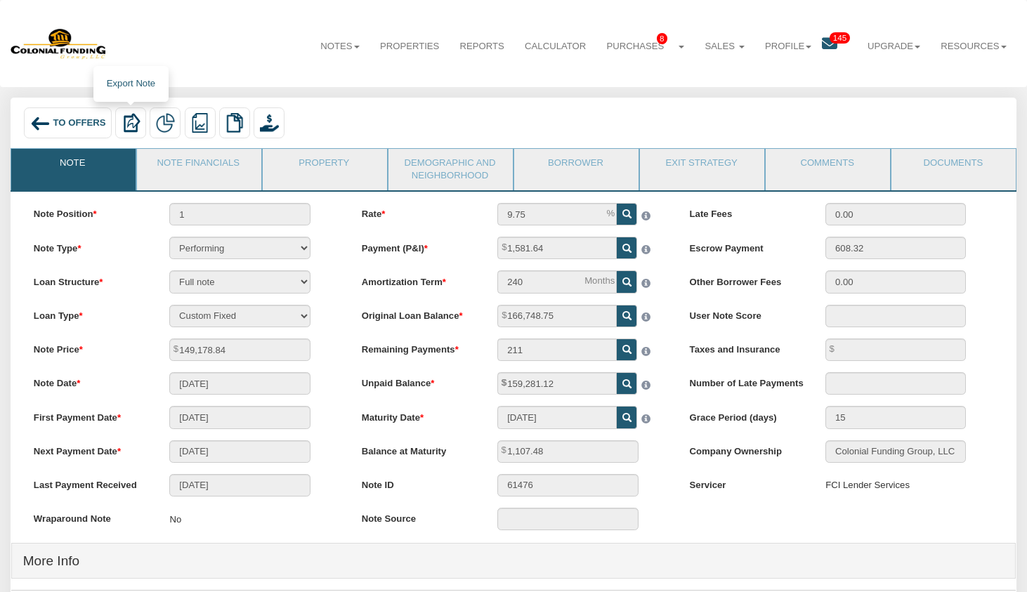
click at [135, 123] on img at bounding box center [131, 122] width 19 height 19
click at [233, 125] on img at bounding box center [234, 122] width 19 height 19
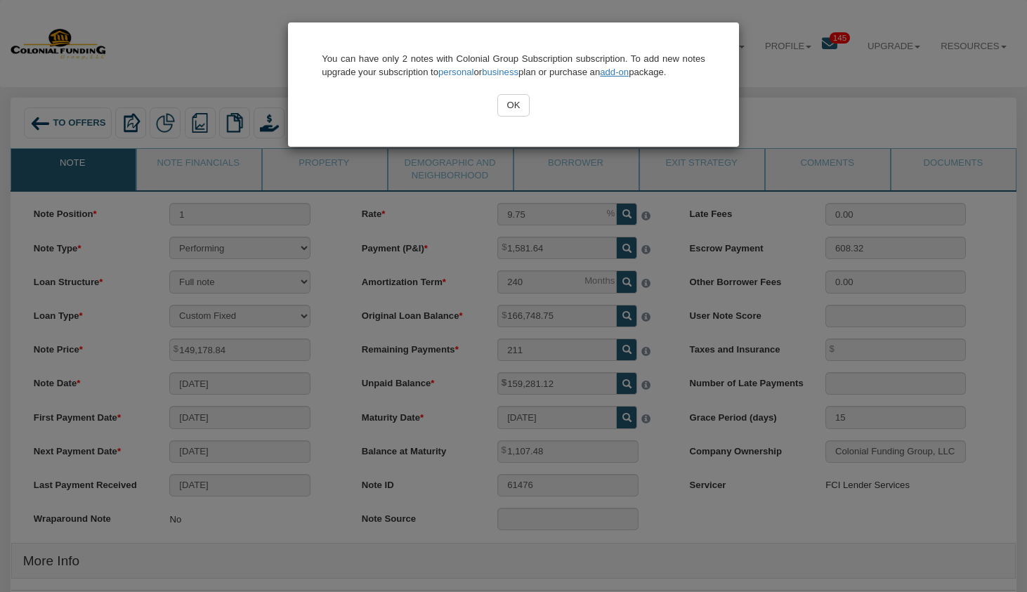
click at [519, 110] on input "OK" at bounding box center [513, 105] width 33 height 22
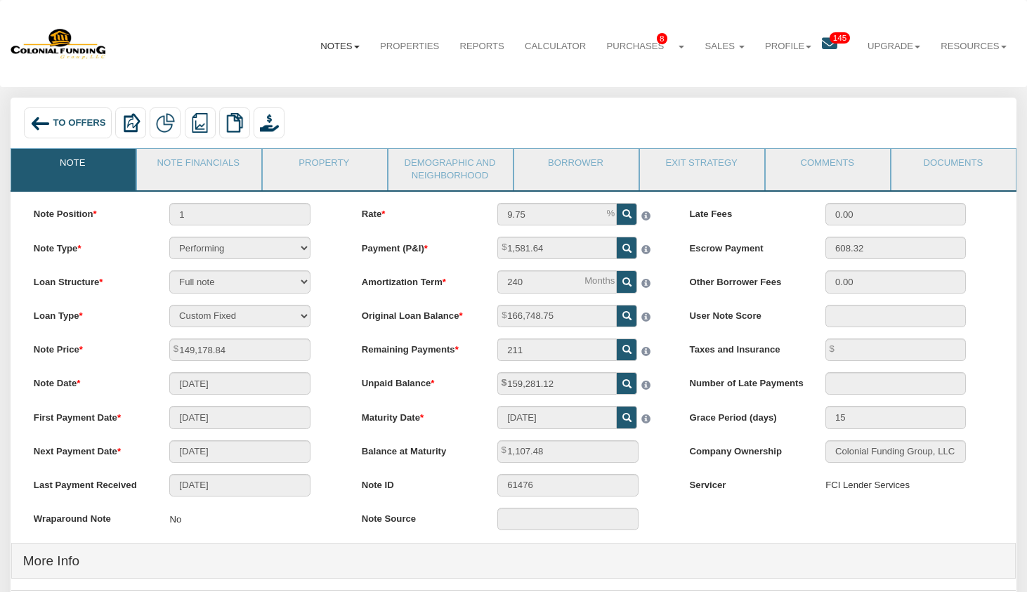
click at [339, 46] on link "Notes" at bounding box center [340, 46] width 60 height 34
click at [314, 70] on link "Dashboard" at bounding box center [309, 77] width 119 height 18
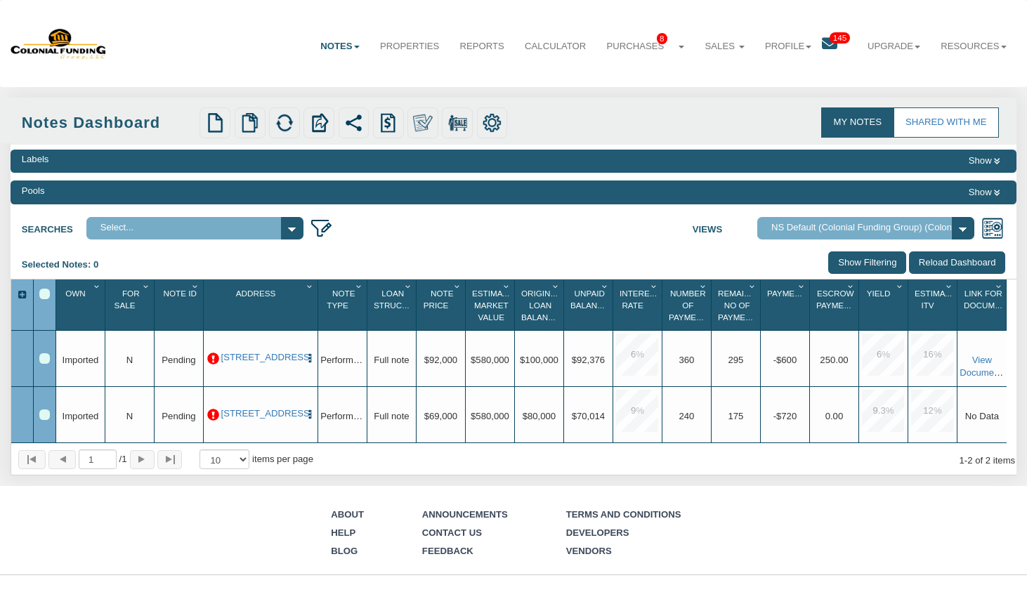
click at [45, 362] on div "Row 1, Row Selection Checkbox" at bounding box center [44, 358] width 11 height 11
click at [310, 353] on img "button" at bounding box center [309, 358] width 11 height 11
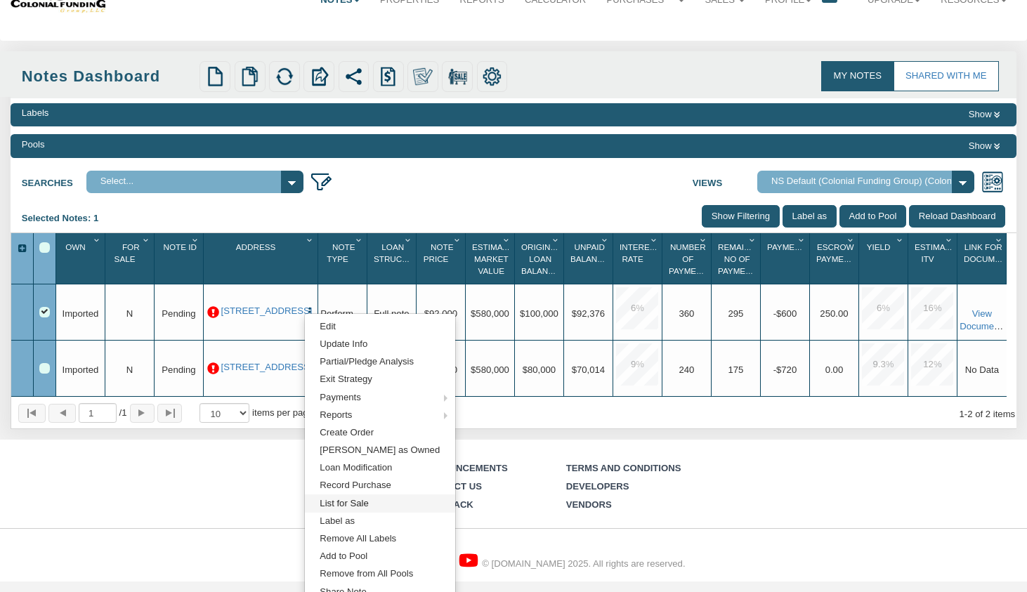
scroll to position [60, 0]
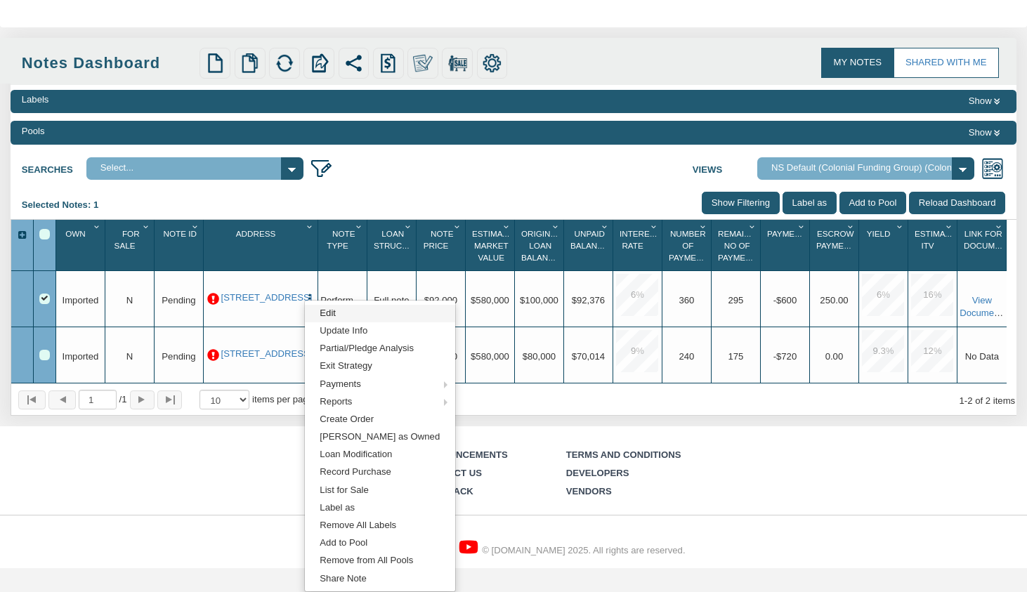
click at [386, 314] on link "Edit" at bounding box center [380, 314] width 150 height 18
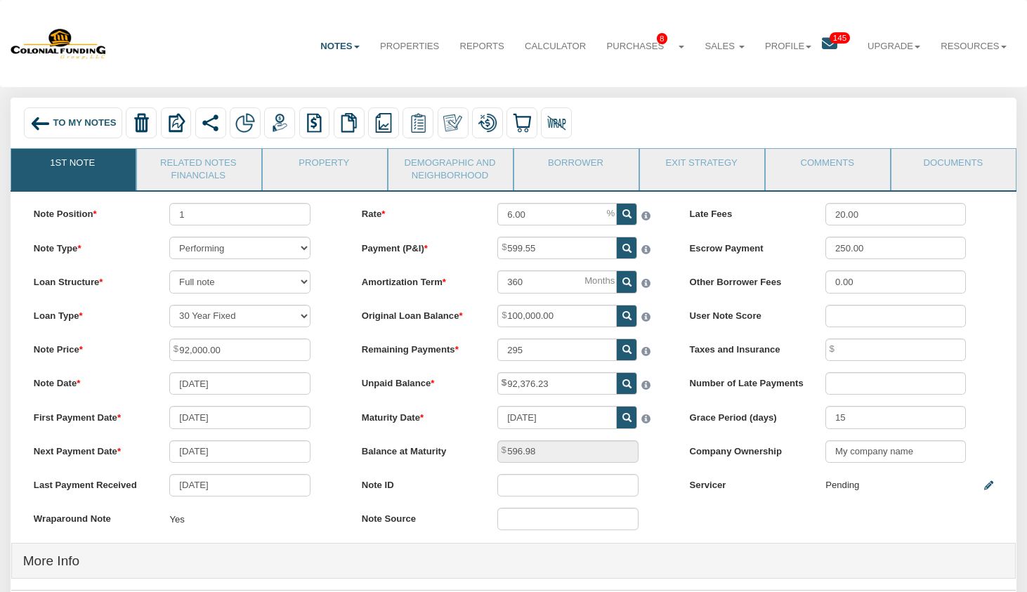
click at [97, 133] on div "To My Notes" at bounding box center [73, 122] width 98 height 31
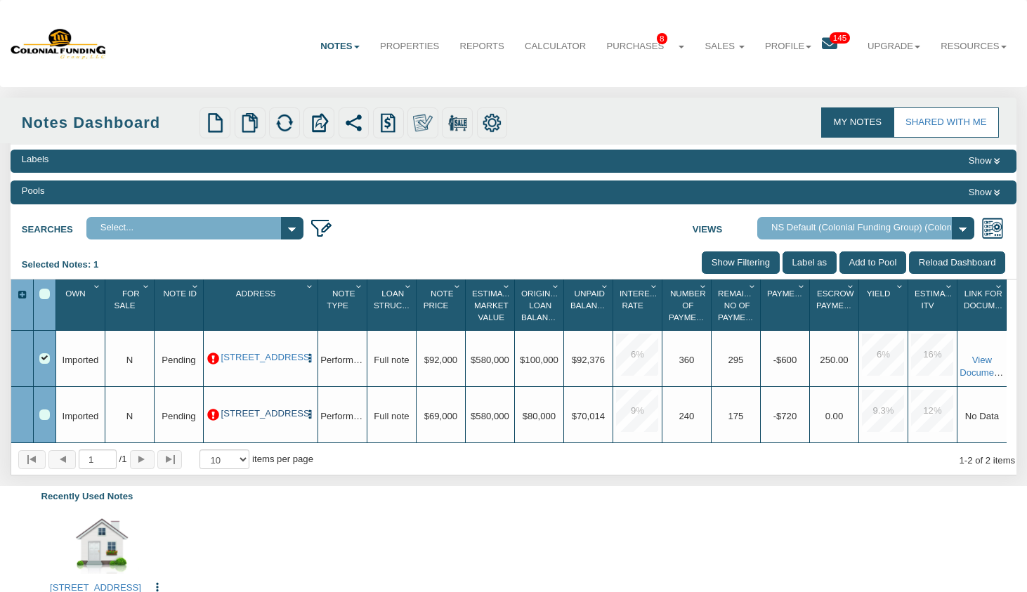
click at [254, 419] on link "[STREET_ADDRESS]" at bounding box center [260, 413] width 79 height 11
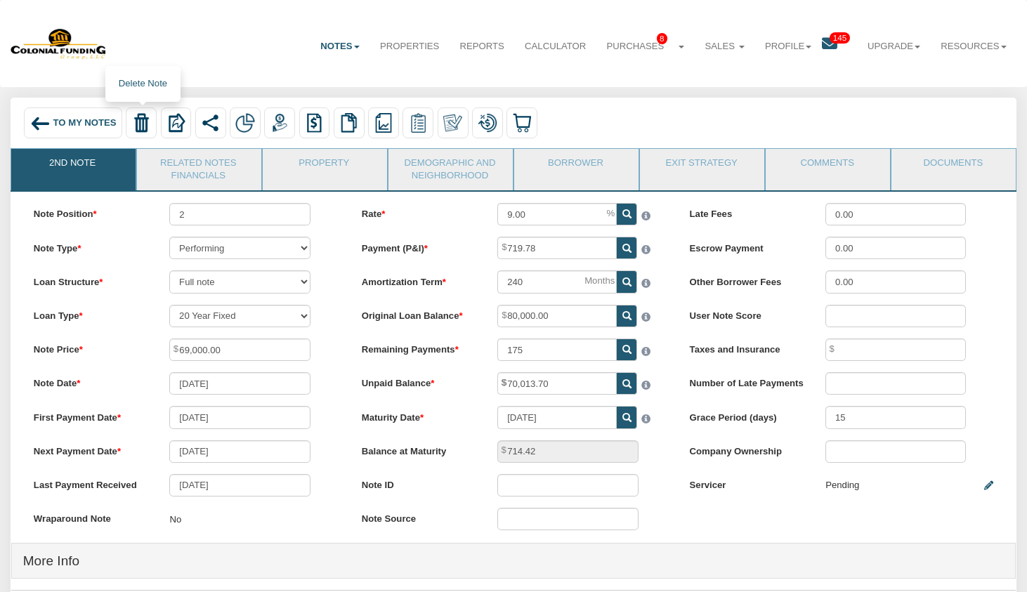
click at [142, 126] on img at bounding box center [141, 122] width 19 height 19
click at [167, 168] on link "Delete only note" at bounding box center [186, 171] width 119 height 18
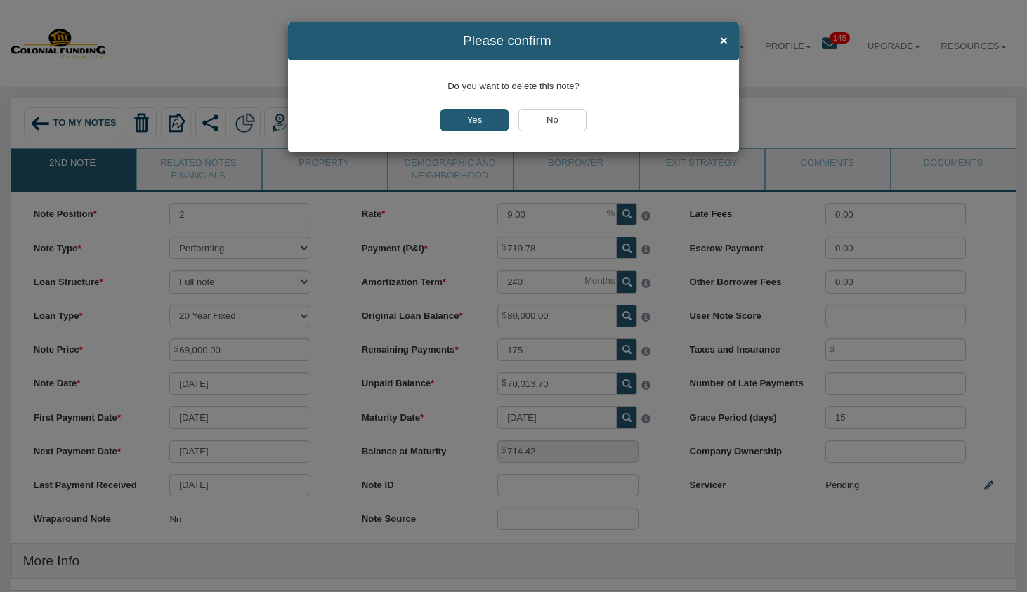
click at [485, 117] on input "Yes" at bounding box center [473, 120] width 67 height 22
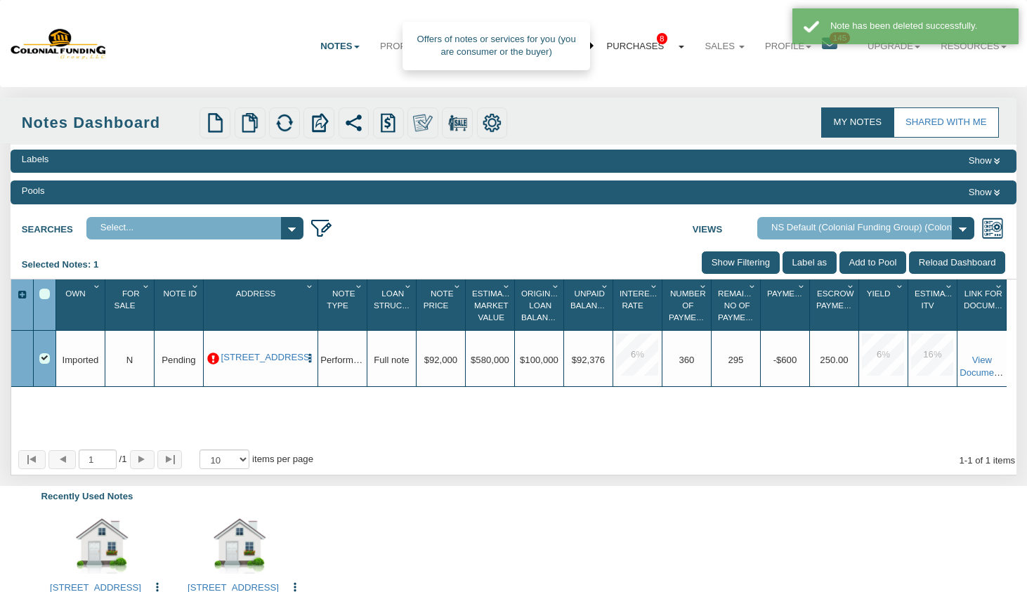
click at [634, 48] on link "Purchases 8" at bounding box center [645, 46] width 98 height 34
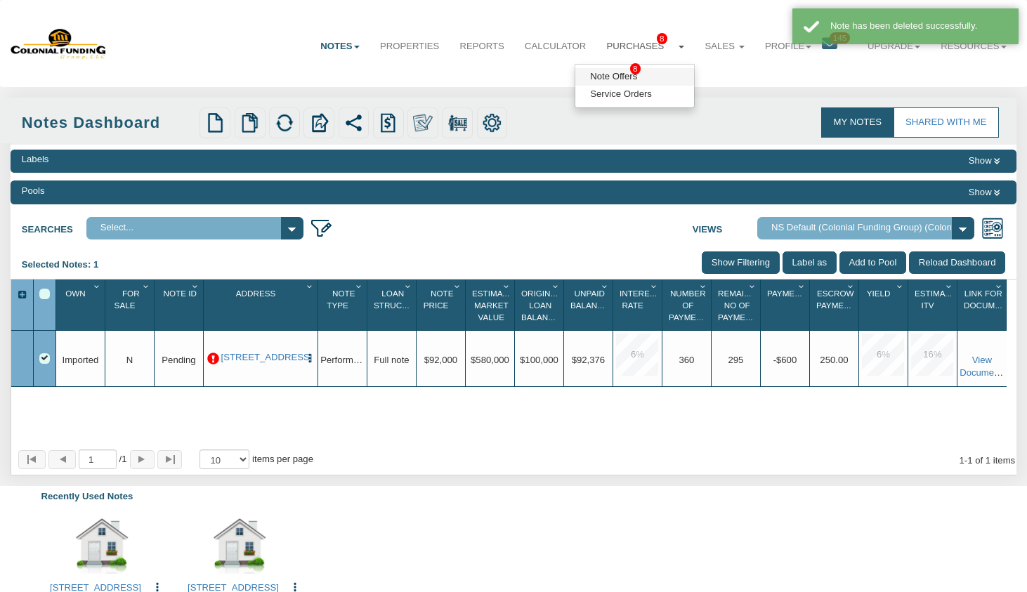
click at [627, 74] on link "Note Offers 8" at bounding box center [634, 77] width 119 height 18
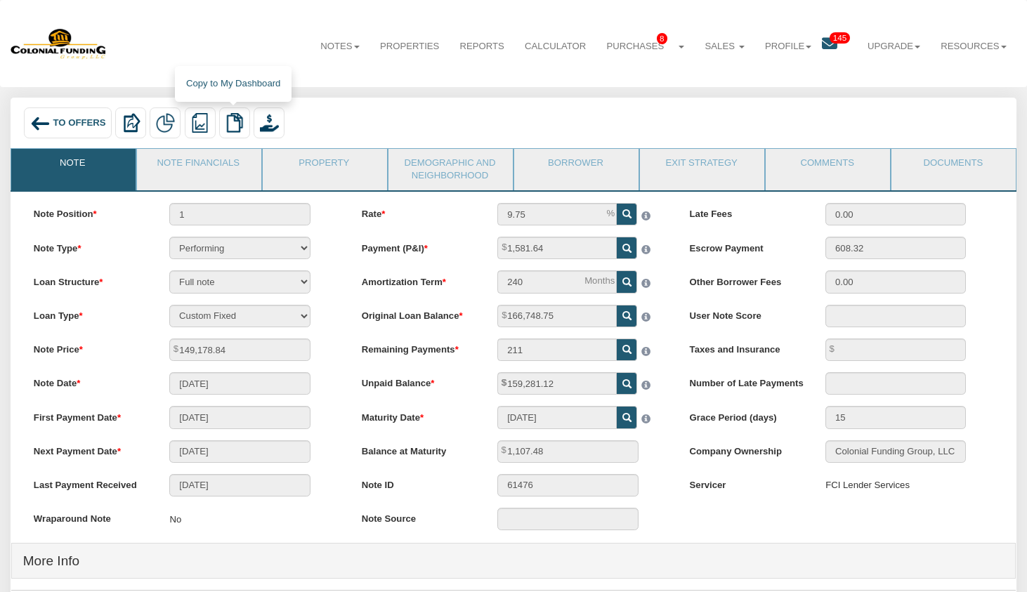
click at [230, 122] on img at bounding box center [234, 122] width 19 height 19
click at [328, 46] on link "Notes" at bounding box center [340, 46] width 60 height 34
click at [300, 73] on link "Dashboard" at bounding box center [309, 77] width 119 height 18
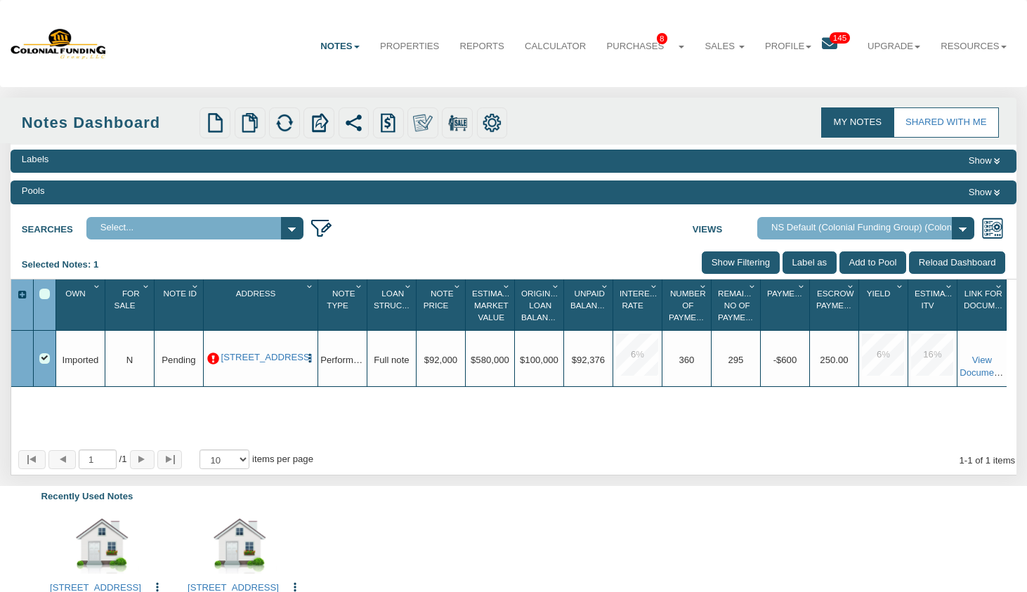
click at [823, 234] on select "Default View NS Default (Colonial Funding Group) (Colonial Funding Group)" at bounding box center [865, 228] width 217 height 22
click at [757, 217] on select "Default View NS Default (Colonial Funding Group) (Colonial Funding Group)" at bounding box center [865, 228] width 217 height 22
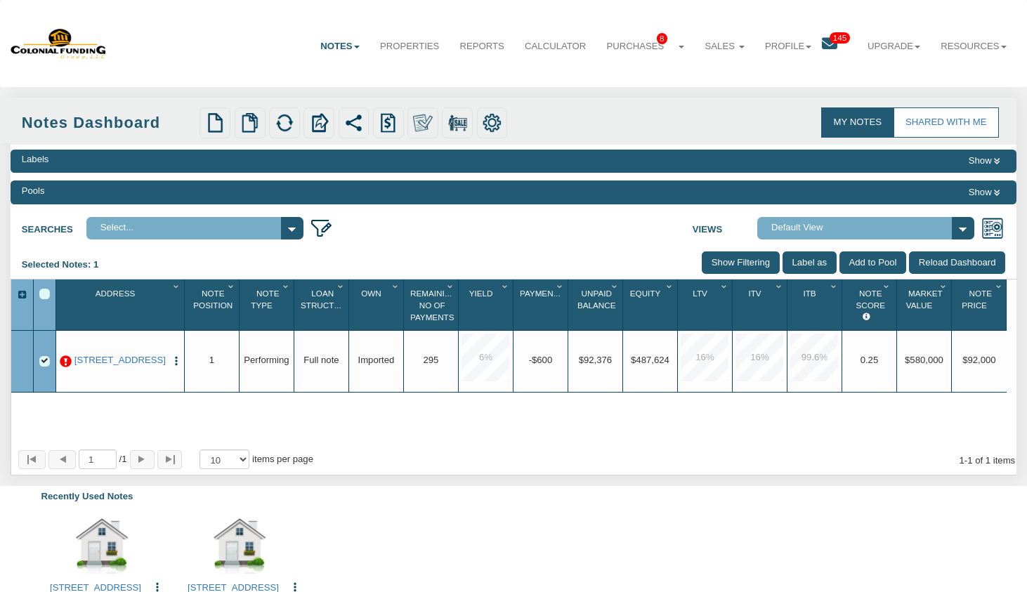
click at [812, 226] on select "Default View NS Default (Colonial Funding Group) (Colonial Funding Group)" at bounding box center [865, 228] width 217 height 22
select select "316"
click at [757, 217] on select "Default View NS Default (Colonial Funding Group) (Colonial Funding Group)" at bounding box center [865, 228] width 217 height 22
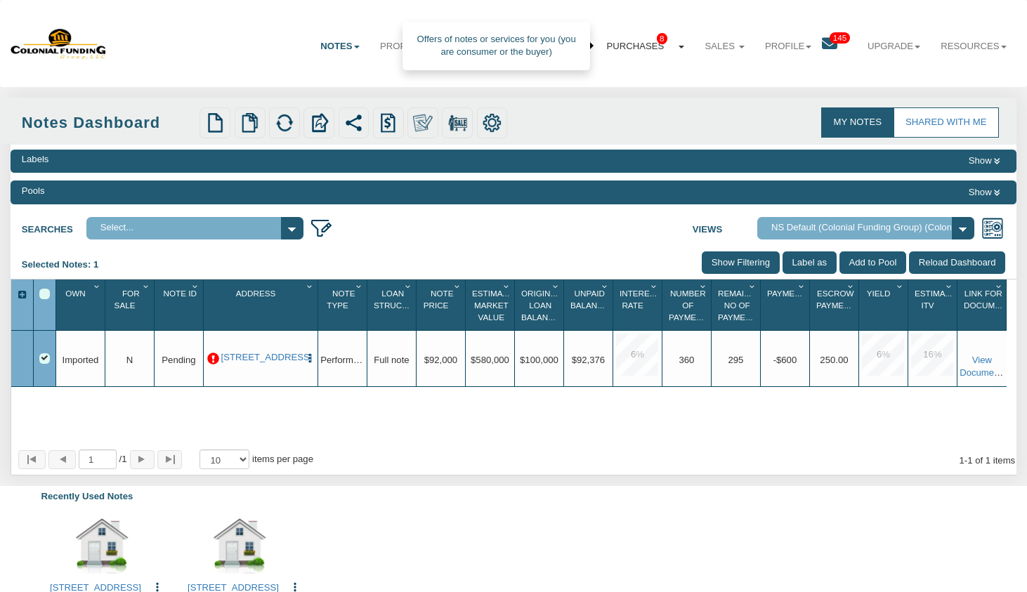
click at [622, 45] on link "Purchases 8" at bounding box center [645, 46] width 98 height 34
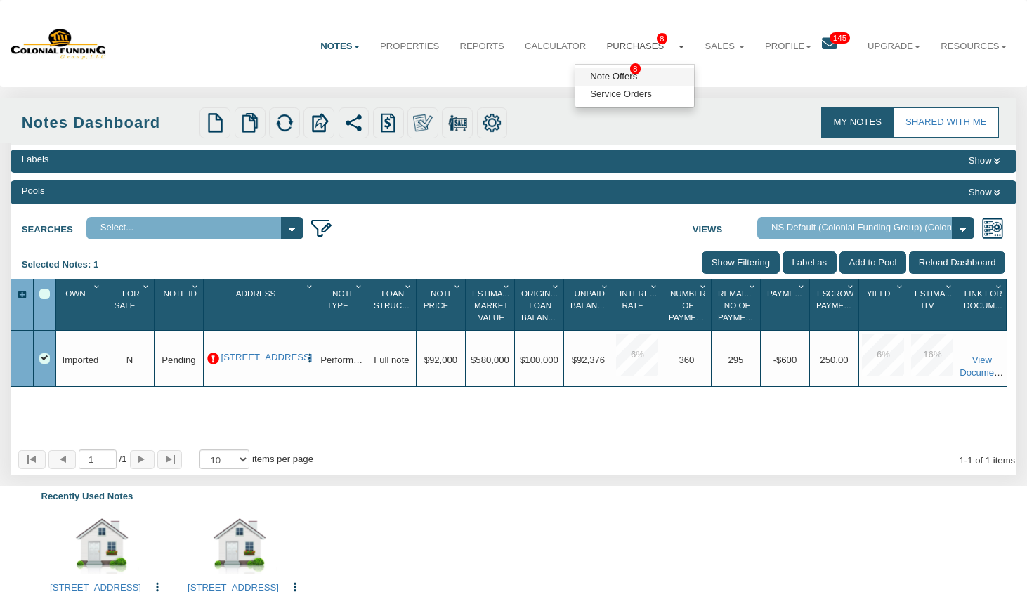
click at [628, 76] on link "Note Offers 8" at bounding box center [634, 77] width 119 height 18
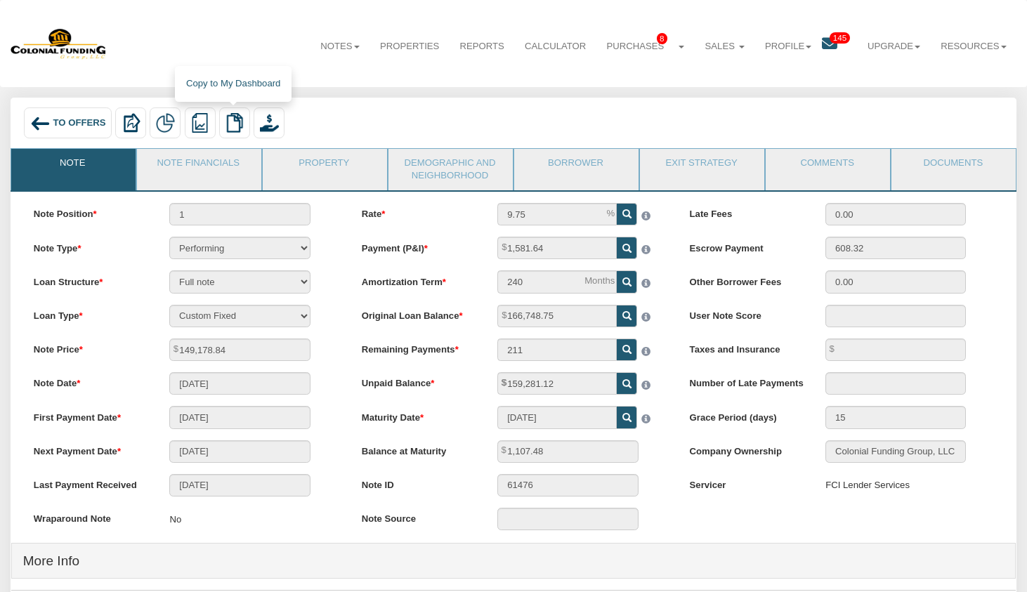
click at [232, 122] on img at bounding box center [234, 122] width 19 height 19
